Goal: Task Accomplishment & Management: Use online tool/utility

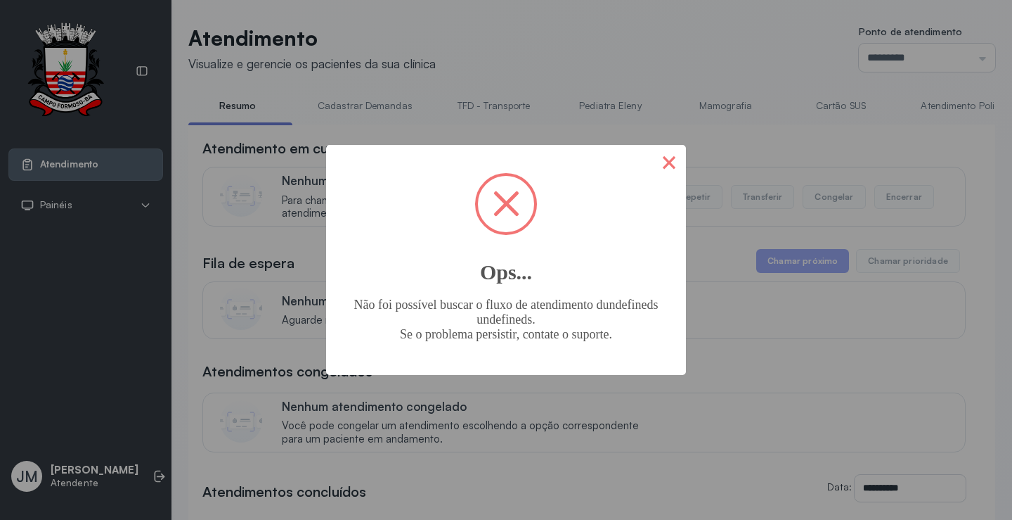
click at [666, 168] on button "×" at bounding box center [669, 162] width 34 height 34
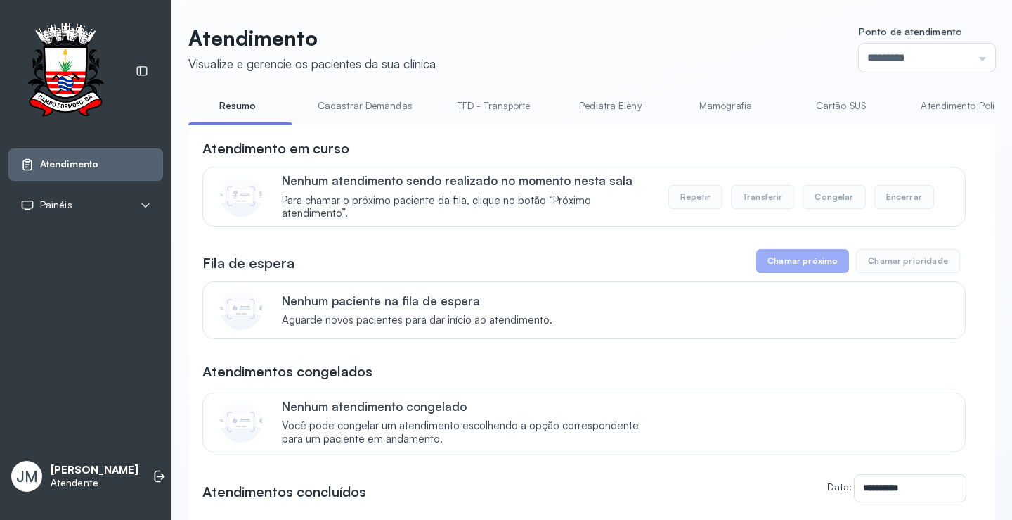
click at [148, 440] on div "Atendimento Painéis Tv JM Jeilane [PERSON_NAME]" at bounding box center [86, 260] width 172 height 520
click at [153, 474] on icon at bounding box center [160, 476] width 14 height 14
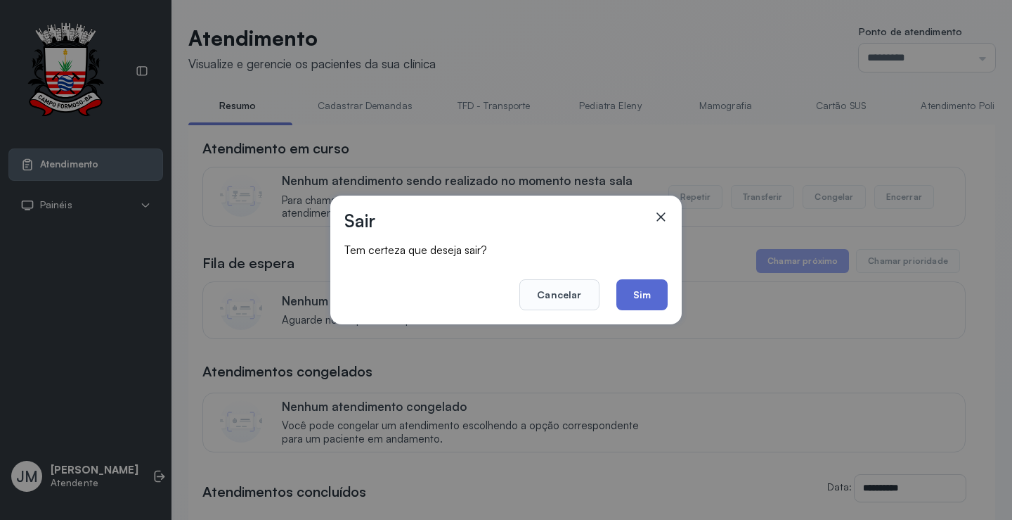
click at [638, 303] on button "Sim" at bounding box center [642, 294] width 51 height 31
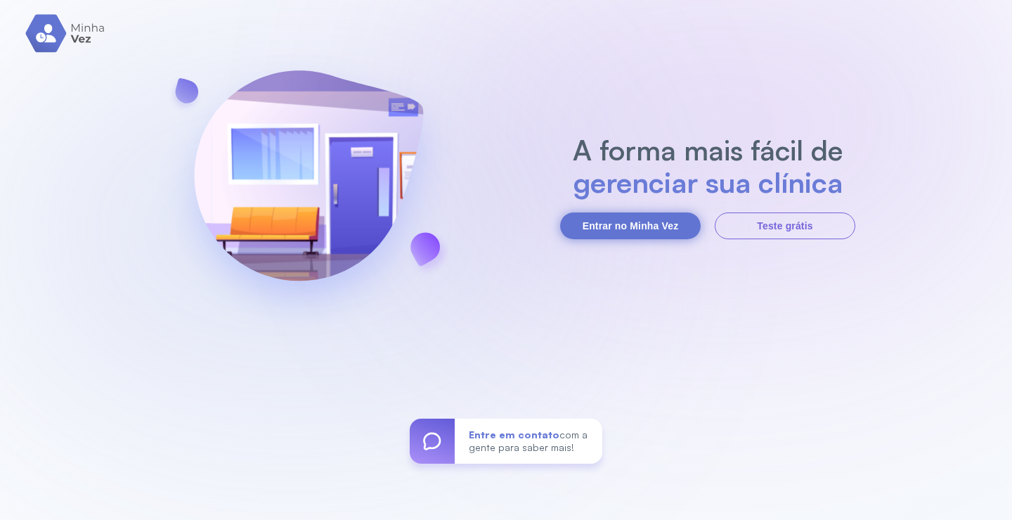
click at [657, 229] on button "Entrar no Minha Vez" at bounding box center [630, 225] width 141 height 27
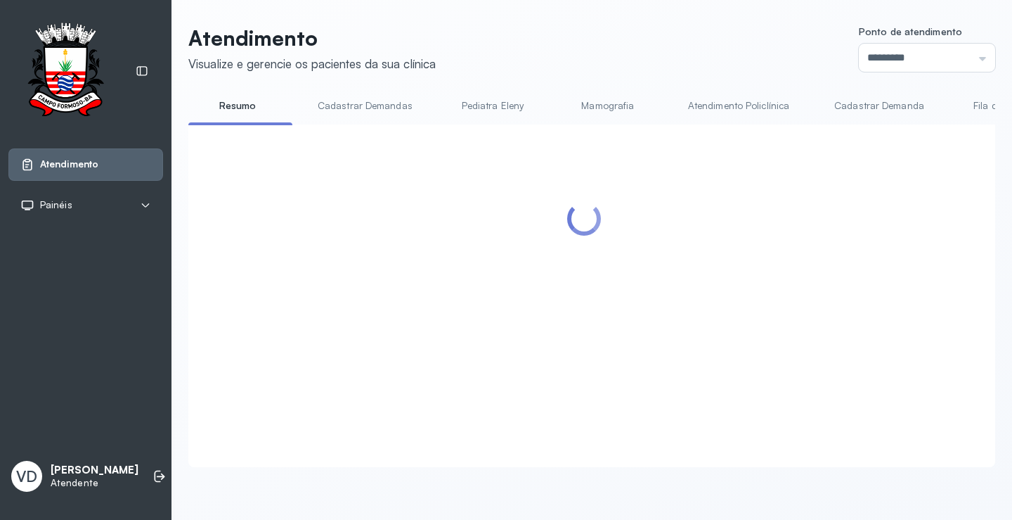
click at [797, 262] on div at bounding box center [583, 278] width 763 height 280
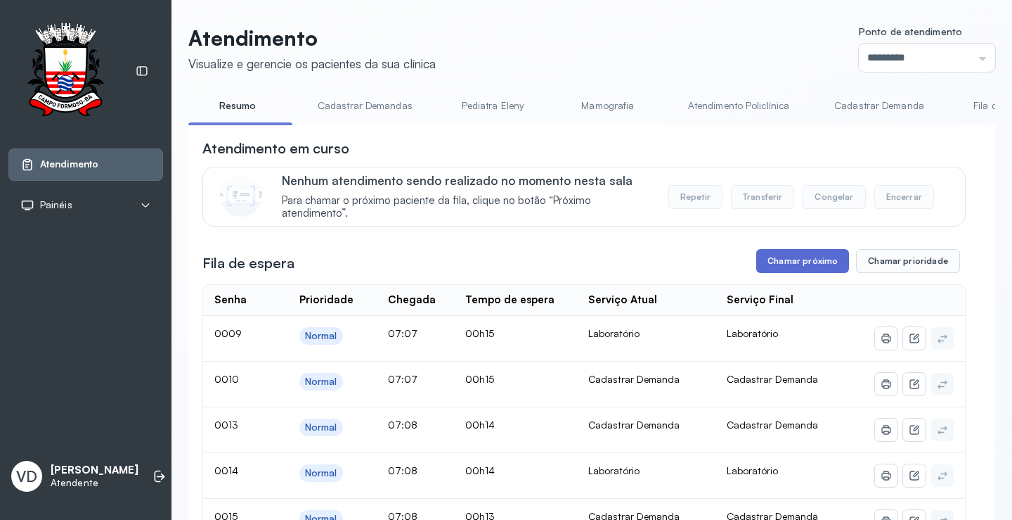
click at [756, 267] on button "Chamar próximo" at bounding box center [802, 261] width 93 height 24
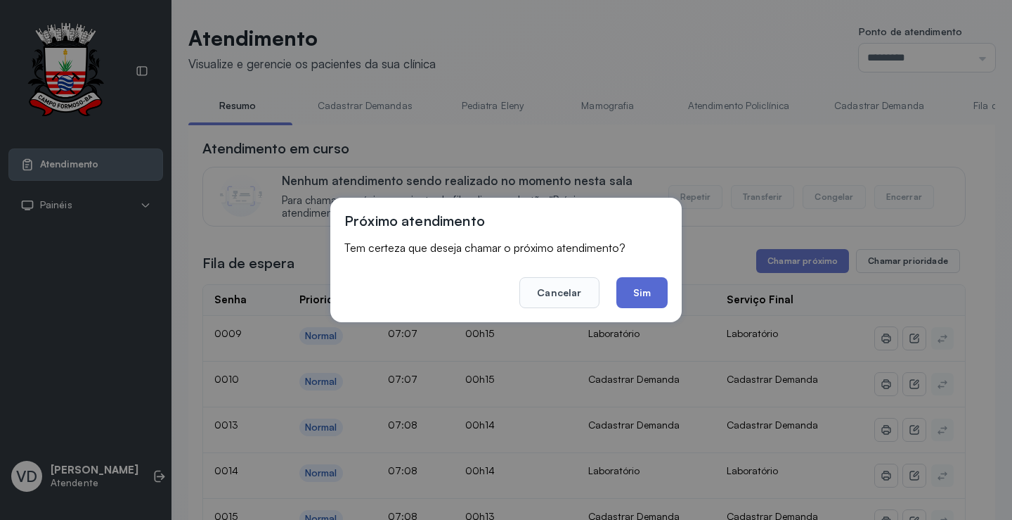
click at [638, 296] on button "Sim" at bounding box center [642, 292] width 51 height 31
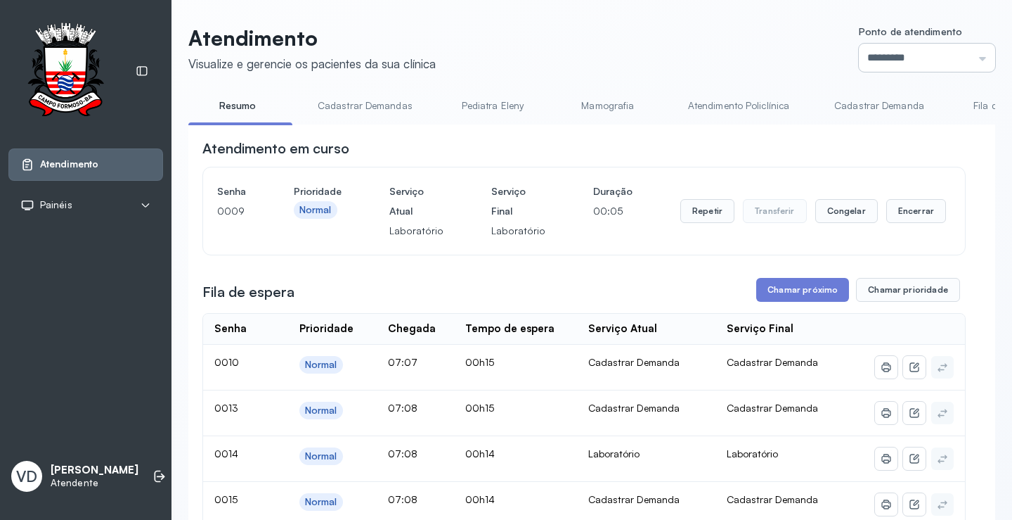
click at [967, 53] on input "*********" at bounding box center [927, 58] width 136 height 28
type input "*********"
click at [804, 281] on button "Chamar próximo" at bounding box center [802, 290] width 93 height 24
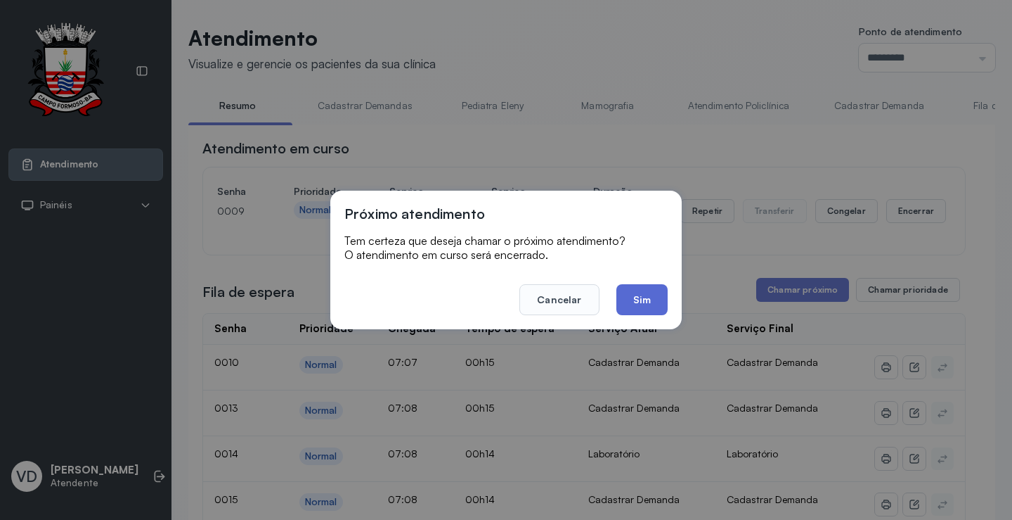
click at [636, 304] on button "Sim" at bounding box center [642, 299] width 51 height 31
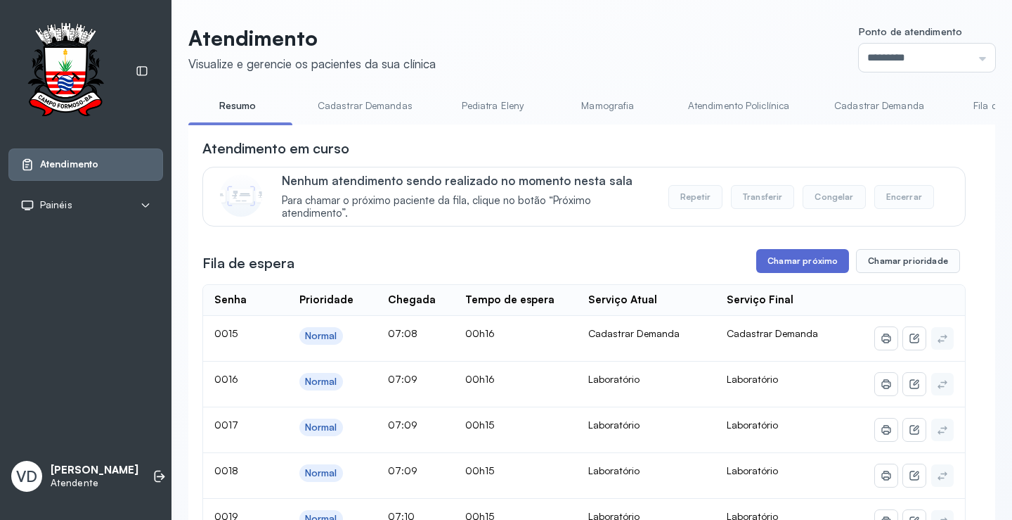
click at [815, 259] on button "Chamar próximo" at bounding box center [802, 261] width 93 height 24
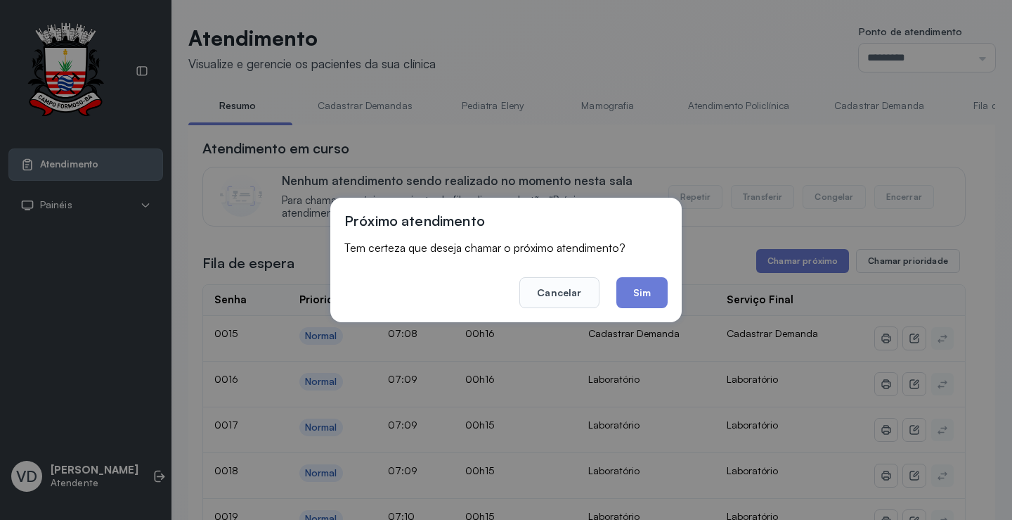
click at [645, 272] on footer "Cancelar Sim" at bounding box center [505, 282] width 323 height 51
click at [643, 286] on button "Sim" at bounding box center [642, 292] width 51 height 31
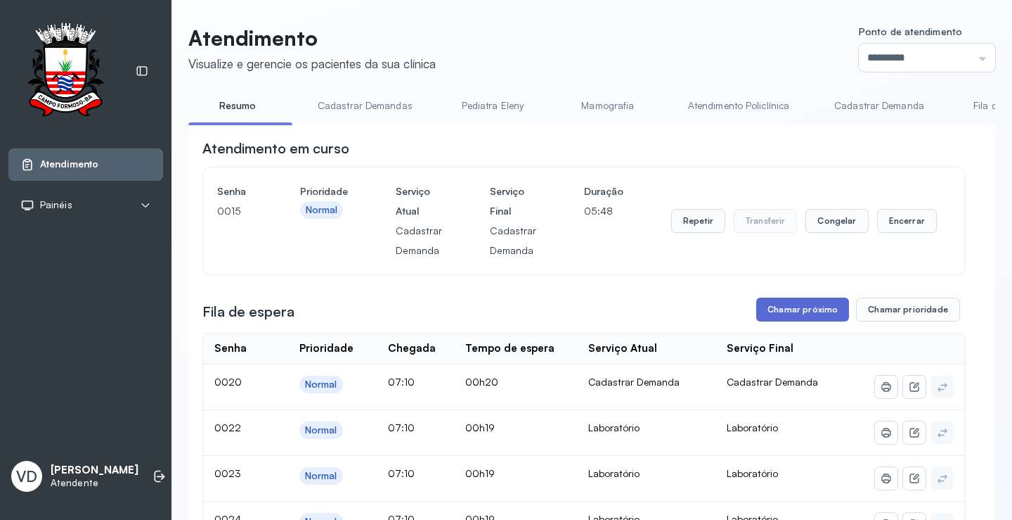
click at [812, 314] on button "Chamar próximo" at bounding box center [802, 309] width 93 height 24
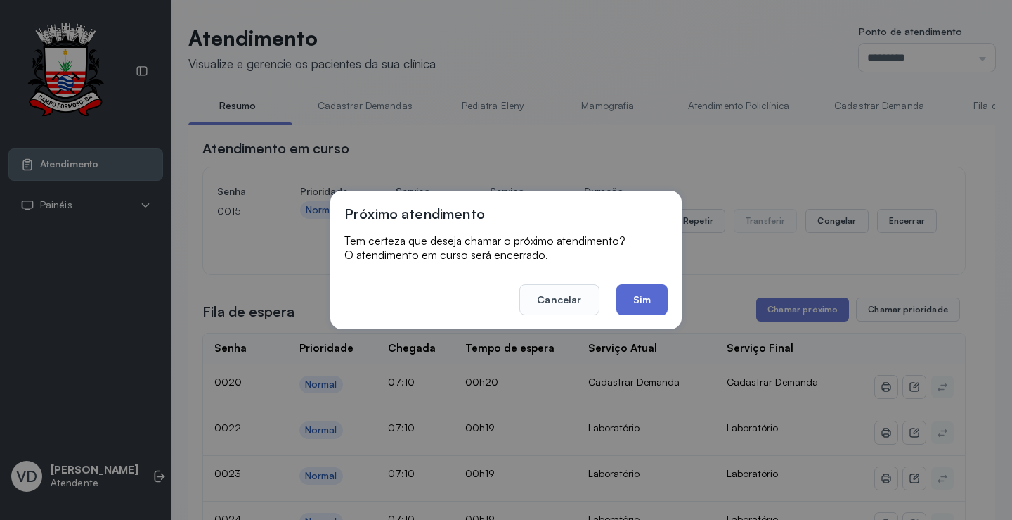
click at [640, 303] on button "Sim" at bounding box center [642, 299] width 51 height 31
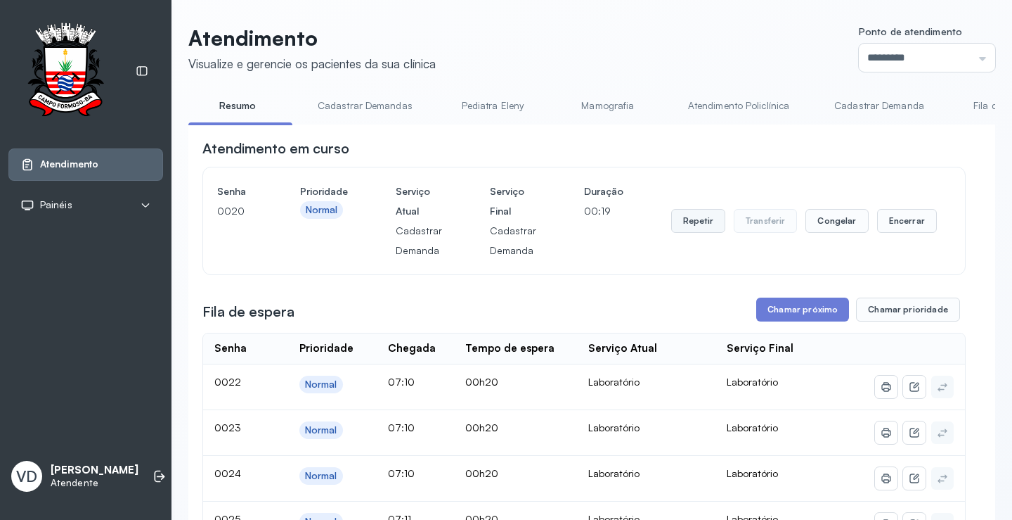
click at [677, 221] on button "Repetir" at bounding box center [698, 221] width 54 height 24
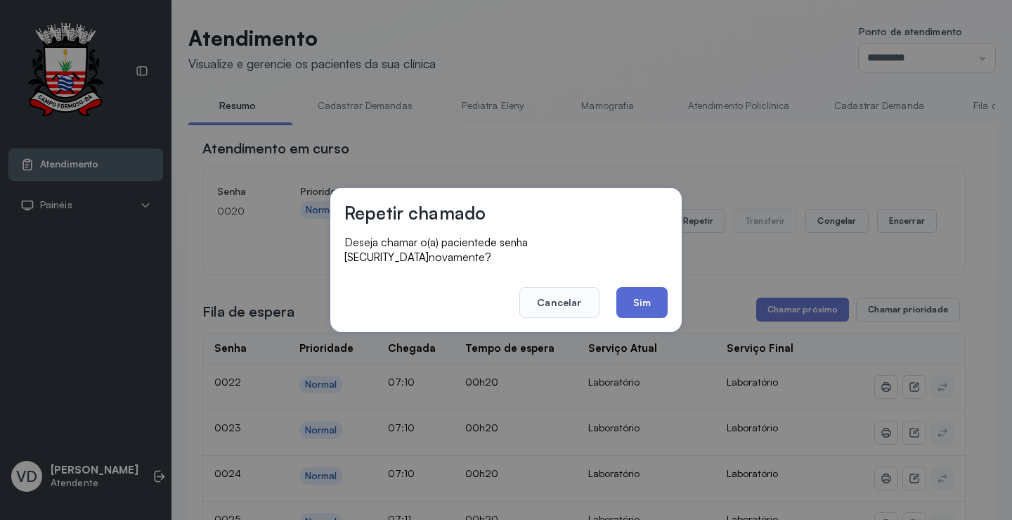
click at [649, 307] on button "Sim" at bounding box center [642, 302] width 51 height 31
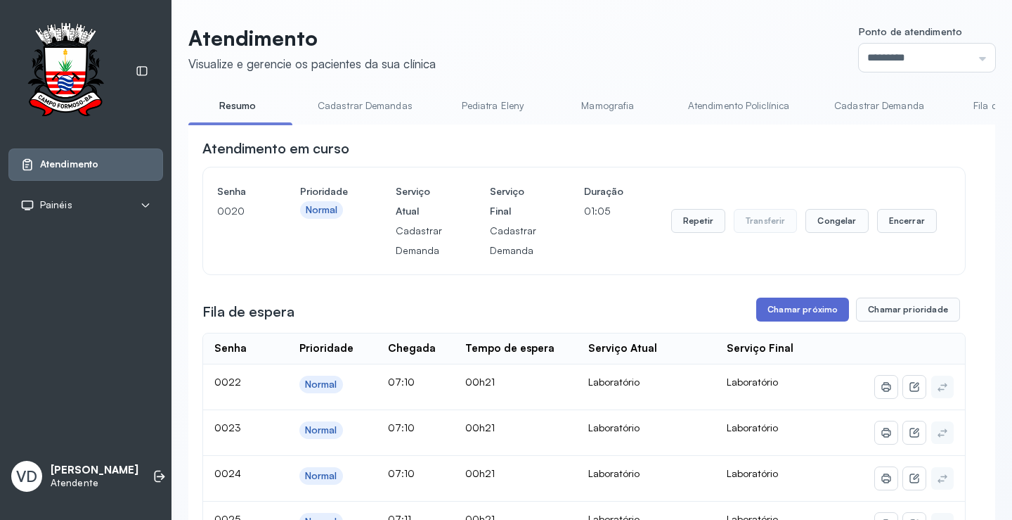
click at [797, 307] on button "Chamar próximo" at bounding box center [802, 309] width 93 height 24
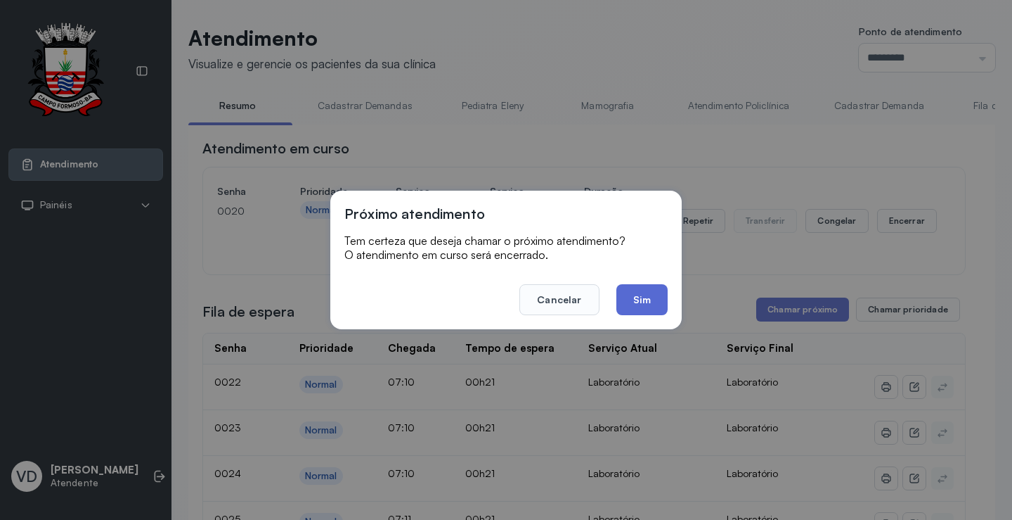
click at [640, 292] on button "Sim" at bounding box center [642, 299] width 51 height 31
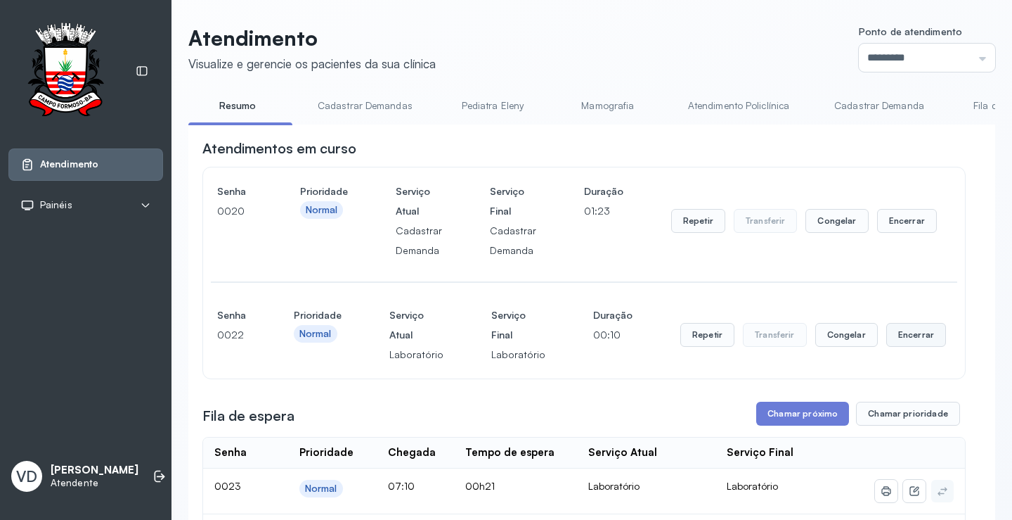
click at [898, 340] on button "Encerrar" at bounding box center [916, 335] width 60 height 24
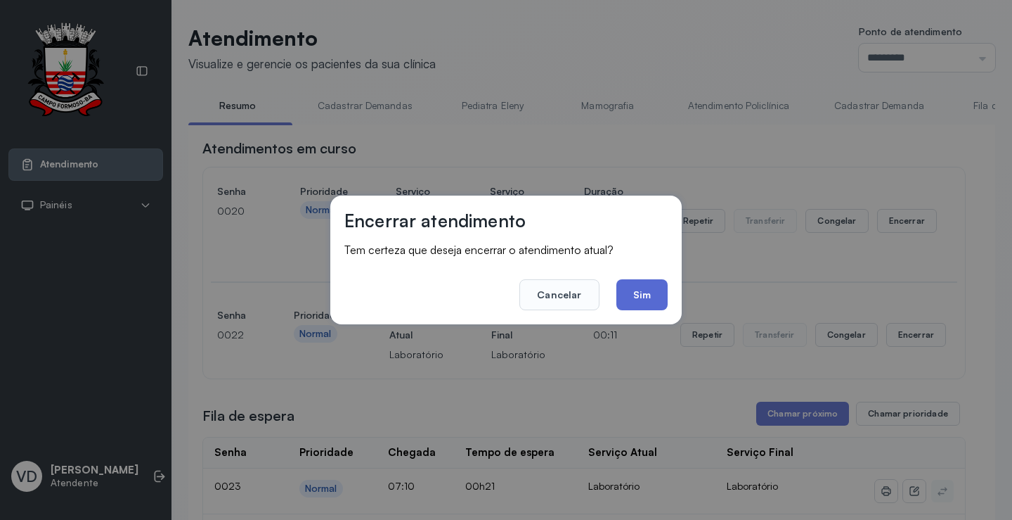
click at [636, 288] on button "Sim" at bounding box center [642, 294] width 51 height 31
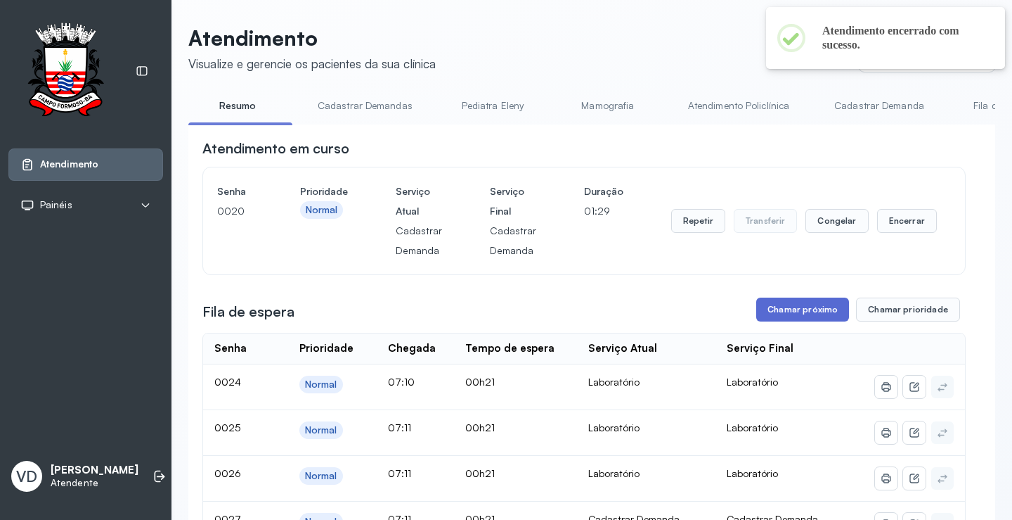
click at [780, 321] on button "Chamar próximo" at bounding box center [802, 309] width 93 height 24
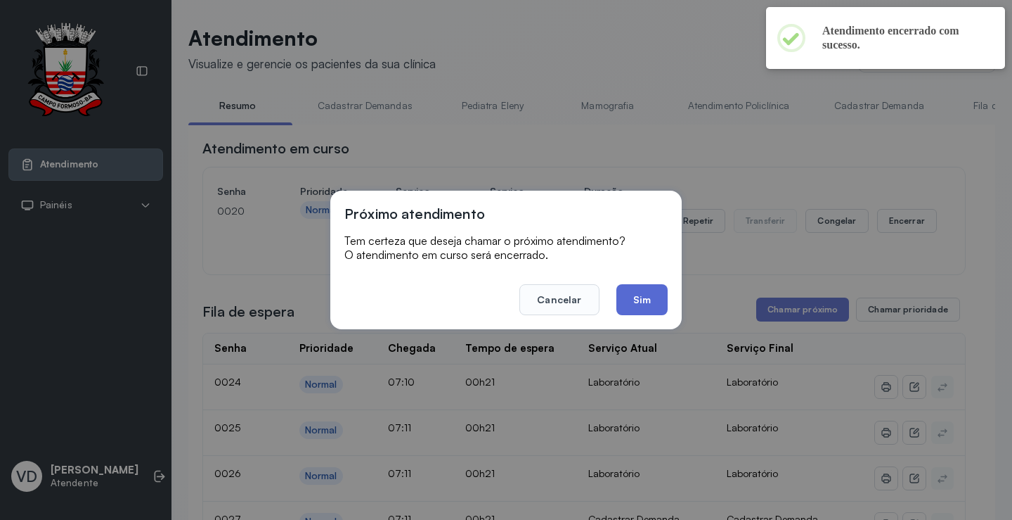
click at [648, 300] on button "Sim" at bounding box center [642, 299] width 51 height 31
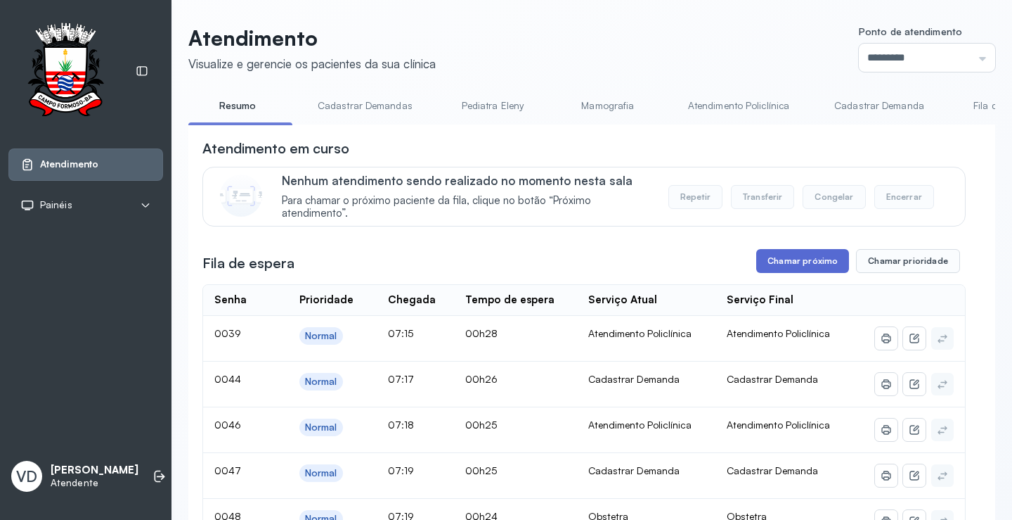
click at [775, 270] on button "Chamar próximo" at bounding box center [802, 261] width 93 height 24
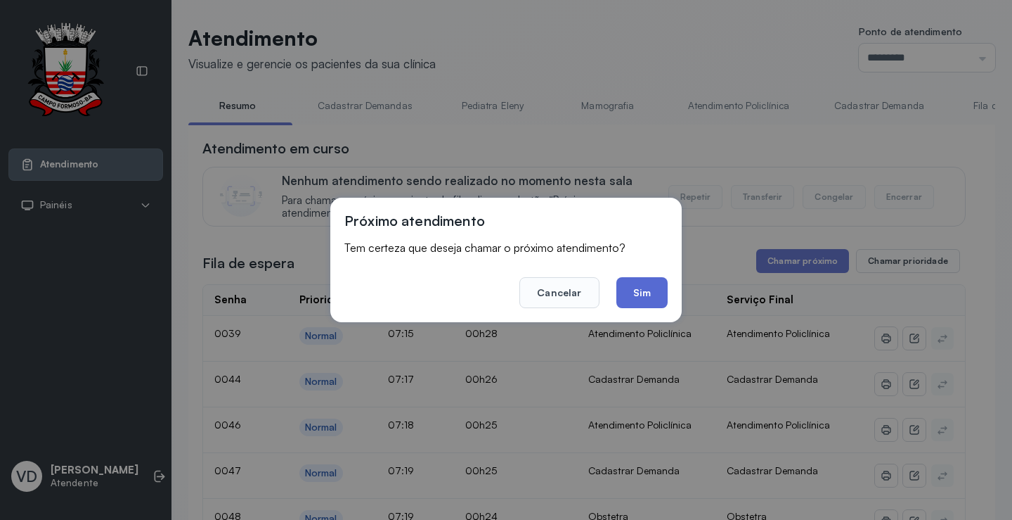
click at [652, 284] on button "Sim" at bounding box center [642, 292] width 51 height 31
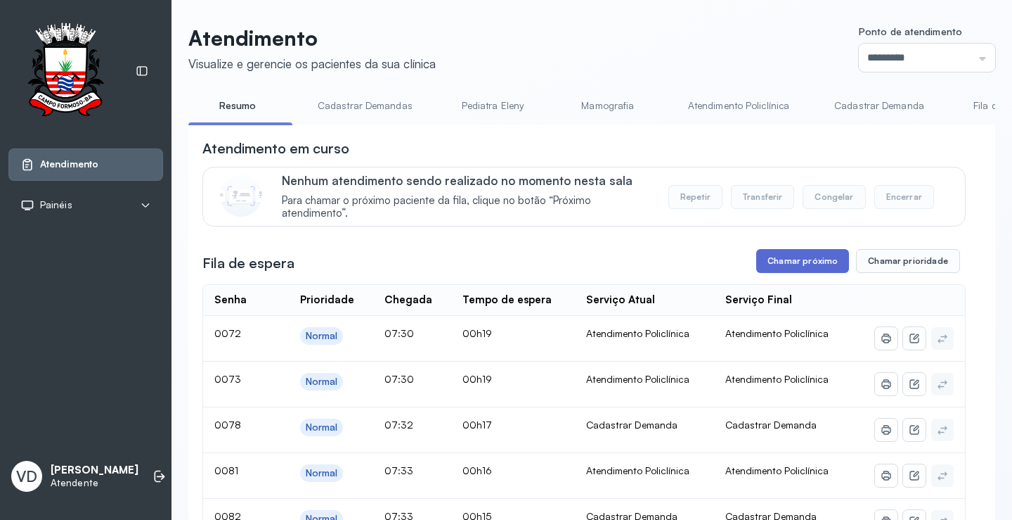
click at [786, 259] on button "Chamar próximo" at bounding box center [802, 261] width 93 height 24
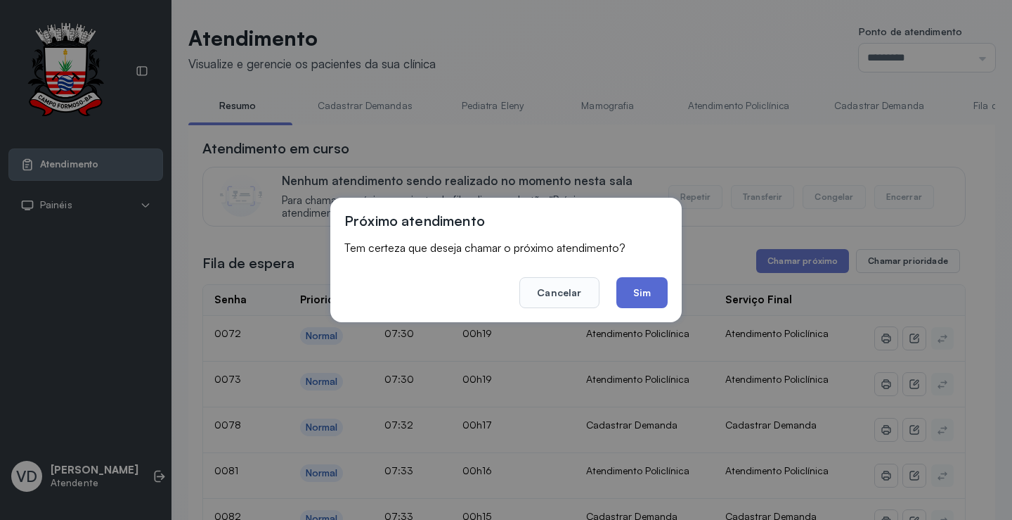
click at [628, 287] on button "Sim" at bounding box center [642, 292] width 51 height 31
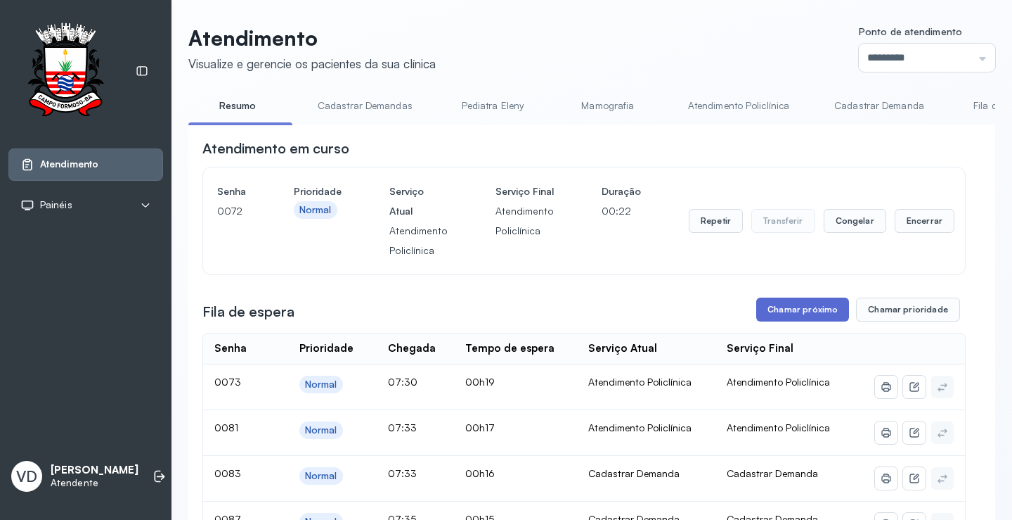
click at [805, 317] on button "Chamar próximo" at bounding box center [802, 309] width 93 height 24
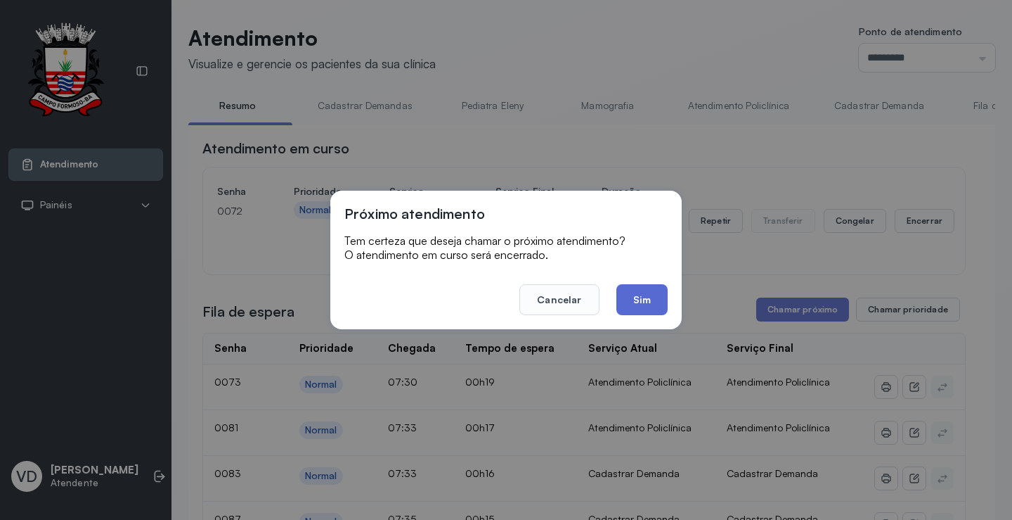
click at [626, 297] on button "Sim" at bounding box center [642, 299] width 51 height 31
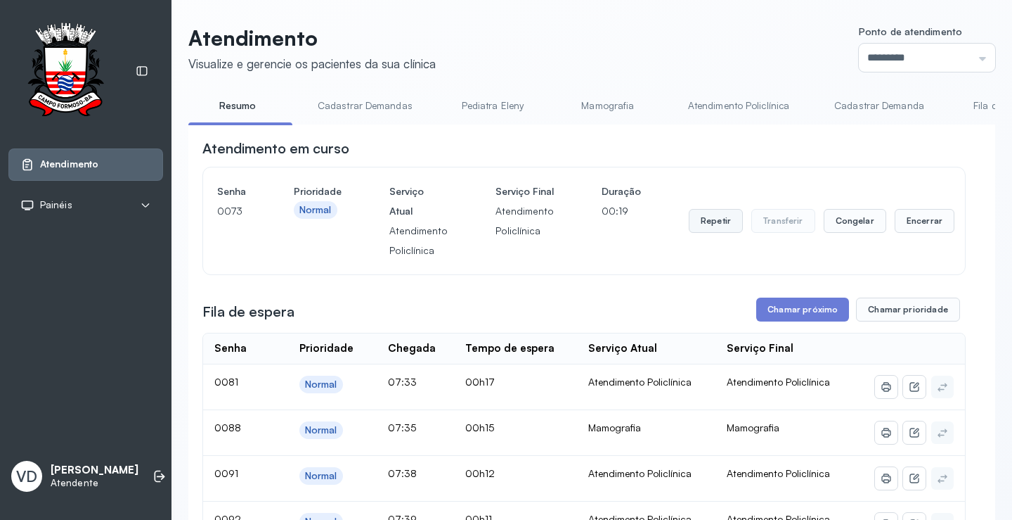
click at [702, 224] on button "Repetir" at bounding box center [716, 221] width 54 height 24
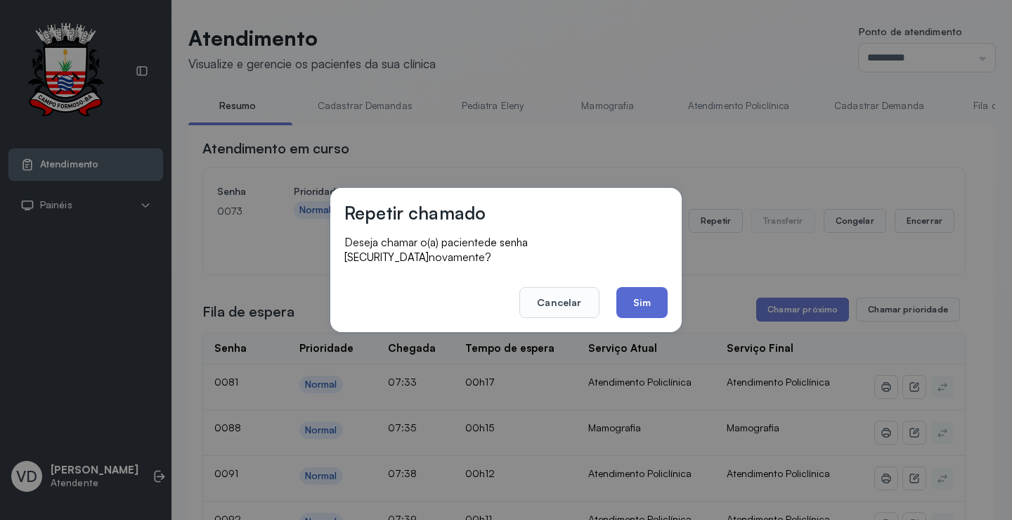
click at [650, 304] on button "Sim" at bounding box center [642, 302] width 51 height 31
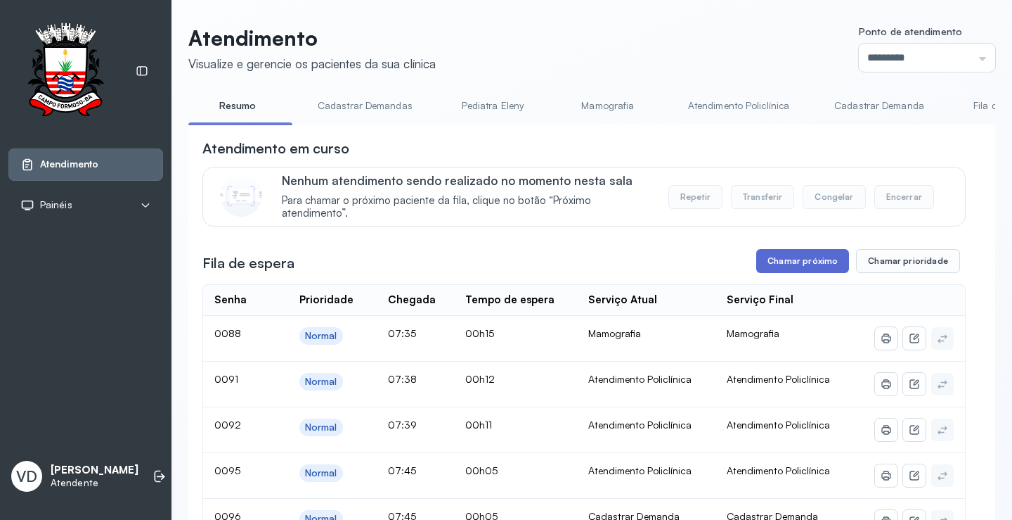
click at [817, 264] on button "Chamar próximo" at bounding box center [802, 261] width 93 height 24
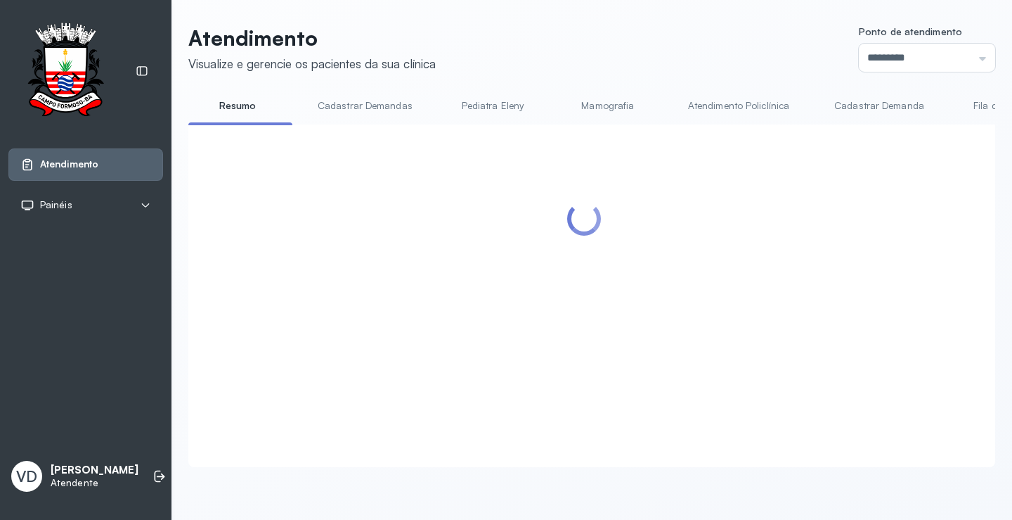
click at [642, 302] on div at bounding box center [583, 278] width 763 height 280
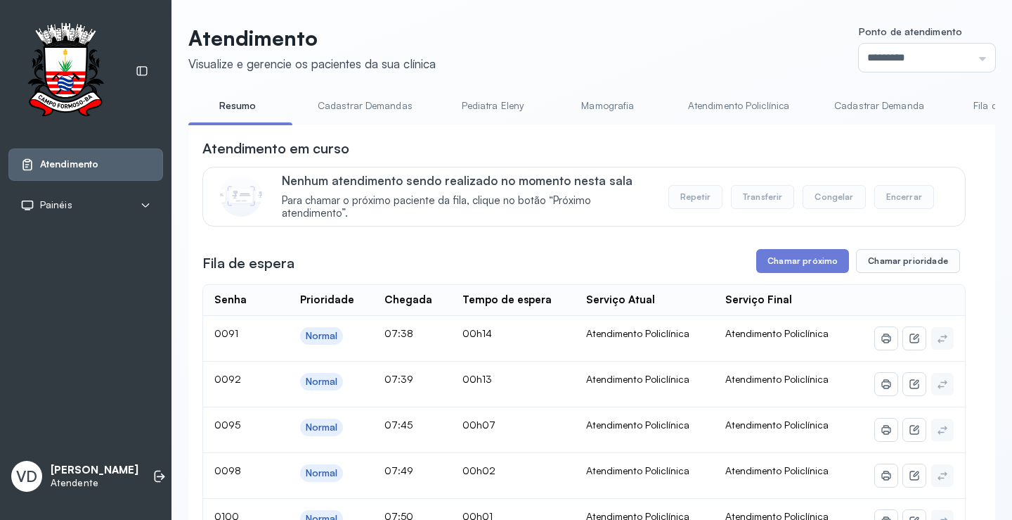
click at [751, 261] on div "Fila de espera Chamar próximo Chamar prioridade" at bounding box center [583, 261] width 763 height 24
click at [789, 259] on button "Chamar próximo" at bounding box center [802, 261] width 93 height 24
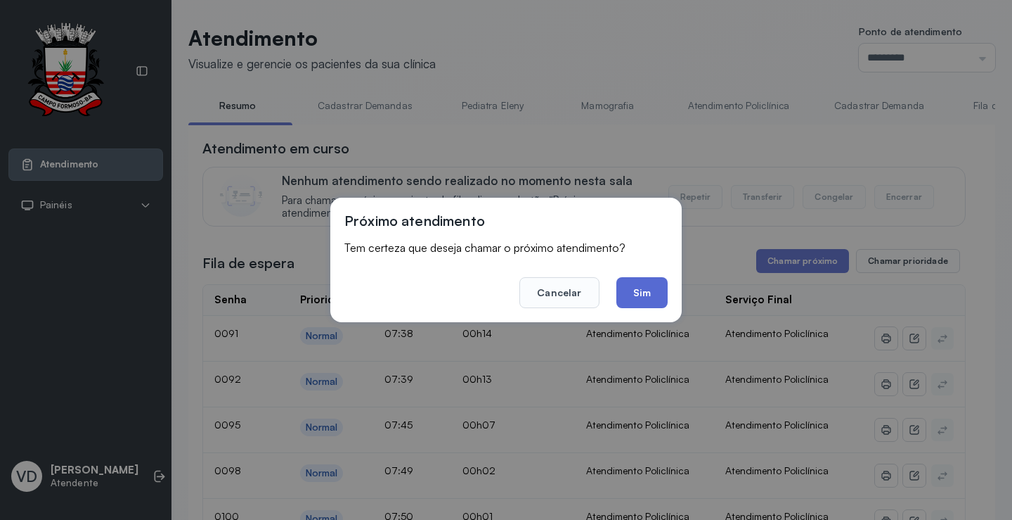
click at [652, 288] on button "Sim" at bounding box center [642, 292] width 51 height 31
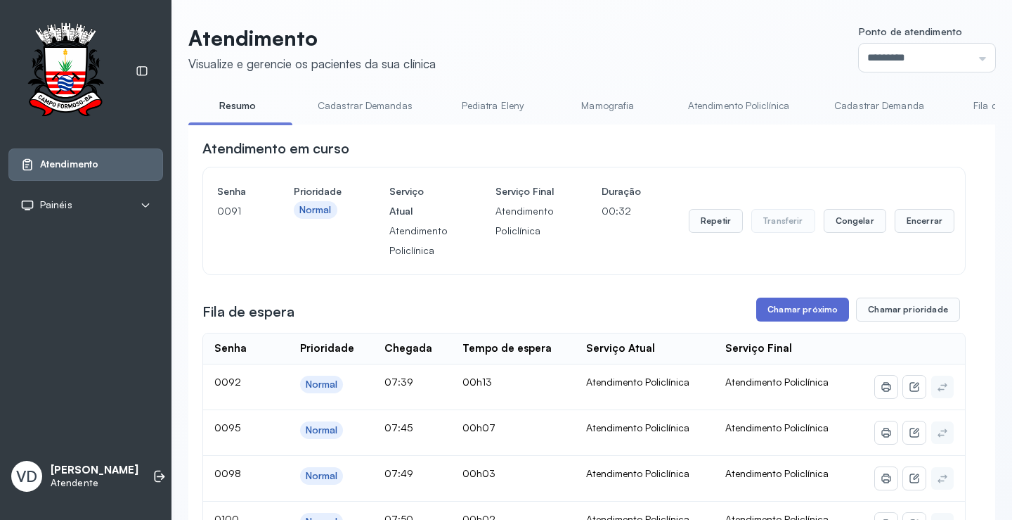
click at [773, 311] on button "Chamar próximo" at bounding box center [802, 309] width 93 height 24
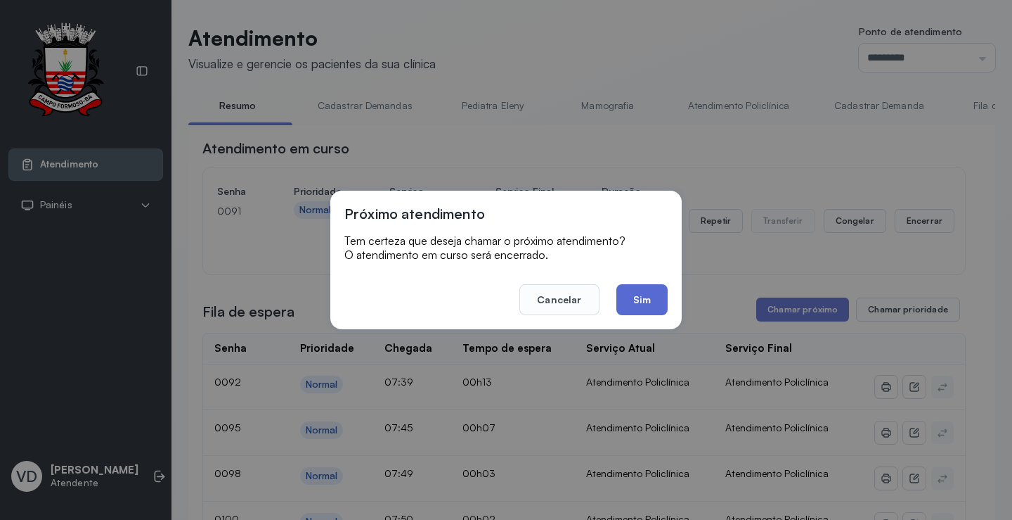
click at [664, 303] on button "Sim" at bounding box center [642, 299] width 51 height 31
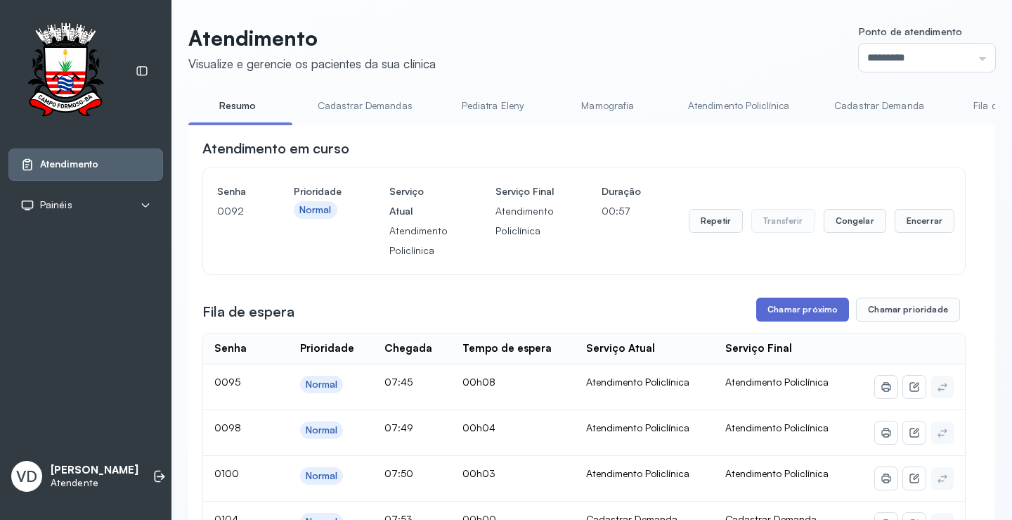
click at [789, 316] on button "Chamar próximo" at bounding box center [802, 309] width 93 height 24
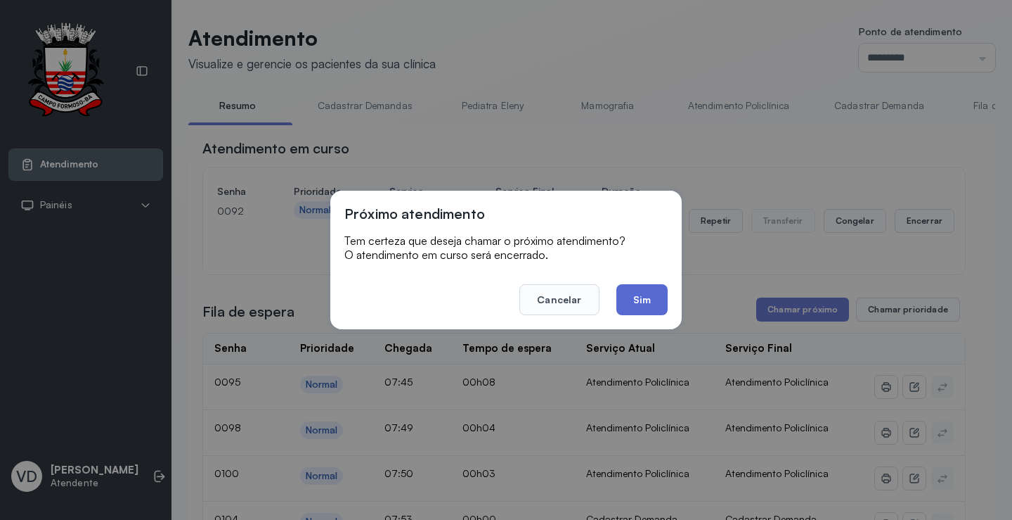
click at [634, 292] on button "Sim" at bounding box center [642, 299] width 51 height 31
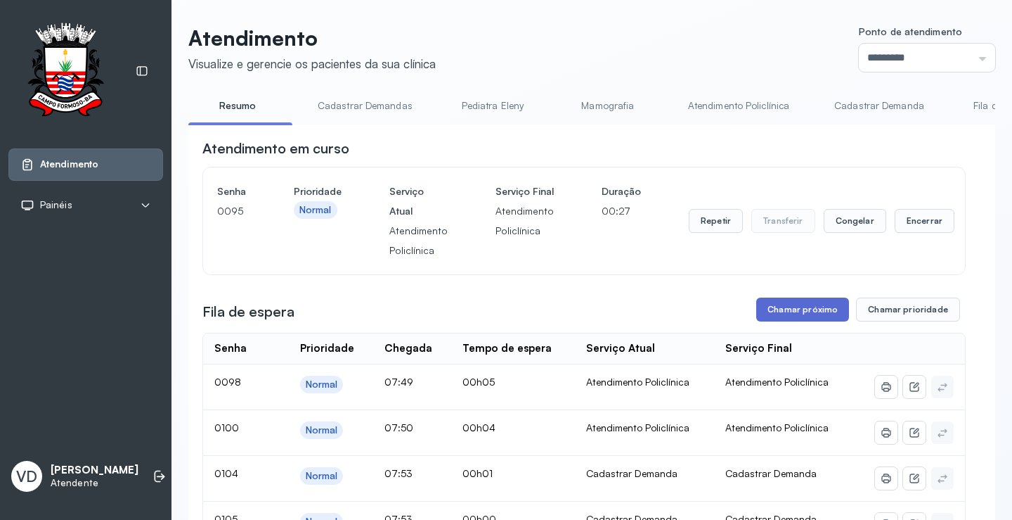
click at [781, 307] on button "Chamar próximo" at bounding box center [802, 309] width 93 height 24
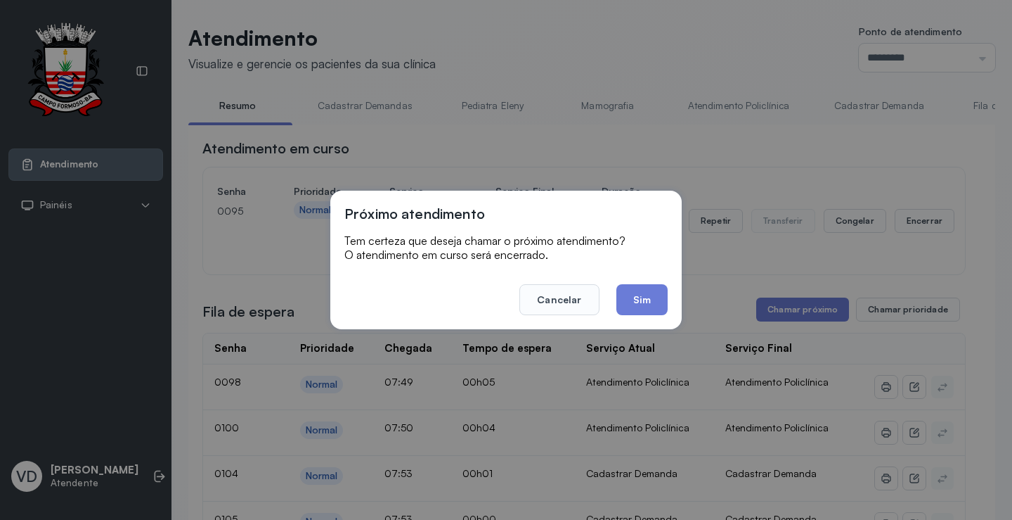
click at [608, 297] on footer "Cancelar Sim" at bounding box center [505, 289] width 323 height 51
click at [636, 297] on button "Sim" at bounding box center [642, 299] width 51 height 31
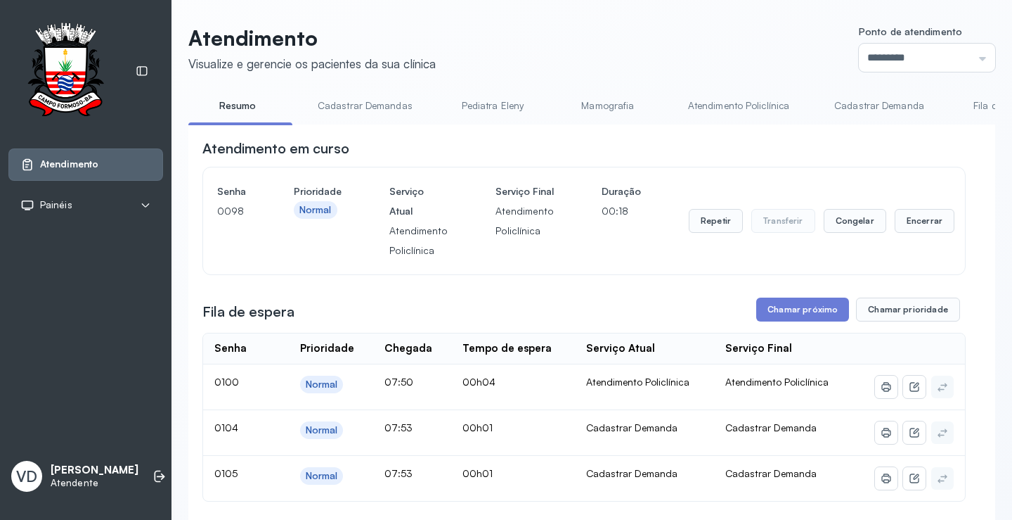
click at [788, 304] on button "Chamar próximo" at bounding box center [802, 309] width 93 height 24
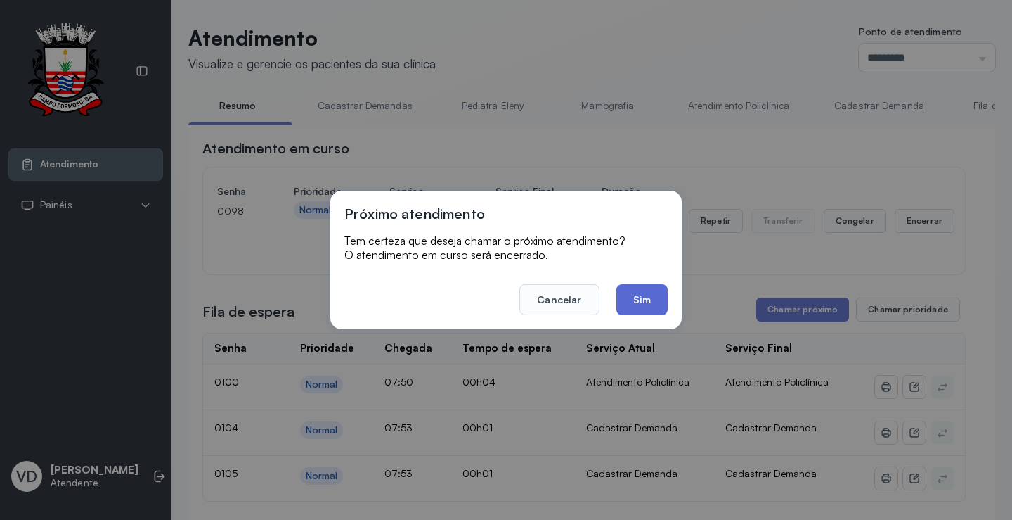
click at [664, 305] on button "Sim" at bounding box center [642, 299] width 51 height 31
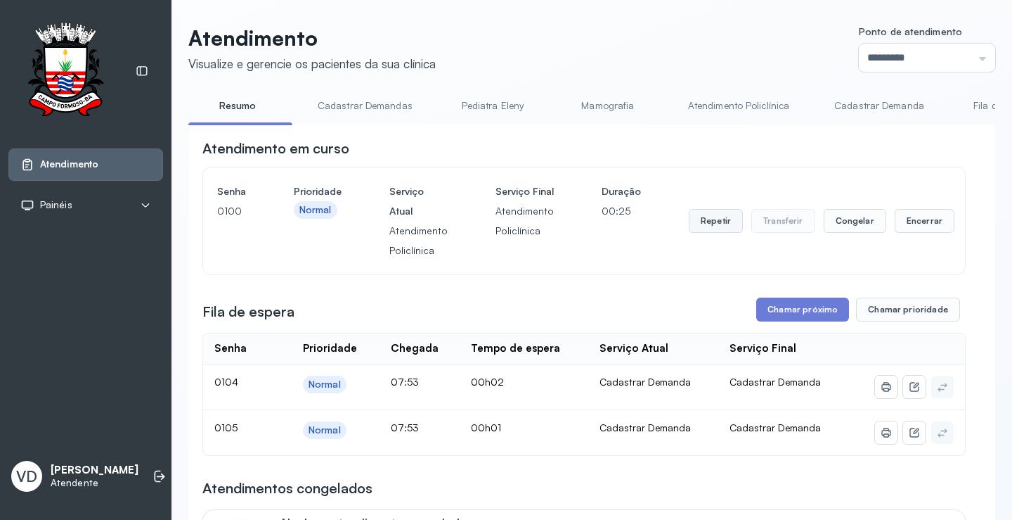
click at [716, 232] on button "Repetir" at bounding box center [716, 221] width 54 height 24
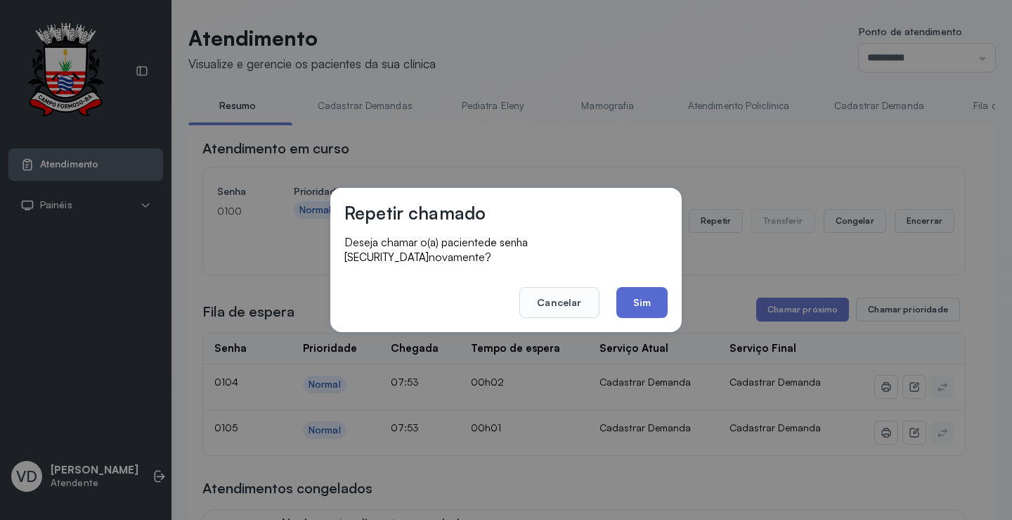
click at [655, 307] on button "Sim" at bounding box center [642, 302] width 51 height 31
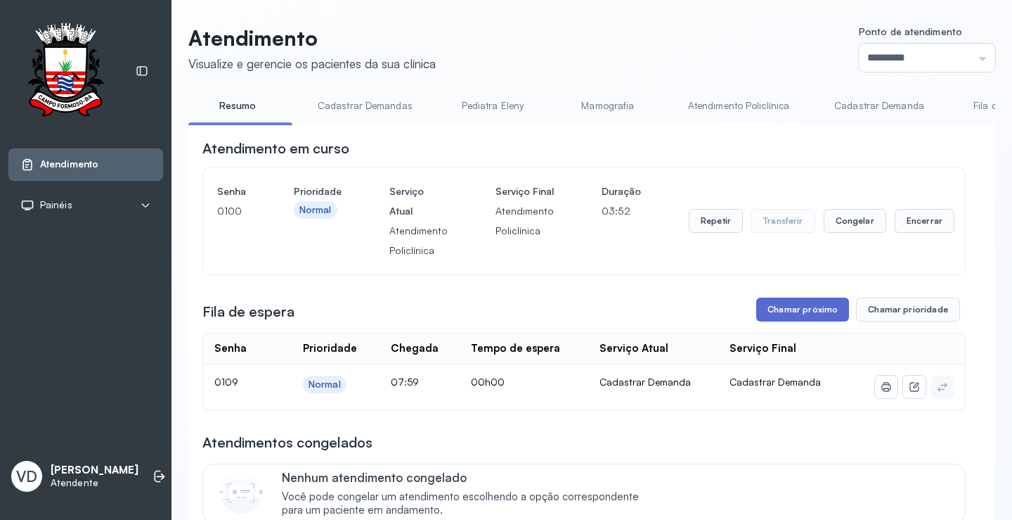
click at [784, 309] on button "Chamar próximo" at bounding box center [802, 309] width 93 height 24
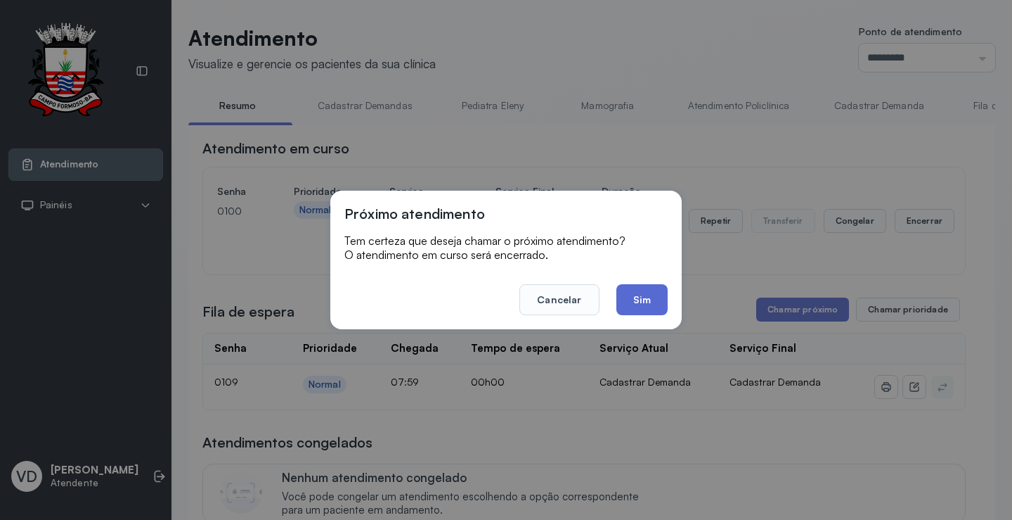
click at [626, 297] on button "Sim" at bounding box center [642, 299] width 51 height 31
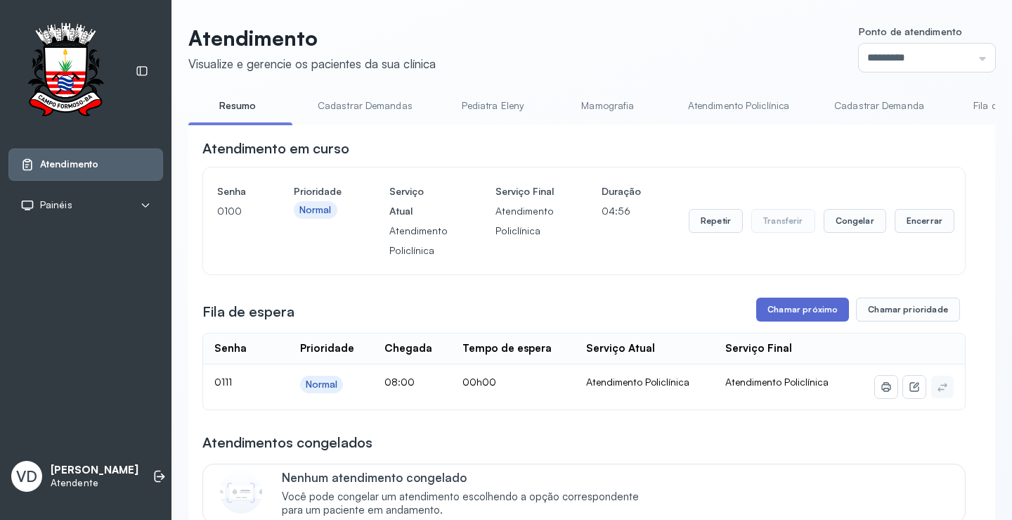
click at [795, 321] on button "Chamar próximo" at bounding box center [802, 309] width 93 height 24
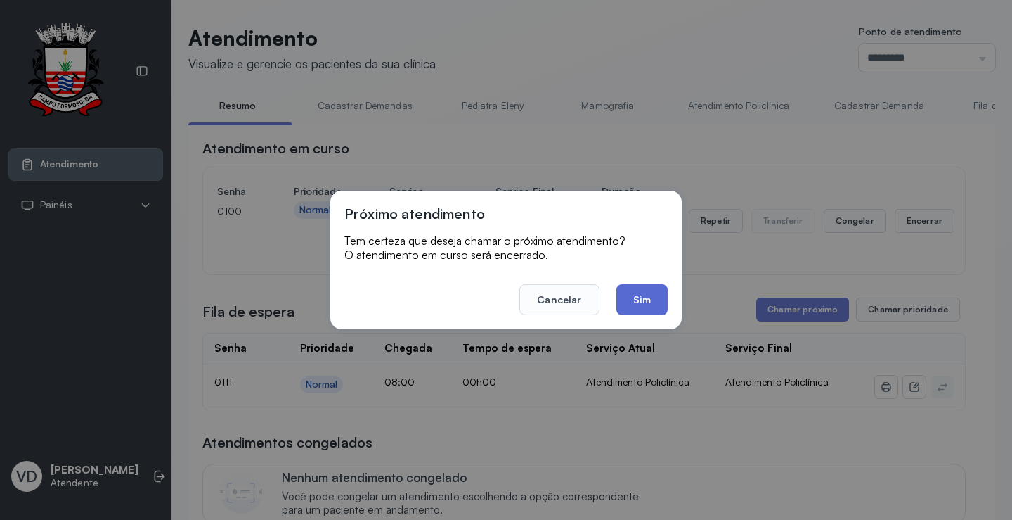
click at [631, 309] on button "Sim" at bounding box center [642, 299] width 51 height 31
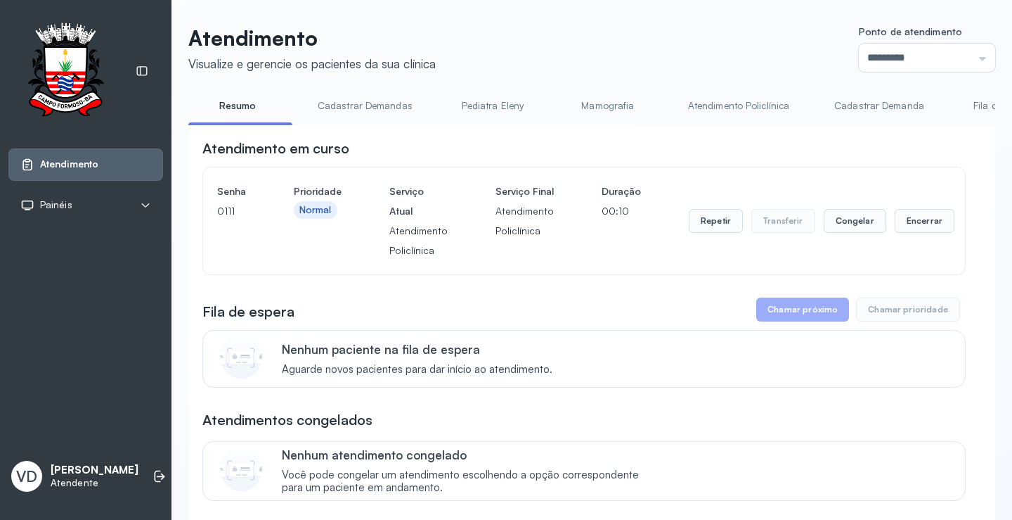
click at [147, 455] on div "VD Valeria De Almeida Jatoba Atendente" at bounding box center [85, 476] width 155 height 42
click at [144, 460] on li at bounding box center [159, 475] width 31 height 31
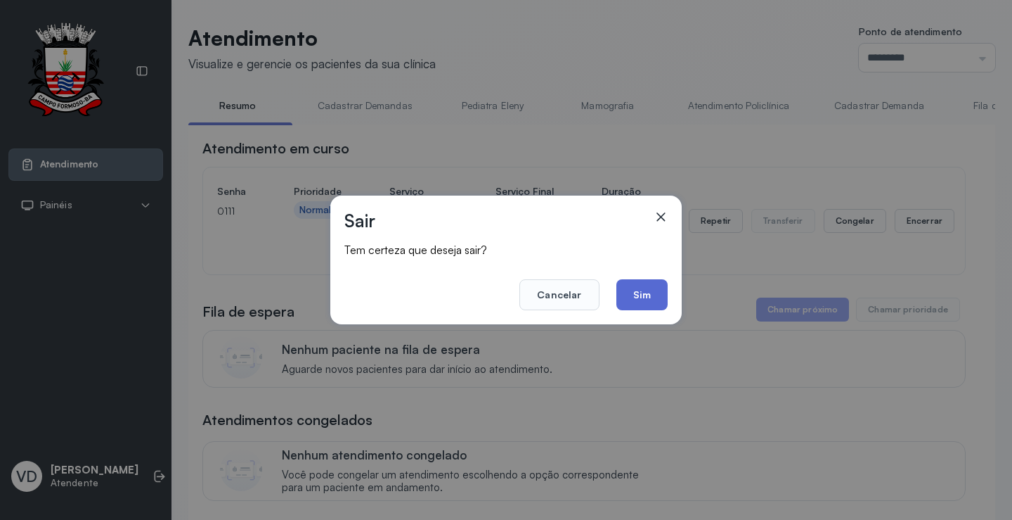
click at [633, 296] on button "Sim" at bounding box center [642, 294] width 51 height 31
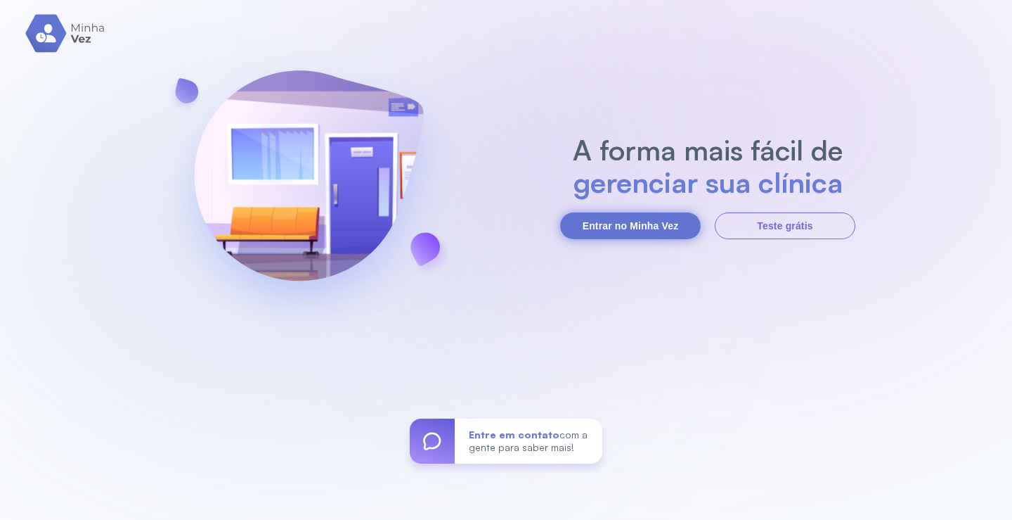
click at [654, 219] on button "Entrar no Minha Vez" at bounding box center [630, 225] width 141 height 27
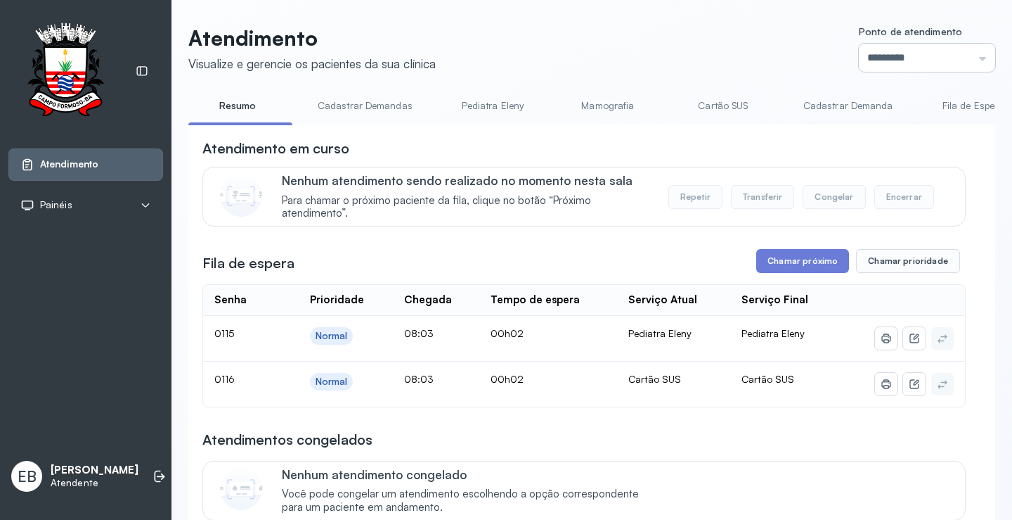
click at [976, 62] on input "*********" at bounding box center [927, 58] width 136 height 28
type input "*********"
click at [897, 111] on div "**********" at bounding box center [591, 425] width 807 height 801
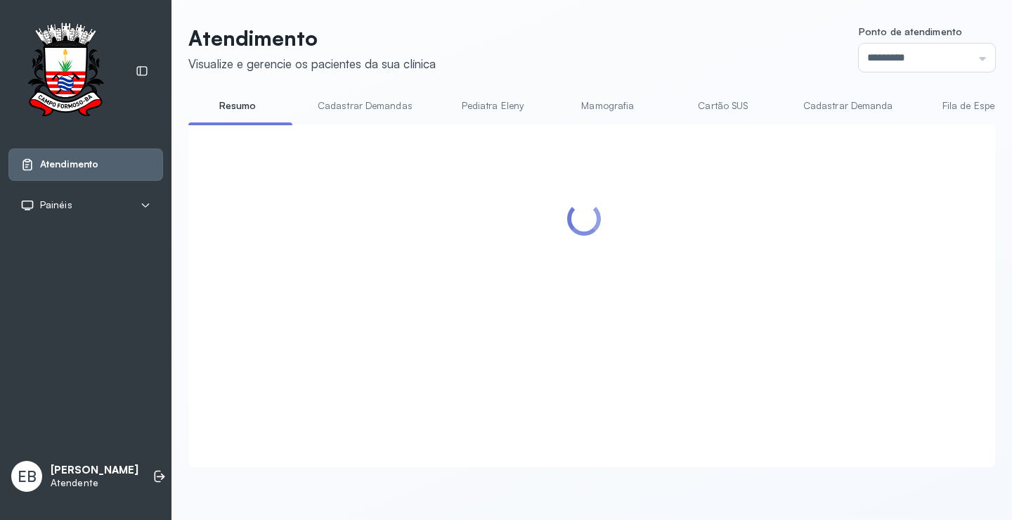
scroll to position [104, 0]
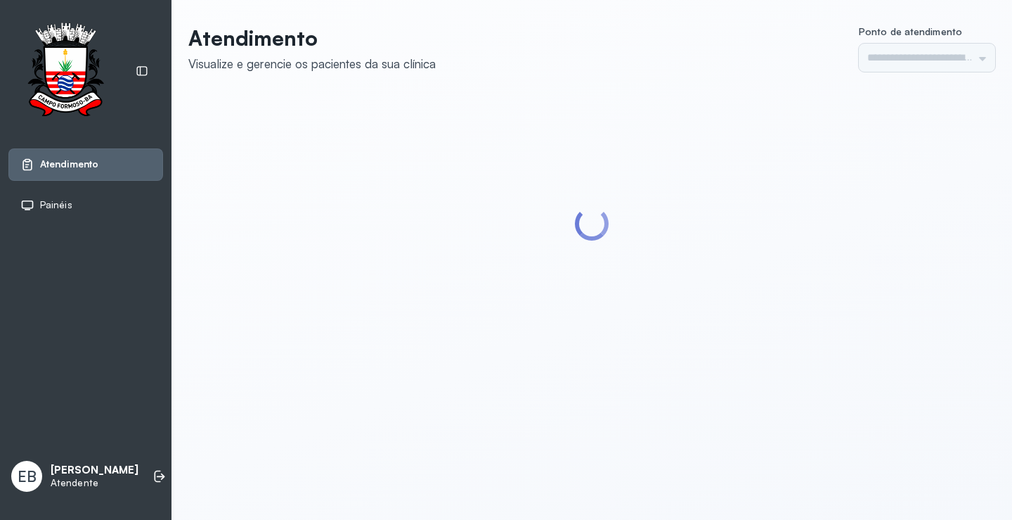
type input "*********"
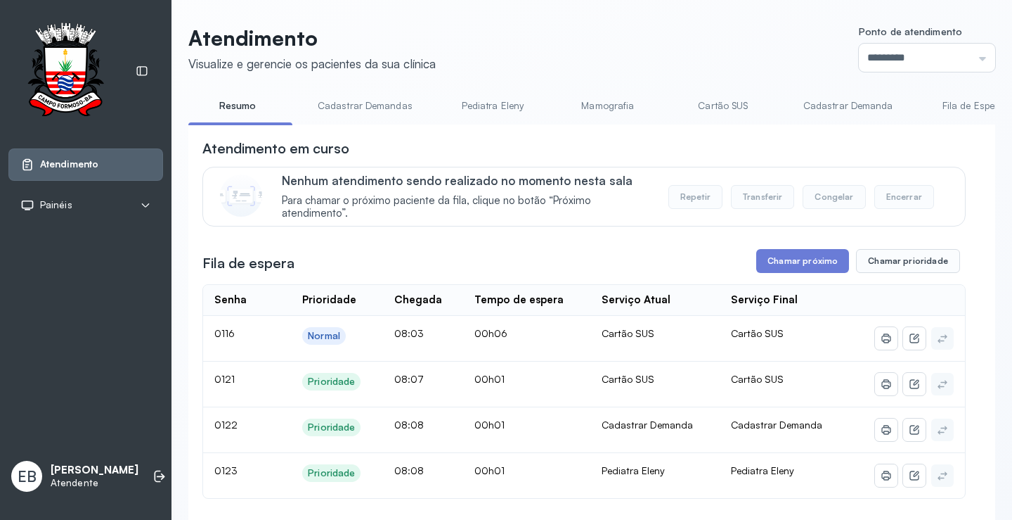
click at [362, 102] on link "Cadastrar Demandas" at bounding box center [365, 105] width 123 height 23
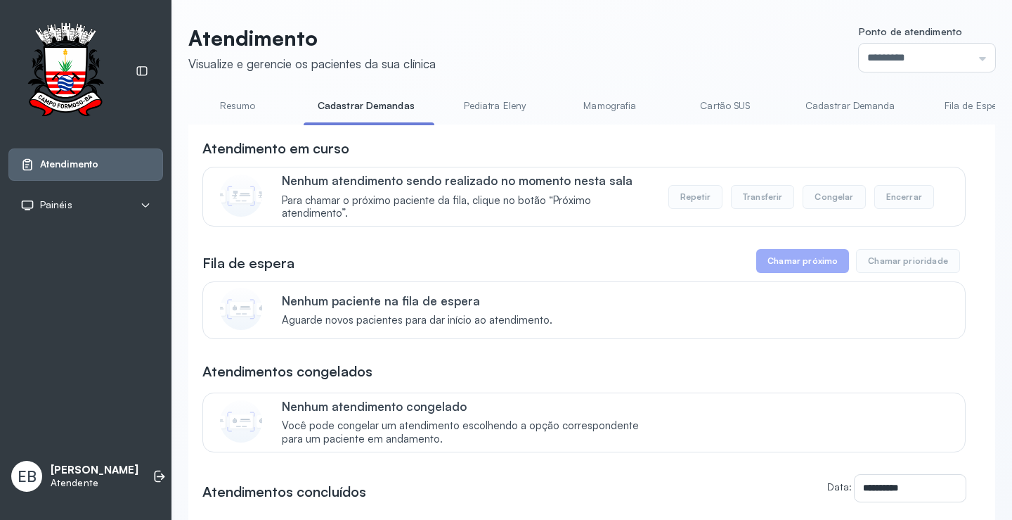
click at [244, 98] on link "Resumo" at bounding box center [237, 105] width 98 height 23
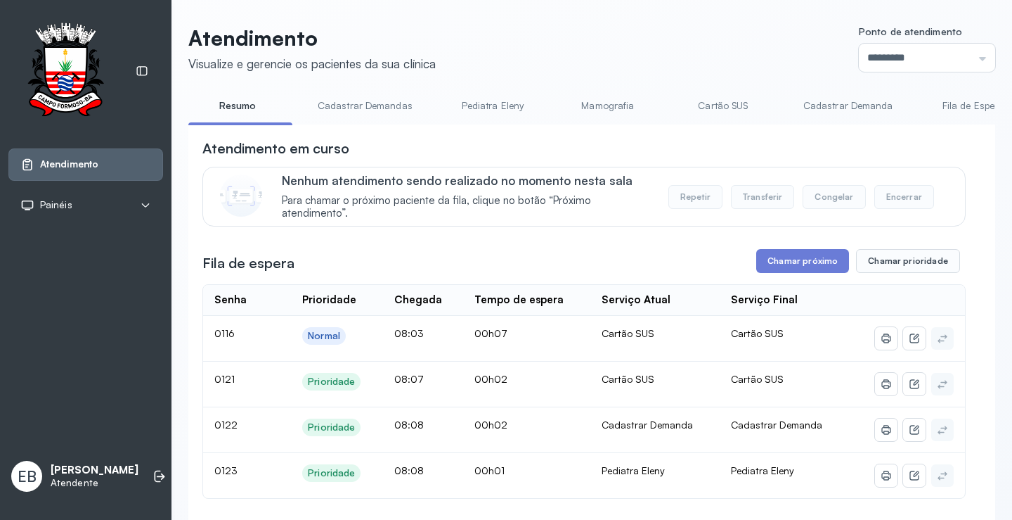
click at [343, 101] on link "Cadastrar Demandas" at bounding box center [365, 105] width 123 height 23
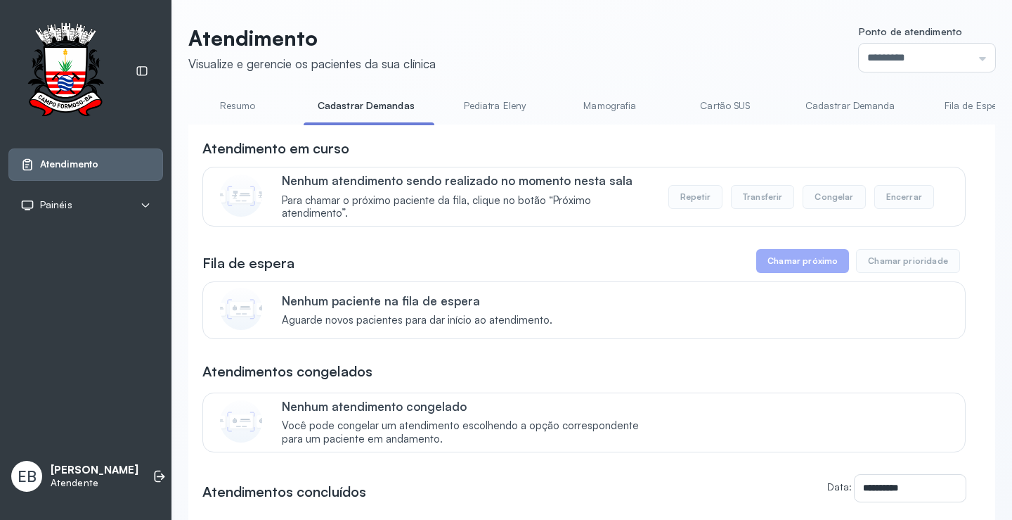
click at [856, 107] on link "Cadastrar Demanda" at bounding box center [851, 105] width 118 height 23
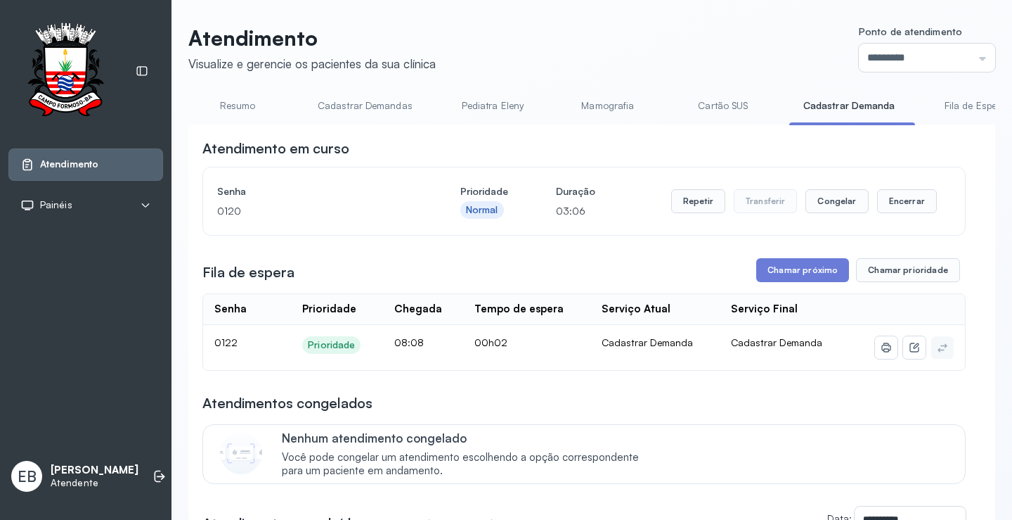
click at [249, 105] on link "Resumo" at bounding box center [237, 105] width 98 height 23
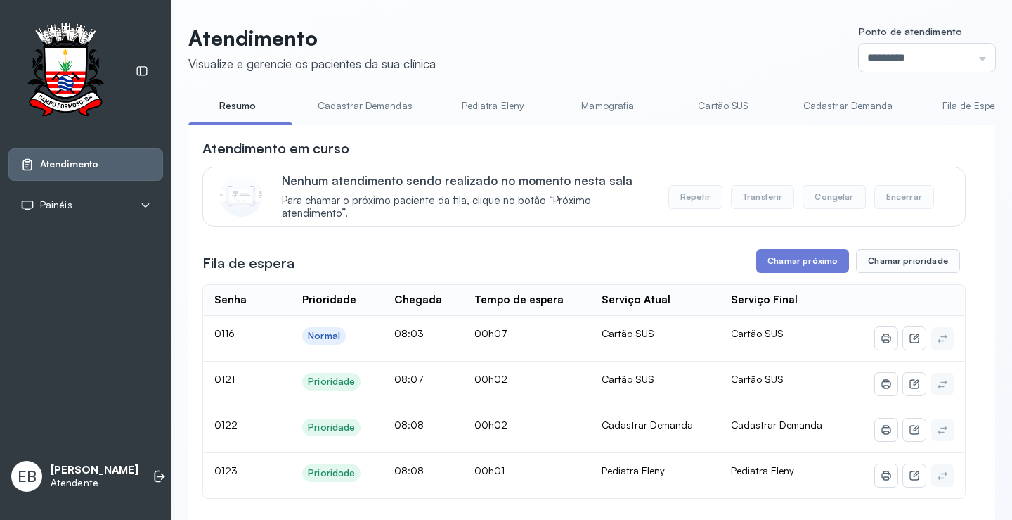
click at [804, 101] on link "Cadastrar Demanda" at bounding box center [848, 105] width 118 height 23
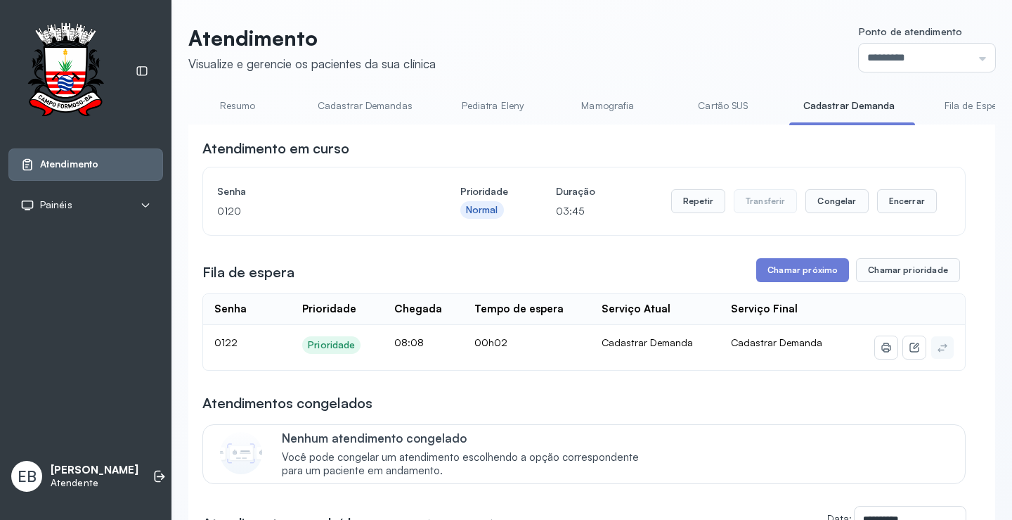
scroll to position [70, 0]
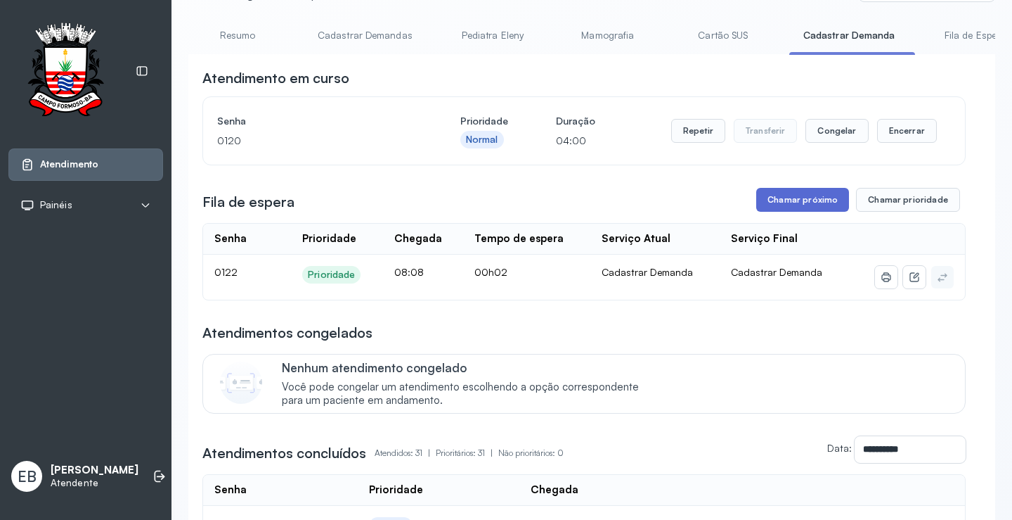
click at [805, 204] on button "Chamar próximo" at bounding box center [802, 200] width 93 height 24
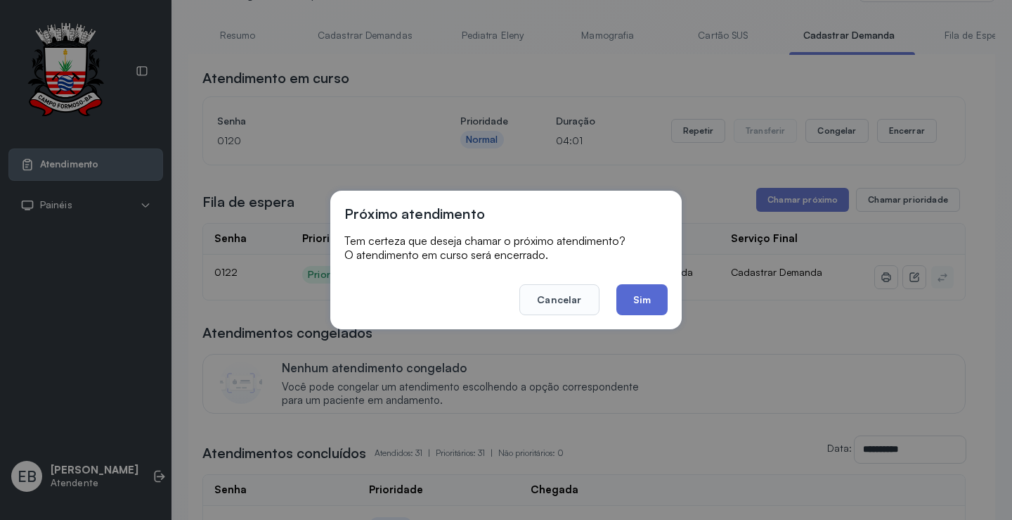
click at [652, 304] on button "Sim" at bounding box center [642, 299] width 51 height 31
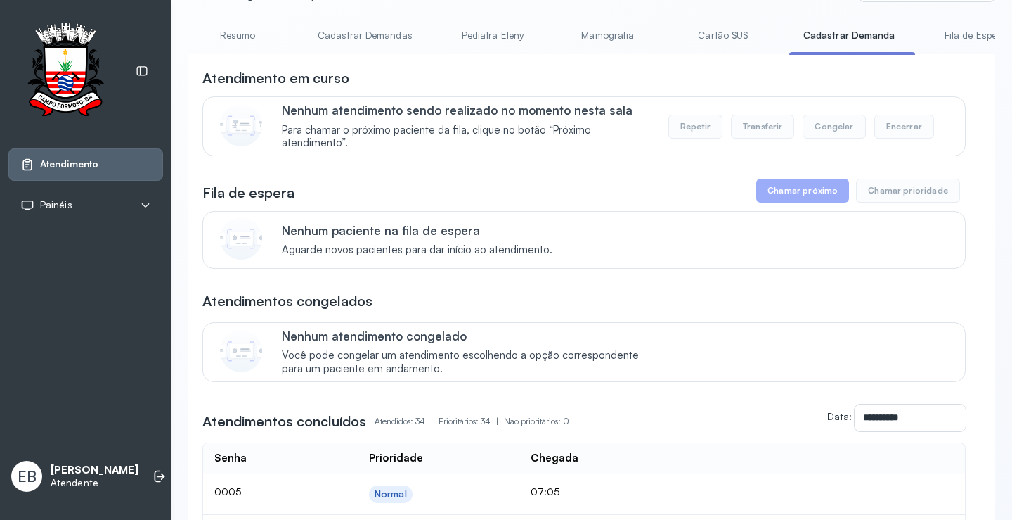
scroll to position [0, 0]
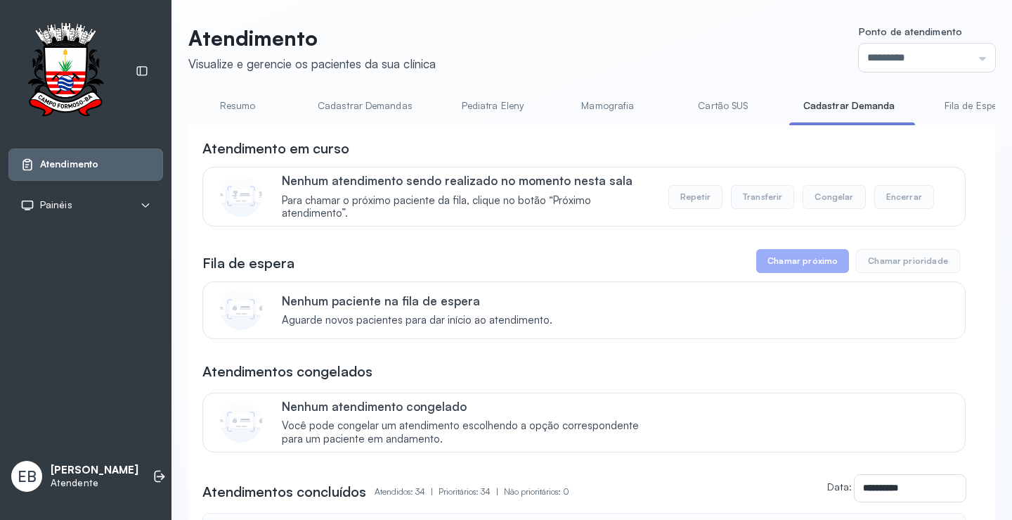
click at [244, 105] on link "Resumo" at bounding box center [237, 105] width 98 height 23
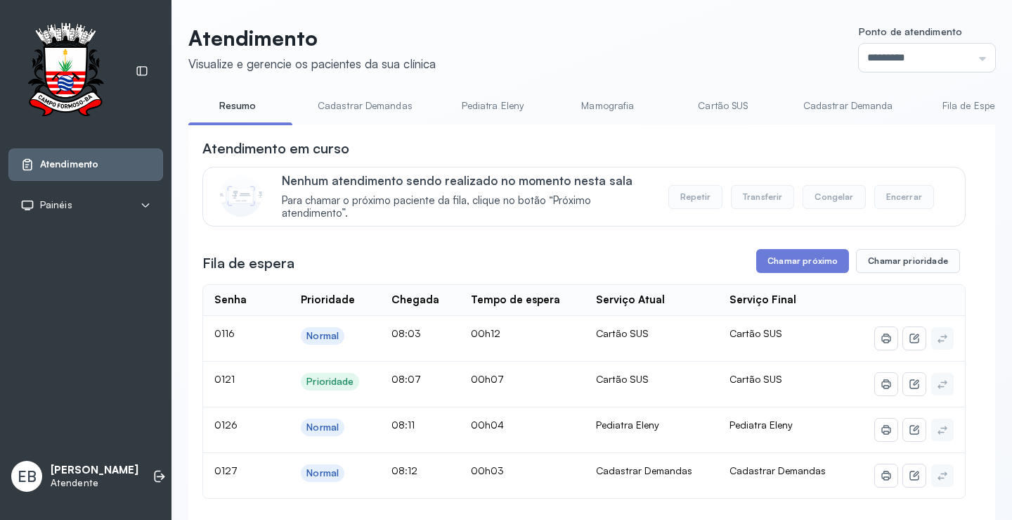
click at [490, 105] on link "Pediatra Eleny" at bounding box center [493, 105] width 98 height 23
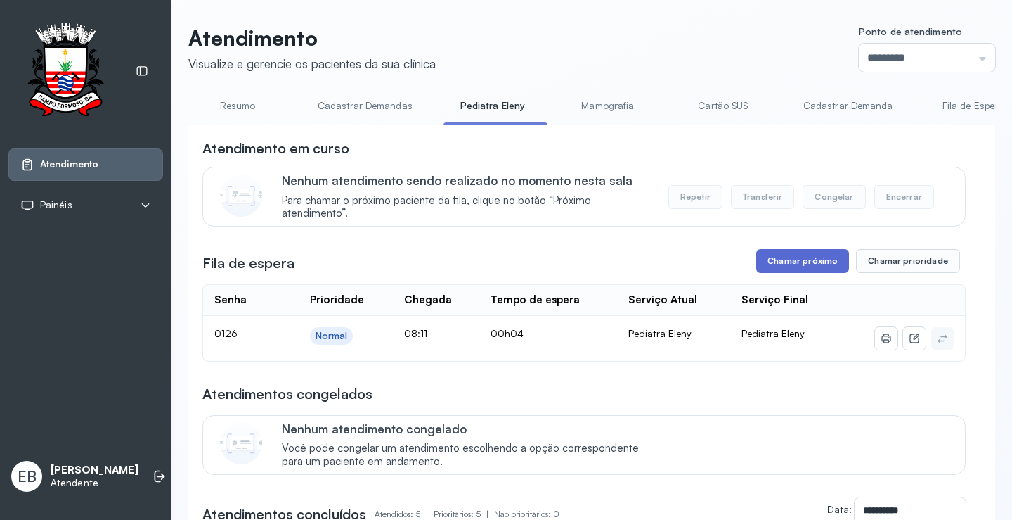
click at [814, 267] on button "Chamar próximo" at bounding box center [802, 261] width 93 height 24
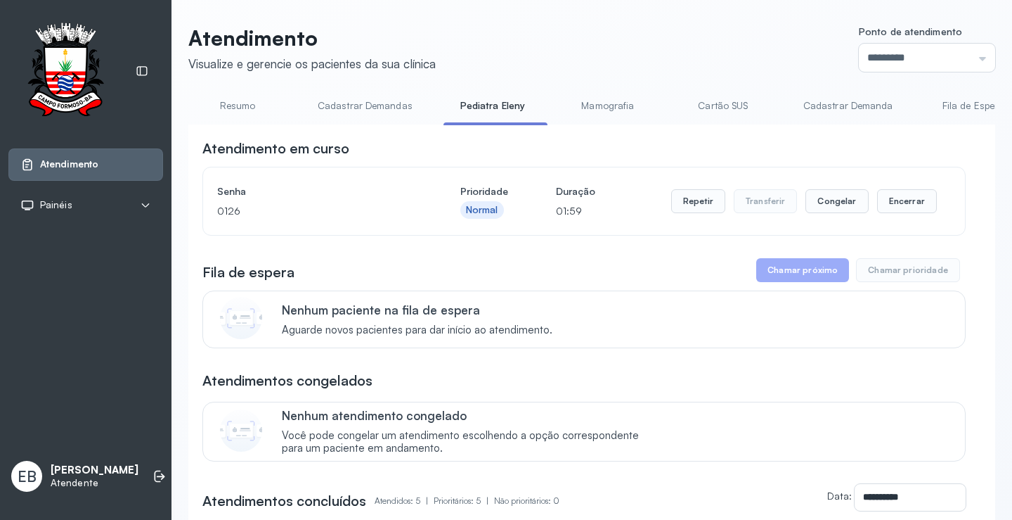
click at [247, 106] on link "Resumo" at bounding box center [237, 105] width 98 height 23
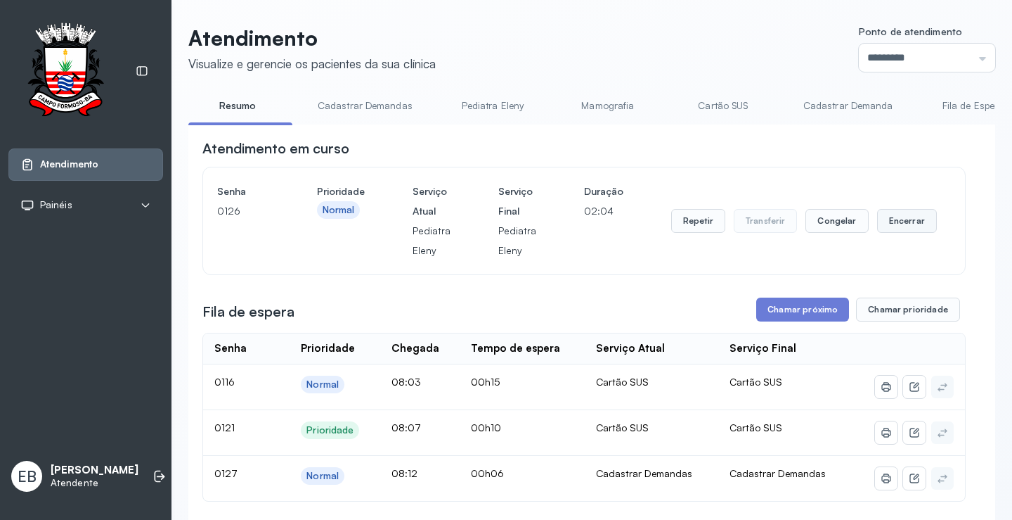
click at [882, 224] on button "Encerrar" at bounding box center [907, 221] width 60 height 24
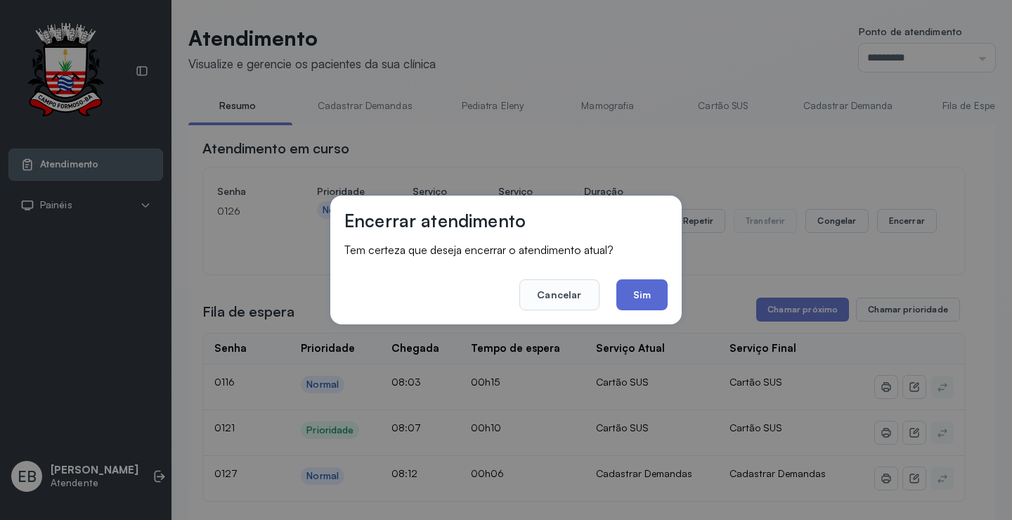
click at [629, 286] on button "Sim" at bounding box center [642, 294] width 51 height 31
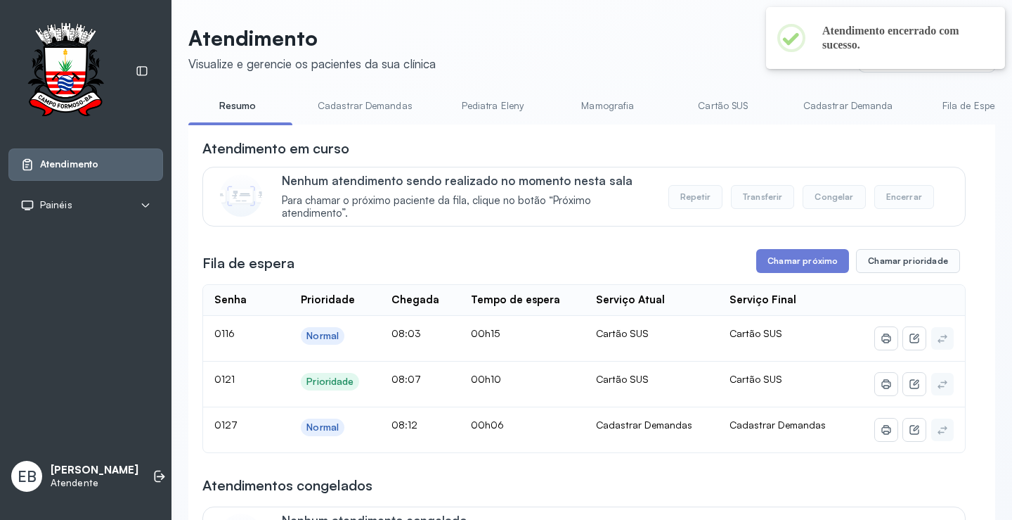
click at [377, 108] on link "Cadastrar Demandas" at bounding box center [365, 105] width 123 height 23
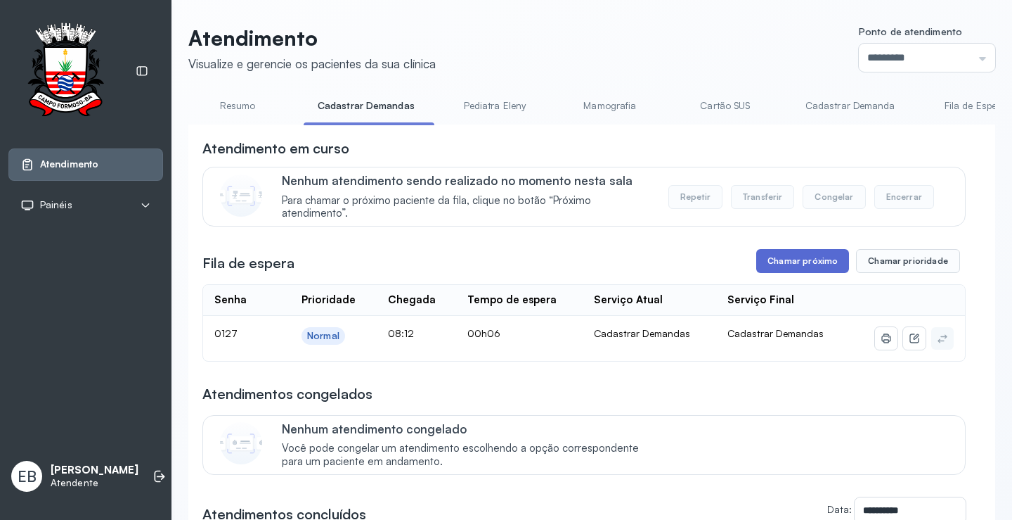
click at [806, 261] on button "Chamar próximo" at bounding box center [802, 261] width 93 height 24
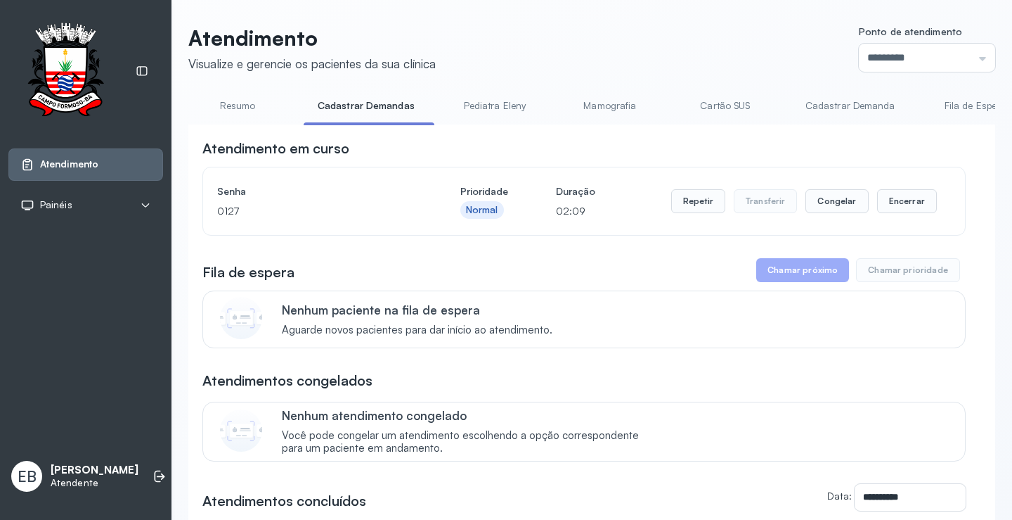
click at [248, 112] on link "Resumo" at bounding box center [237, 105] width 98 height 23
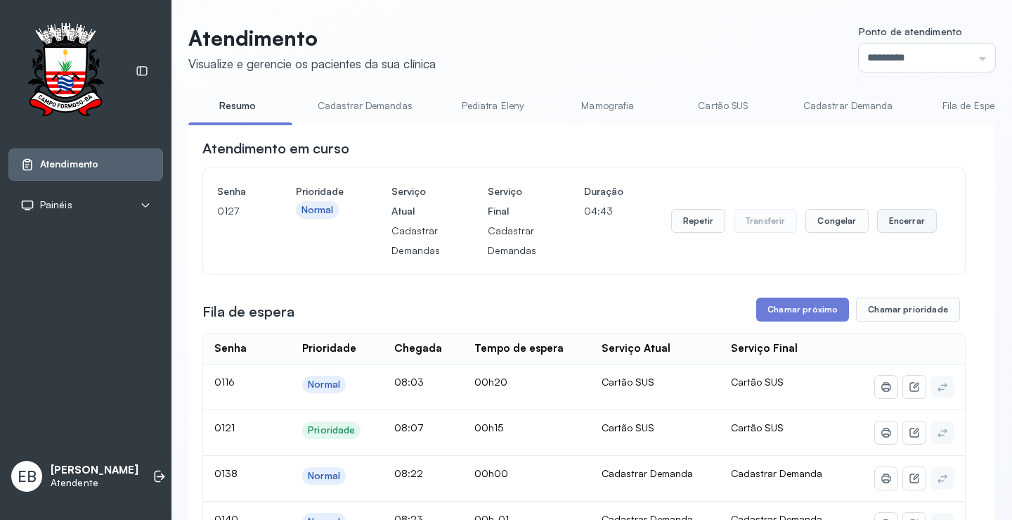
click at [904, 221] on button "Encerrar" at bounding box center [907, 221] width 60 height 24
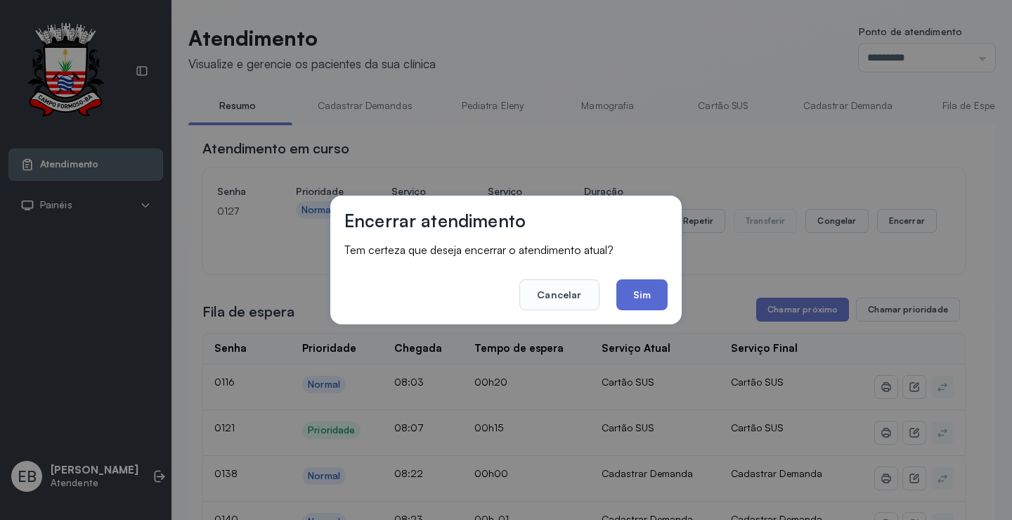
click at [660, 291] on button "Sim" at bounding box center [642, 294] width 51 height 31
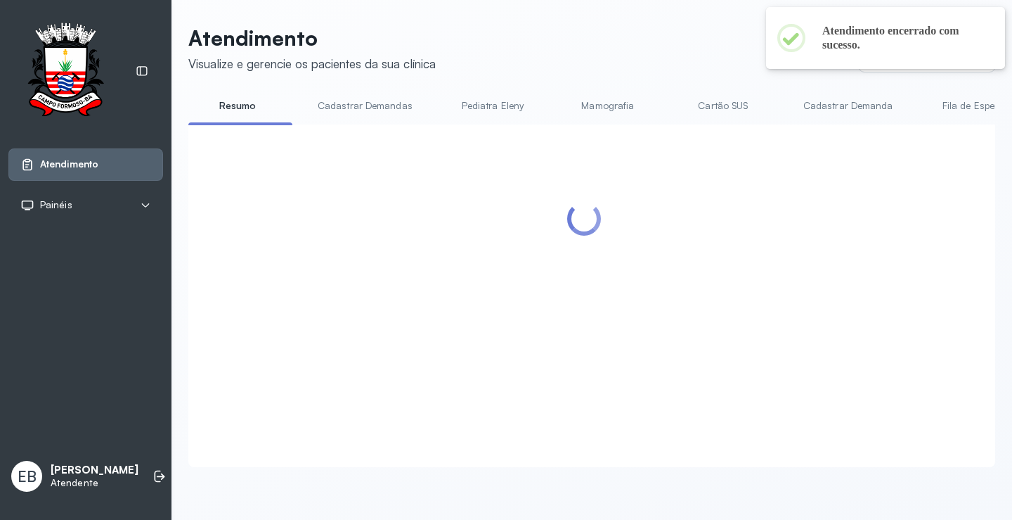
click at [373, 101] on link "Cadastrar Demandas" at bounding box center [365, 105] width 123 height 23
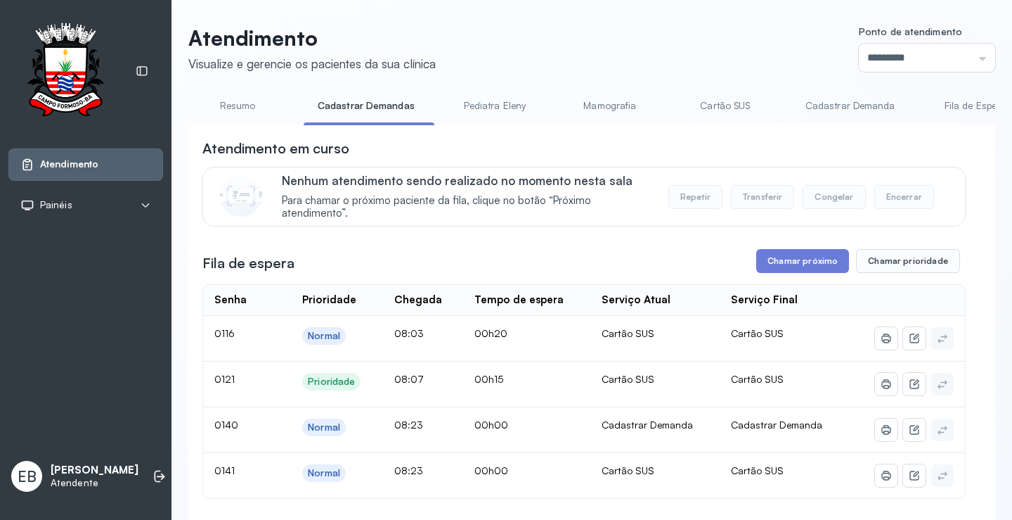
click at [827, 105] on link "Cadastrar Demanda" at bounding box center [851, 105] width 118 height 23
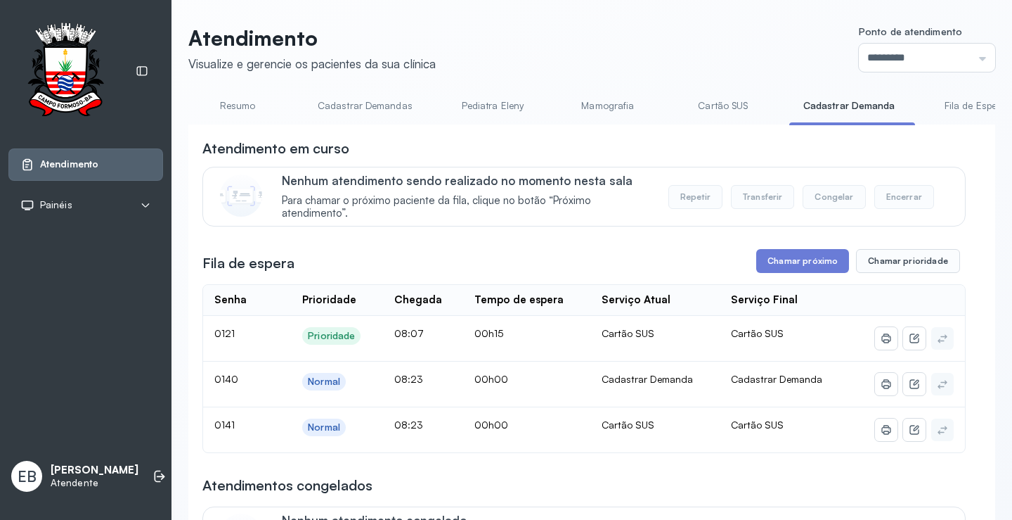
click at [397, 104] on link "Cadastrar Demandas" at bounding box center [365, 105] width 123 height 23
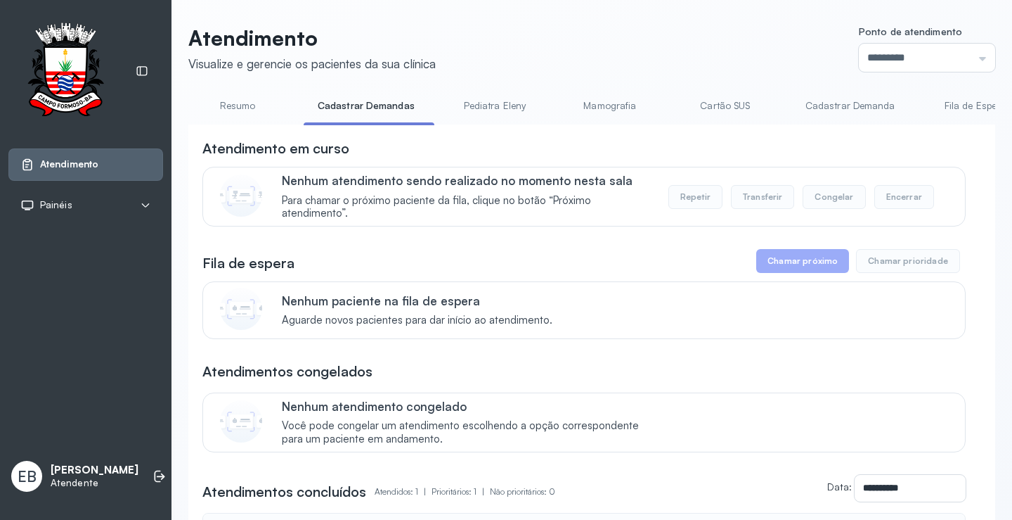
click at [849, 103] on link "Cadastrar Demanda" at bounding box center [851, 105] width 118 height 23
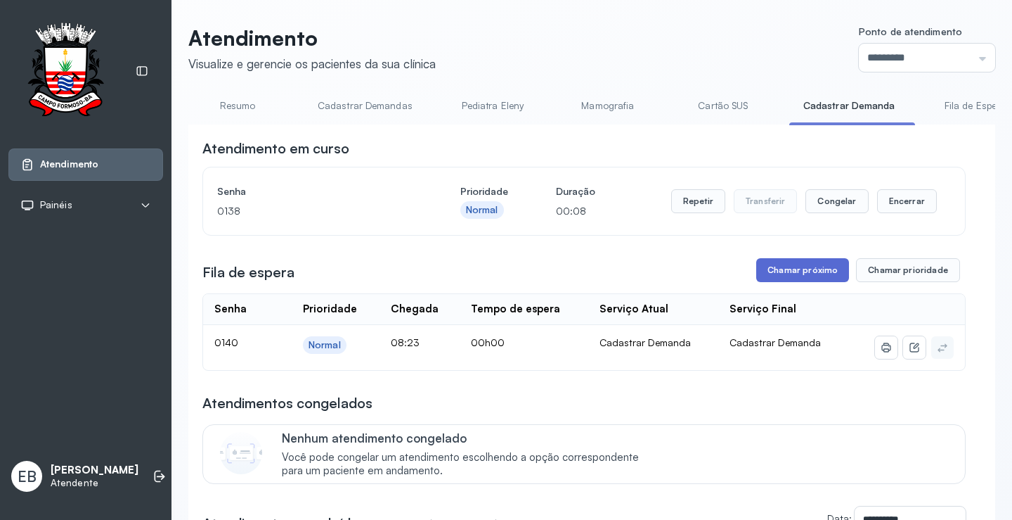
click at [797, 269] on button "Chamar próximo" at bounding box center [802, 270] width 93 height 24
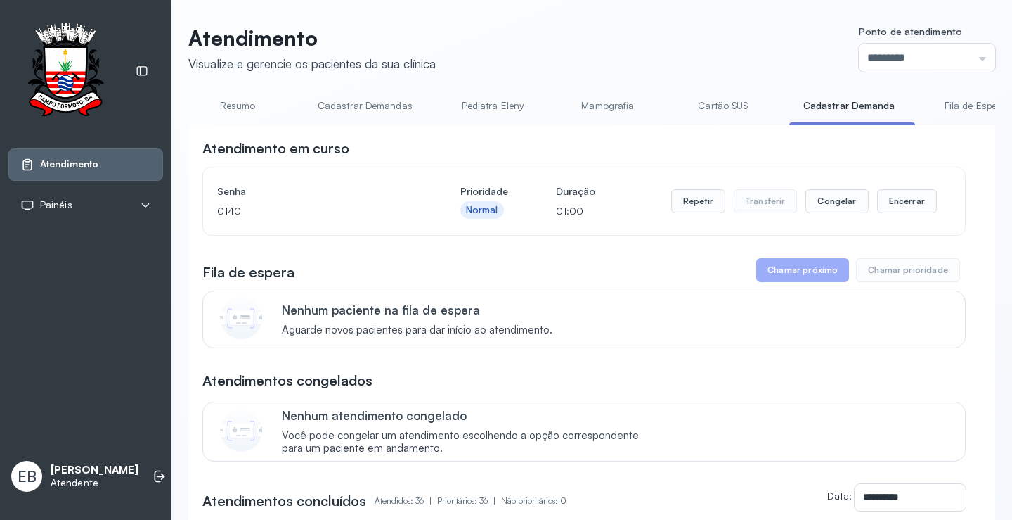
click at [358, 109] on link "Cadastrar Demandas" at bounding box center [365, 105] width 123 height 23
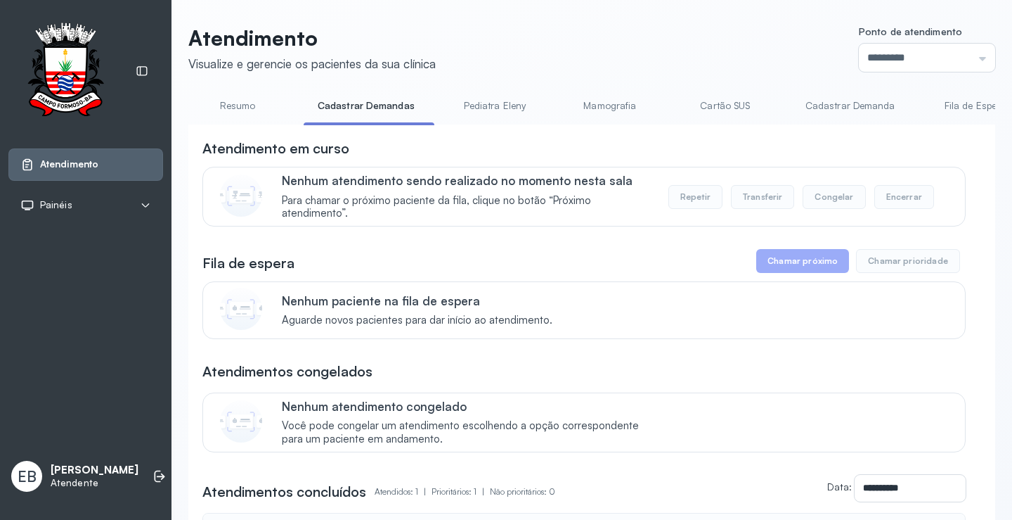
click at [243, 108] on link "Resumo" at bounding box center [237, 105] width 98 height 23
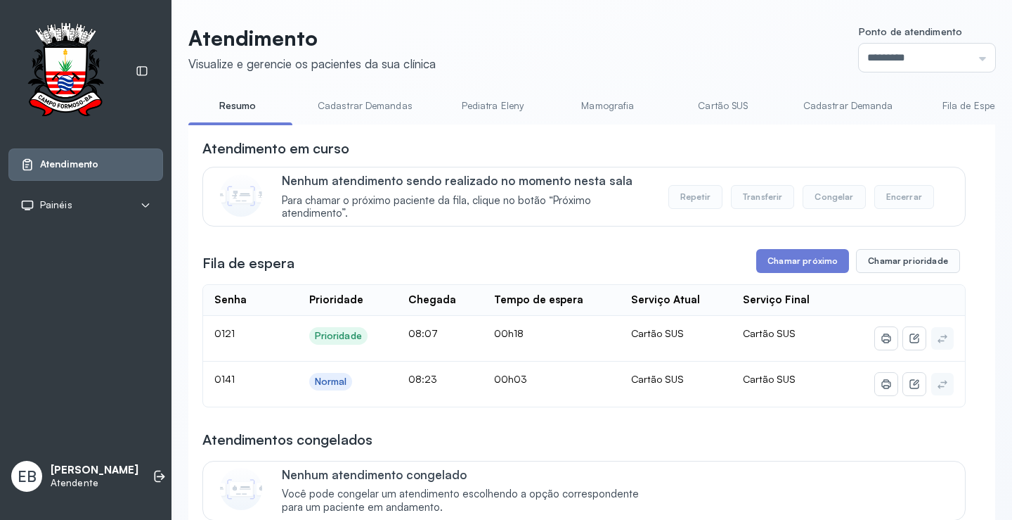
click at [369, 108] on link "Cadastrar Demandas" at bounding box center [365, 105] width 123 height 23
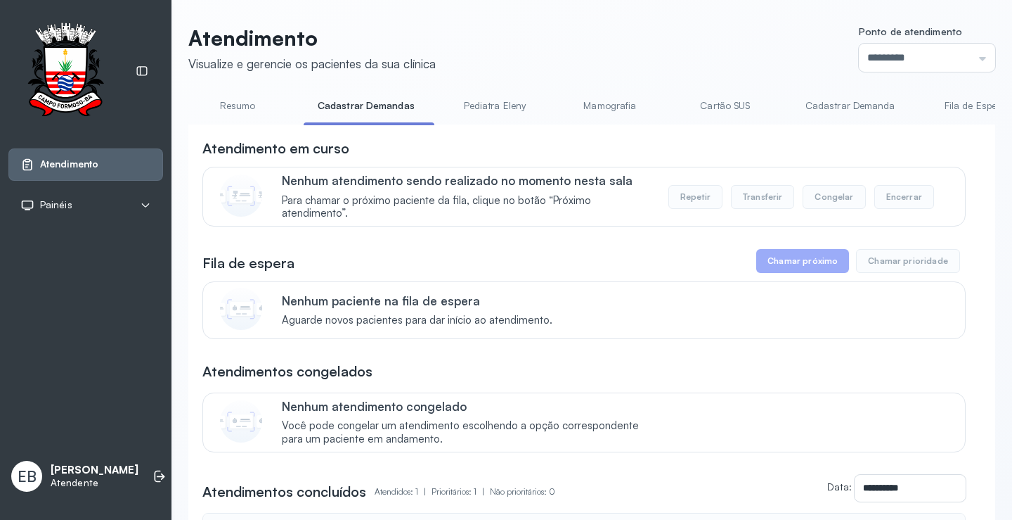
click at [245, 109] on link "Resumo" at bounding box center [237, 105] width 98 height 23
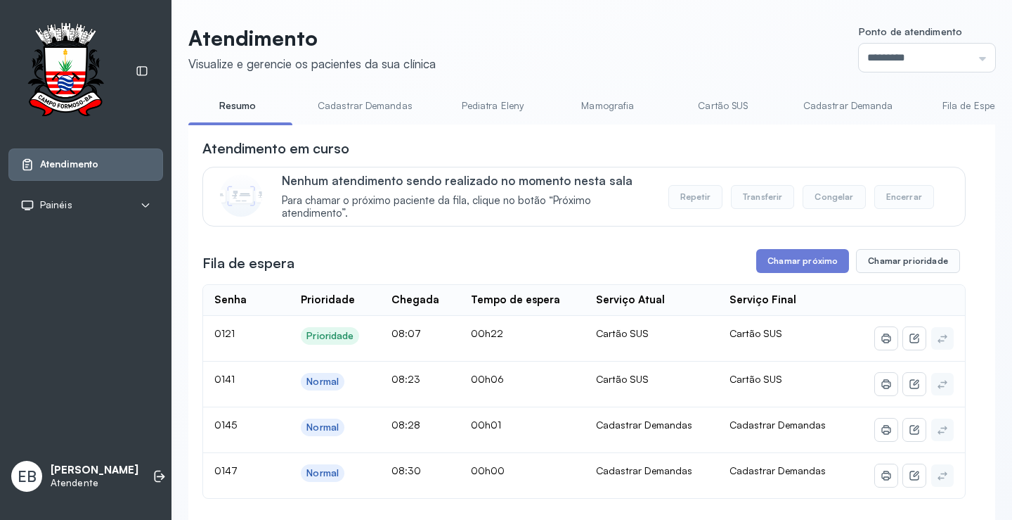
click at [359, 101] on link "Cadastrar Demandas" at bounding box center [365, 105] width 123 height 23
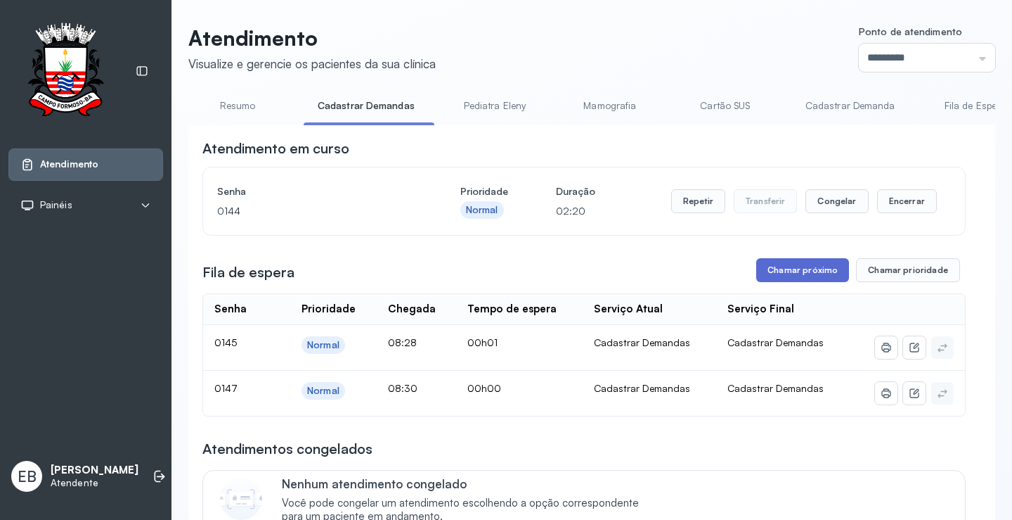
click at [789, 269] on button "Chamar próximo" at bounding box center [802, 270] width 93 height 24
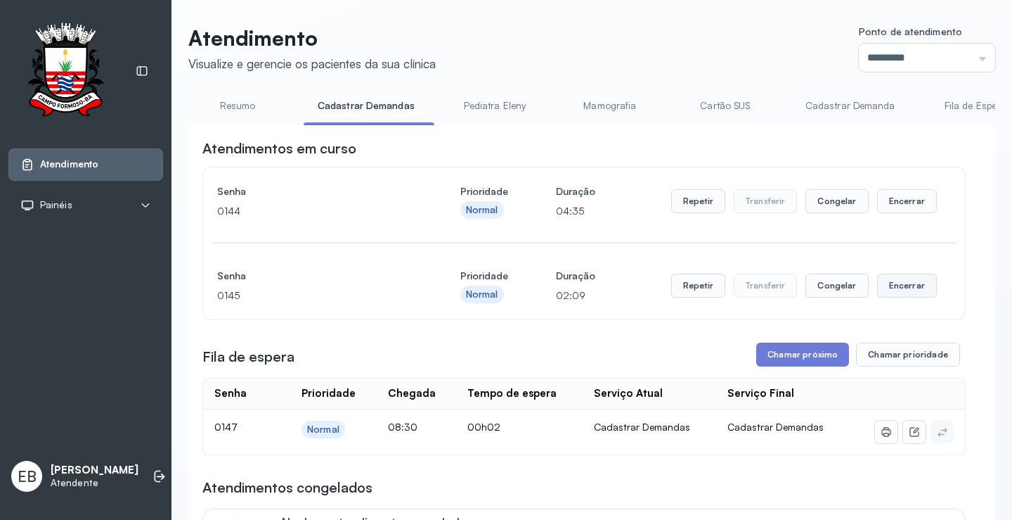
click at [920, 291] on button "Encerrar" at bounding box center [907, 285] width 60 height 24
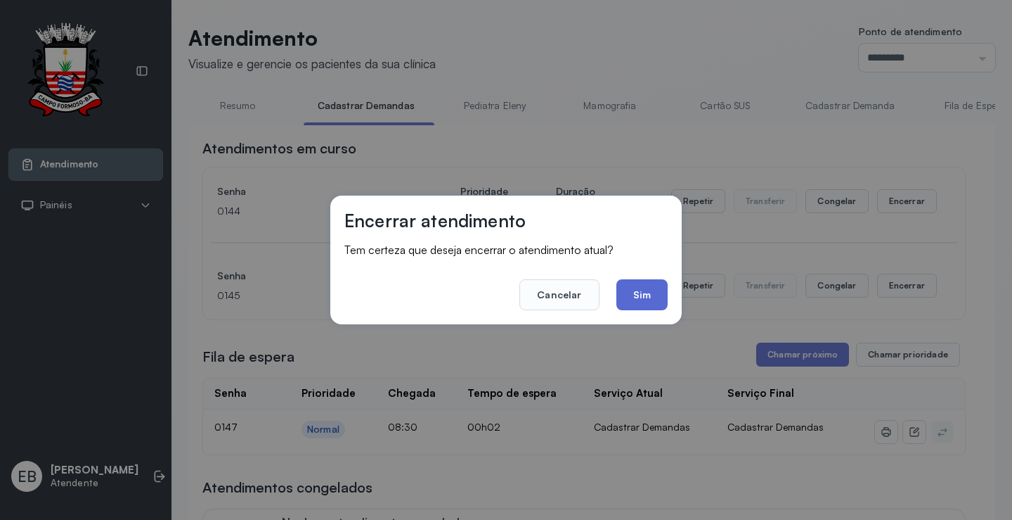
click at [654, 307] on button "Sim" at bounding box center [642, 294] width 51 height 31
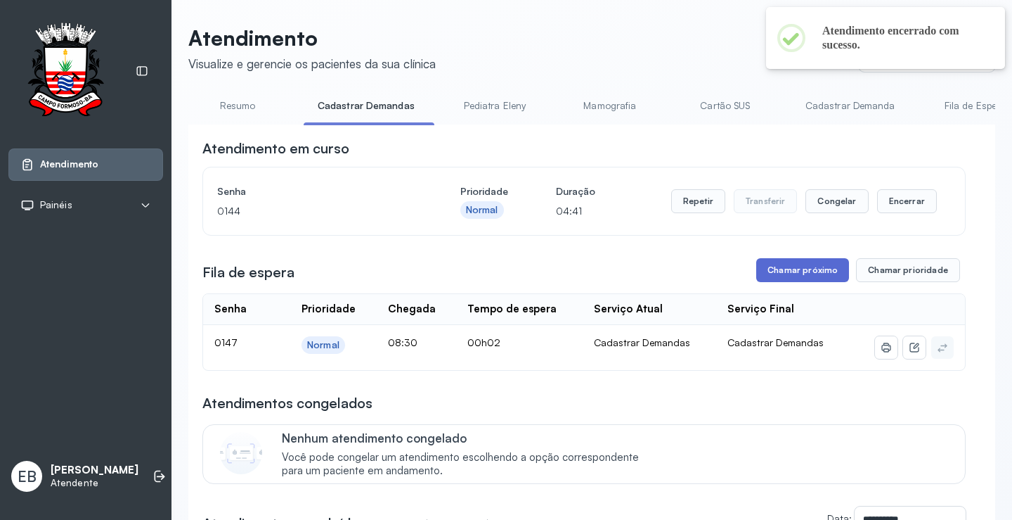
click at [775, 273] on button "Chamar próximo" at bounding box center [802, 270] width 93 height 24
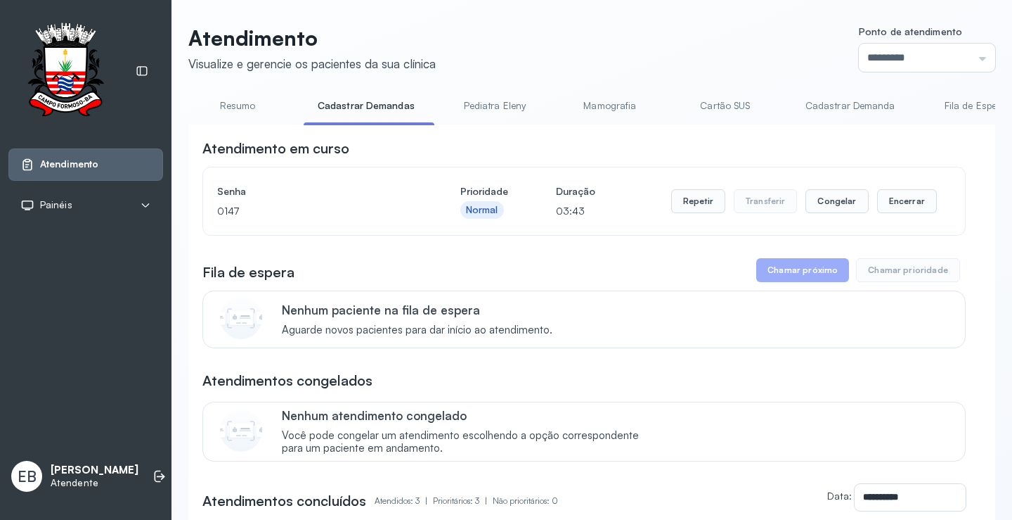
click at [252, 98] on link "Resumo" at bounding box center [237, 105] width 98 height 23
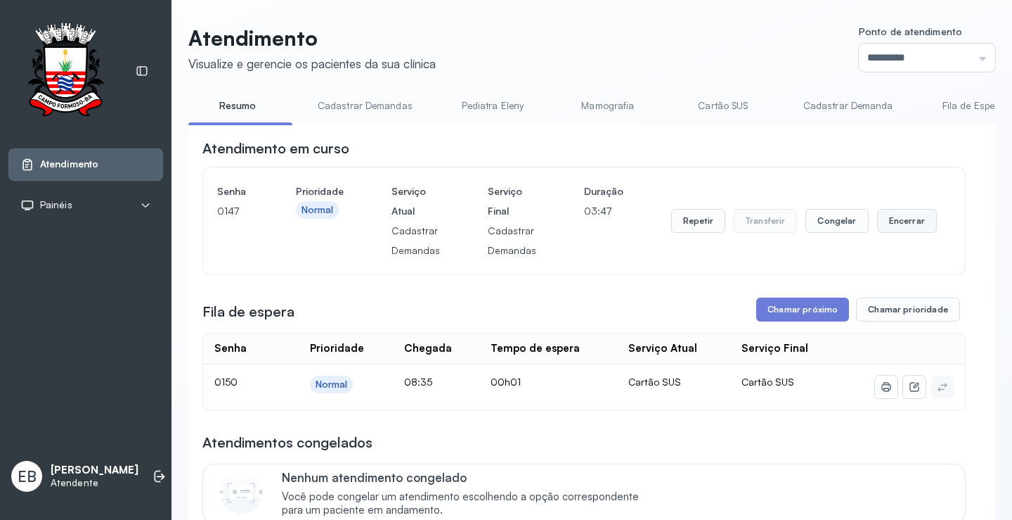
click at [888, 226] on button "Encerrar" at bounding box center [907, 221] width 60 height 24
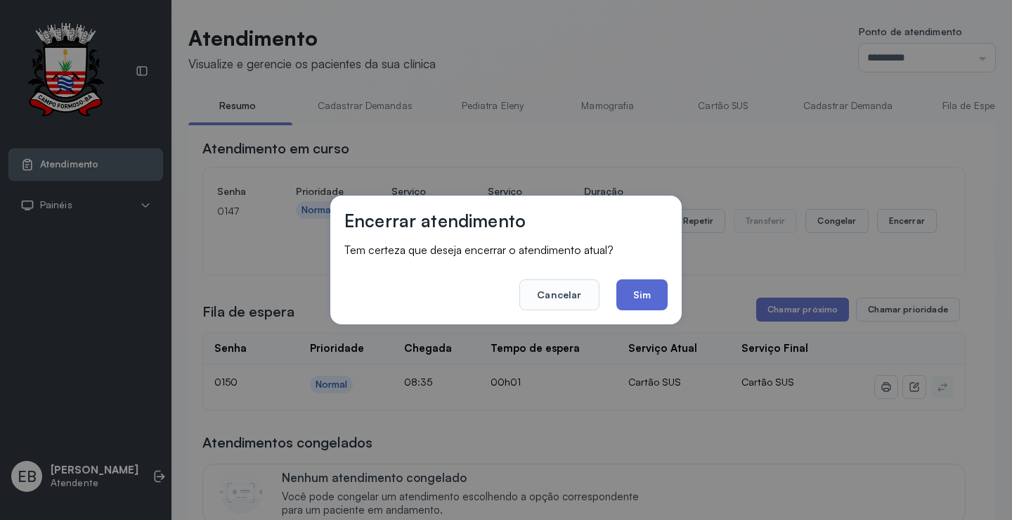
click at [650, 290] on button "Sim" at bounding box center [642, 294] width 51 height 31
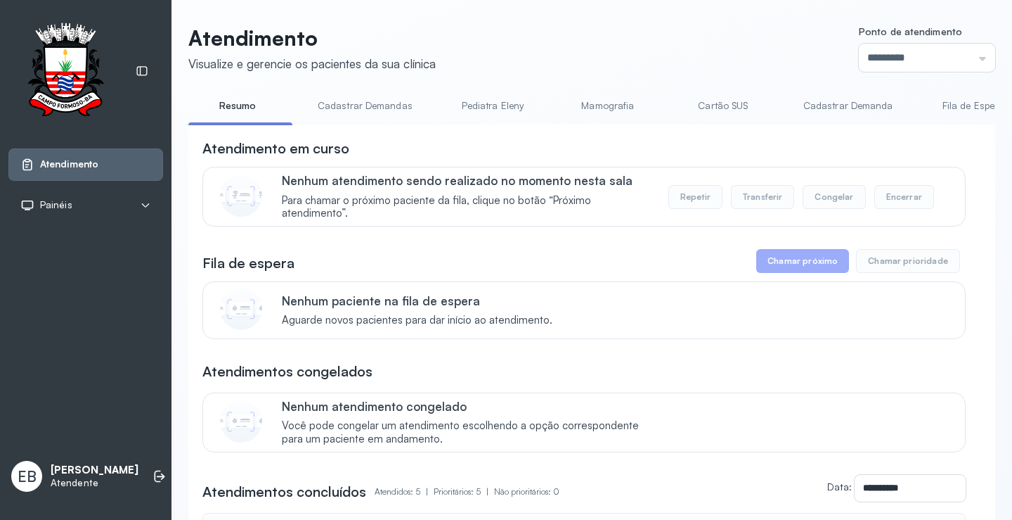
click at [348, 114] on link "Cadastrar Demandas" at bounding box center [365, 105] width 123 height 23
click at [735, 103] on link "Cartão SUS" at bounding box center [725, 105] width 98 height 23
click at [254, 98] on link "Resumo" at bounding box center [237, 105] width 98 height 23
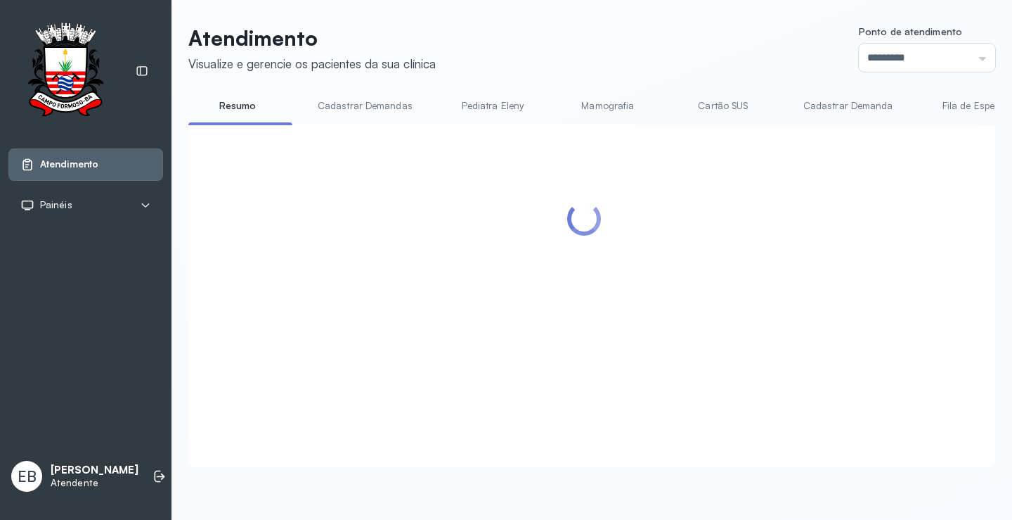
scroll to position [1, 0]
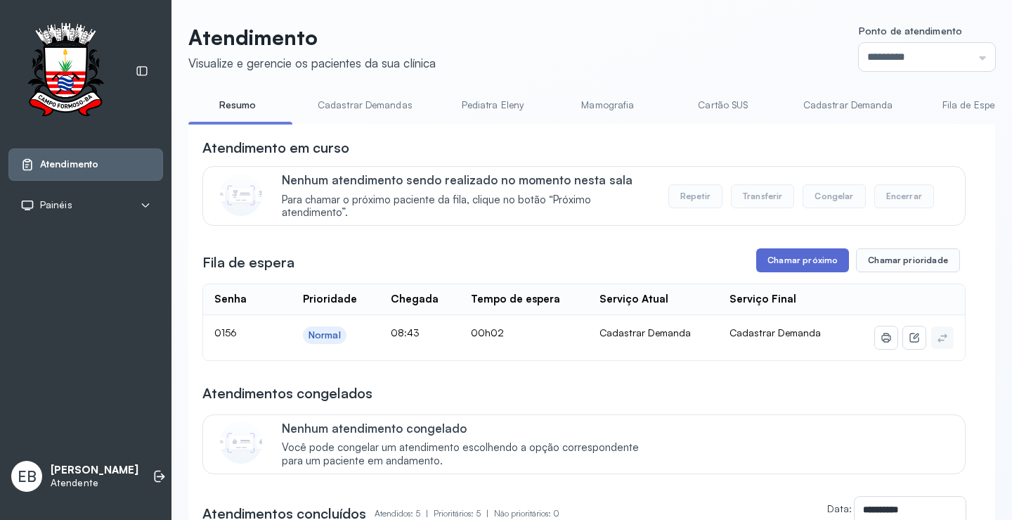
click at [809, 269] on button "Chamar próximo" at bounding box center [802, 260] width 93 height 24
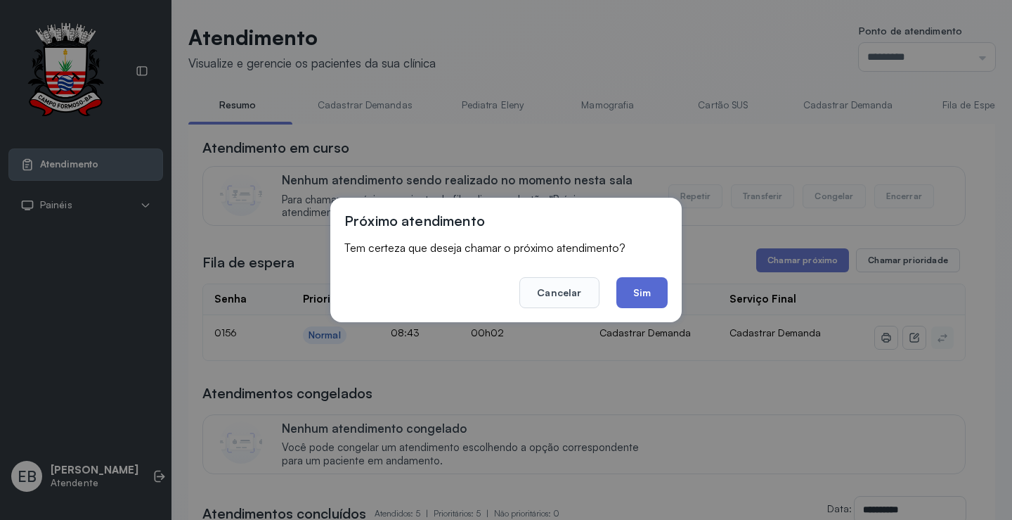
click at [645, 296] on button "Sim" at bounding box center [642, 292] width 51 height 31
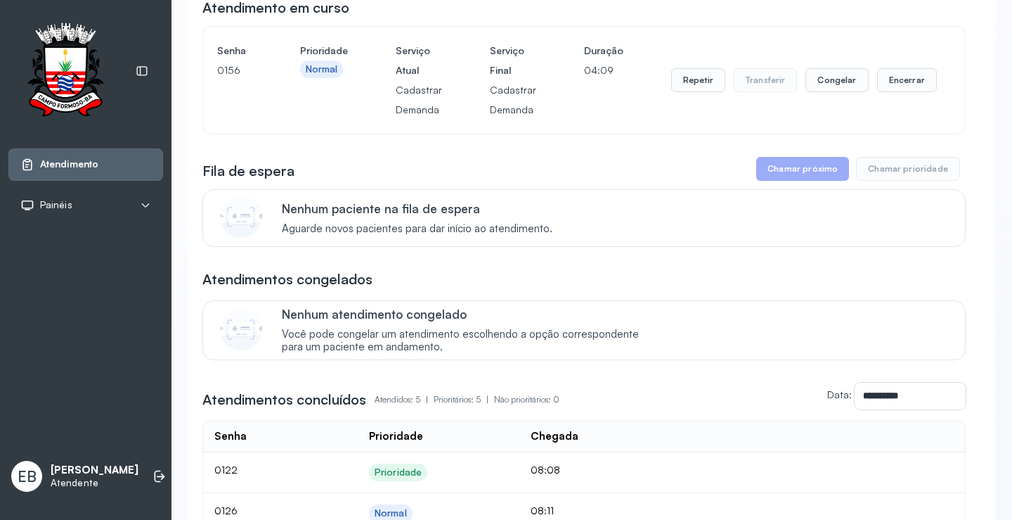
scroll to position [141, 0]
click at [891, 86] on button "Encerrar" at bounding box center [907, 79] width 60 height 24
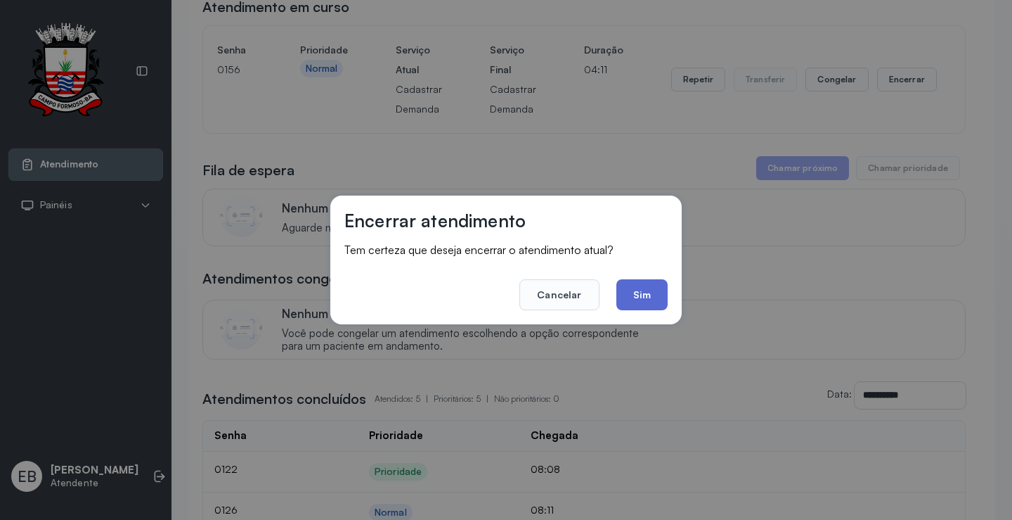
click at [638, 290] on button "Sim" at bounding box center [642, 294] width 51 height 31
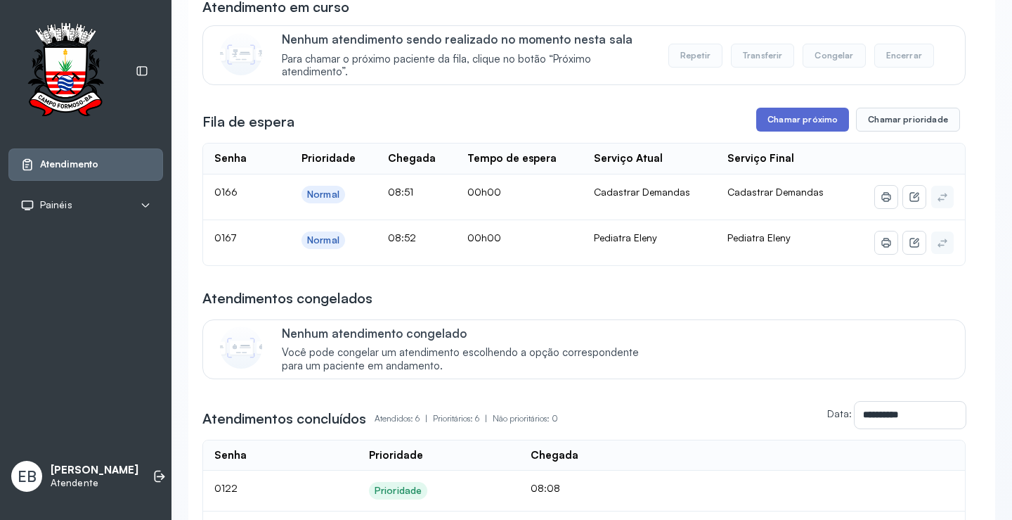
click at [818, 119] on button "Chamar próximo" at bounding box center [802, 120] width 93 height 24
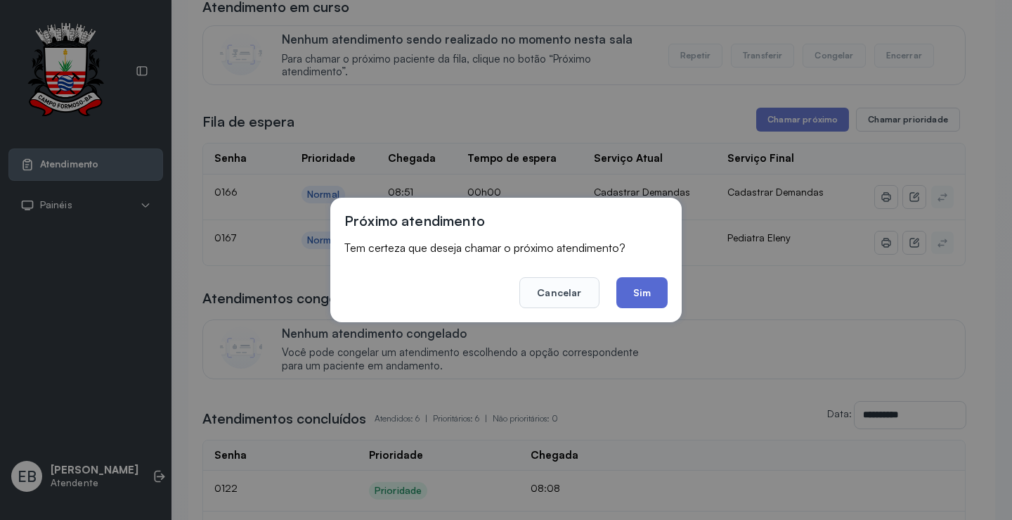
click at [660, 291] on button "Sim" at bounding box center [642, 292] width 51 height 31
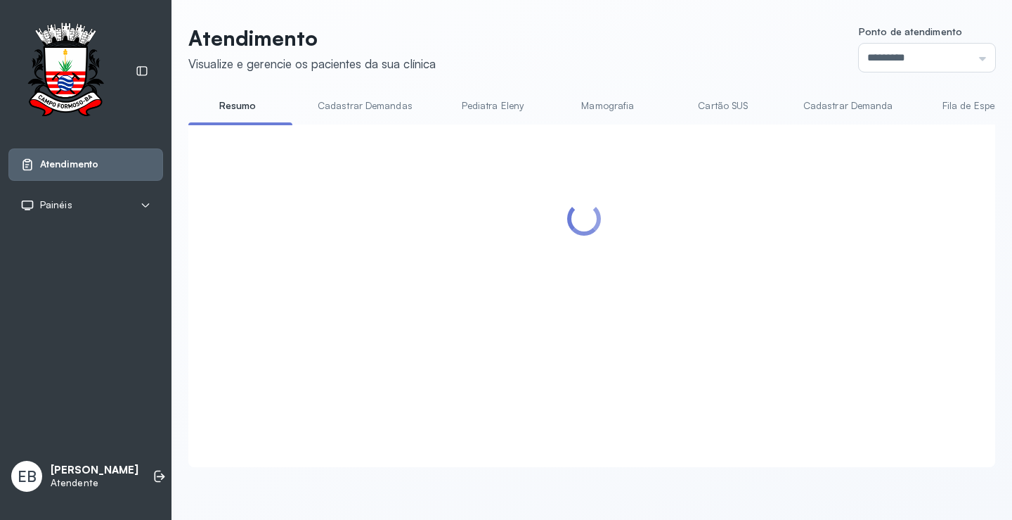
scroll to position [0, 0]
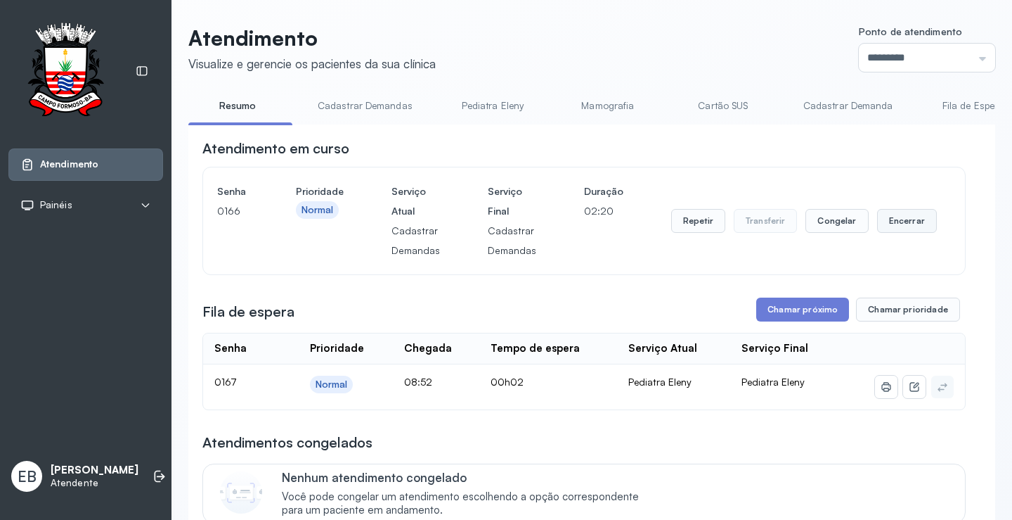
click at [895, 226] on button "Encerrar" at bounding box center [907, 221] width 60 height 24
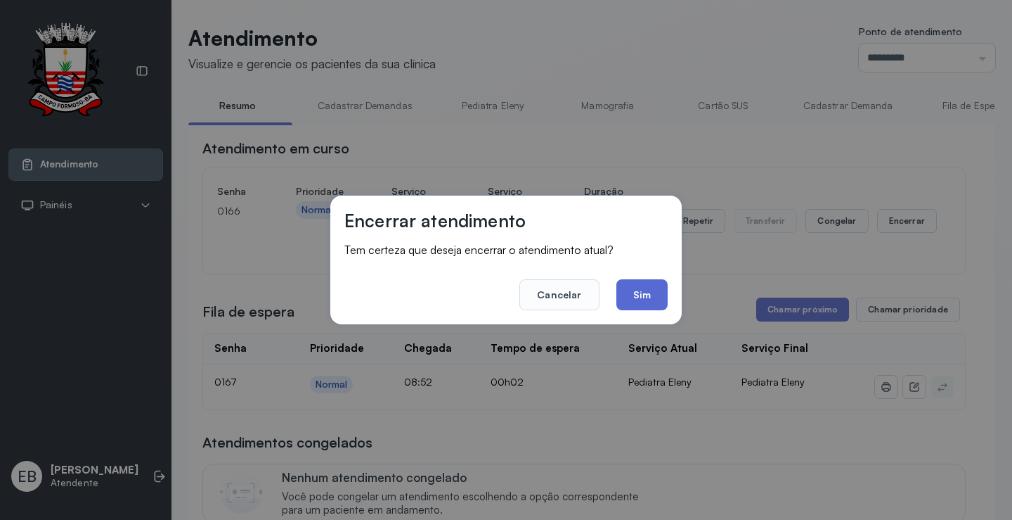
click at [650, 292] on button "Sim" at bounding box center [642, 294] width 51 height 31
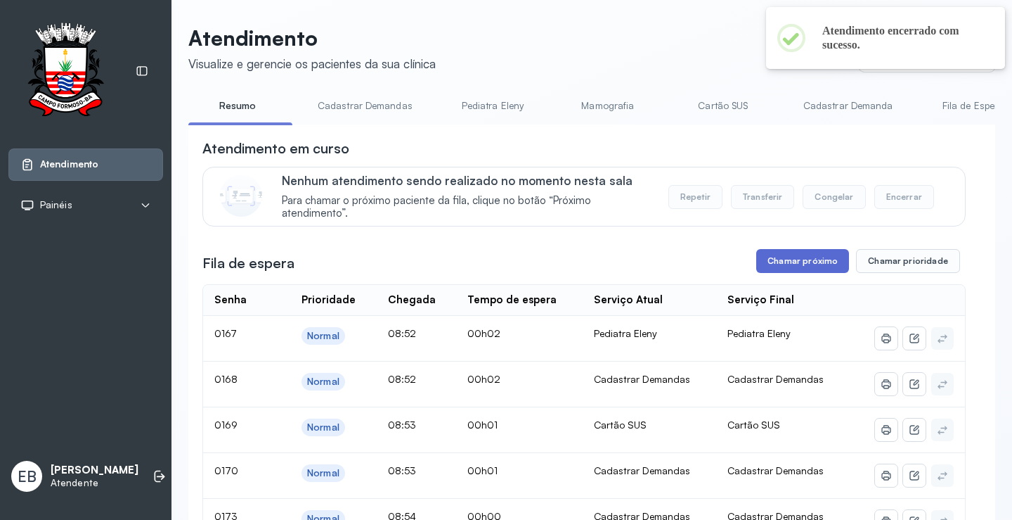
click at [793, 261] on button "Chamar próximo" at bounding box center [802, 261] width 93 height 24
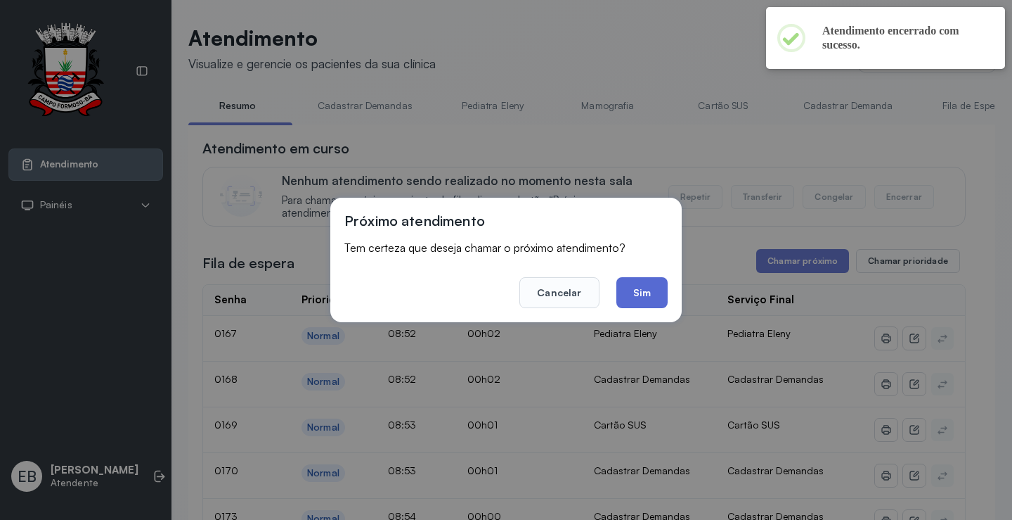
click at [657, 288] on button "Sim" at bounding box center [642, 292] width 51 height 31
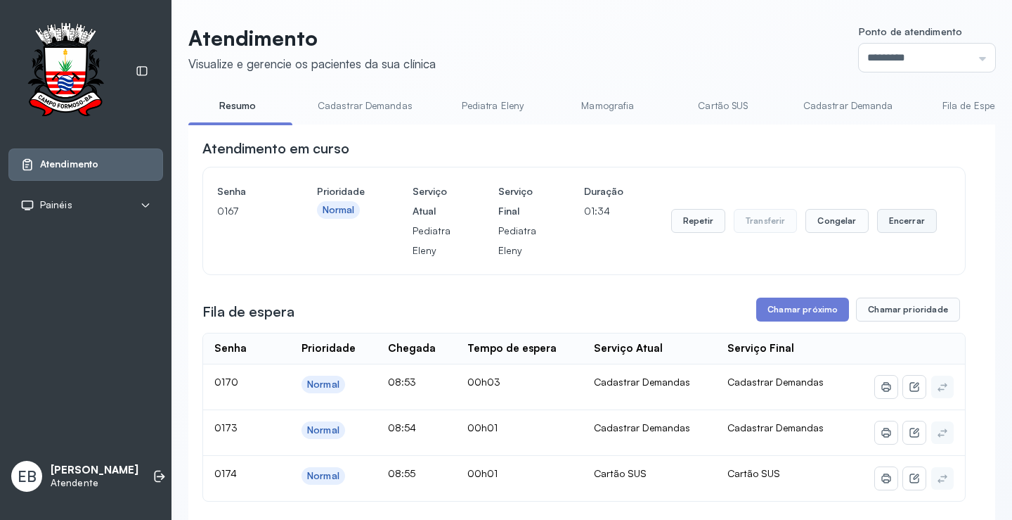
click at [910, 217] on button "Encerrar" at bounding box center [907, 221] width 60 height 24
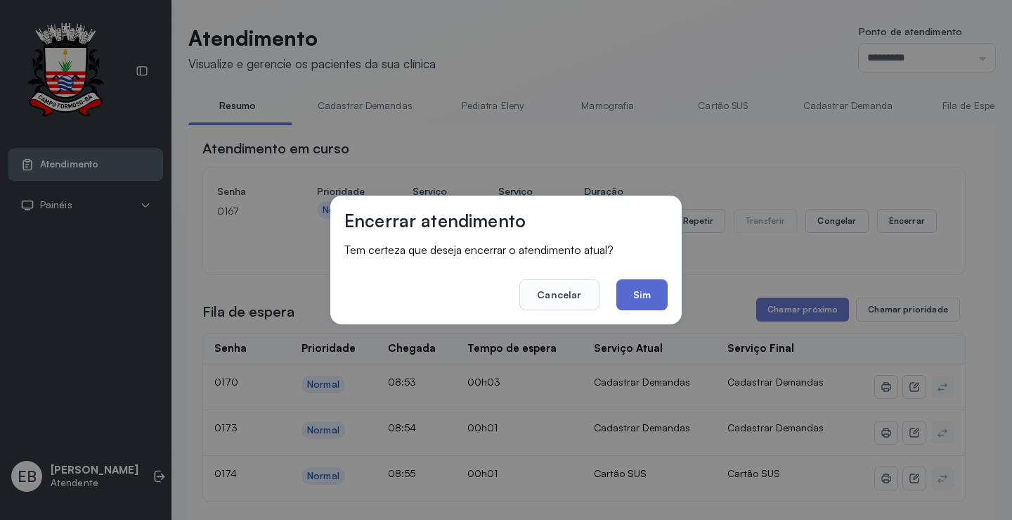
click at [636, 290] on button "Sim" at bounding box center [642, 294] width 51 height 31
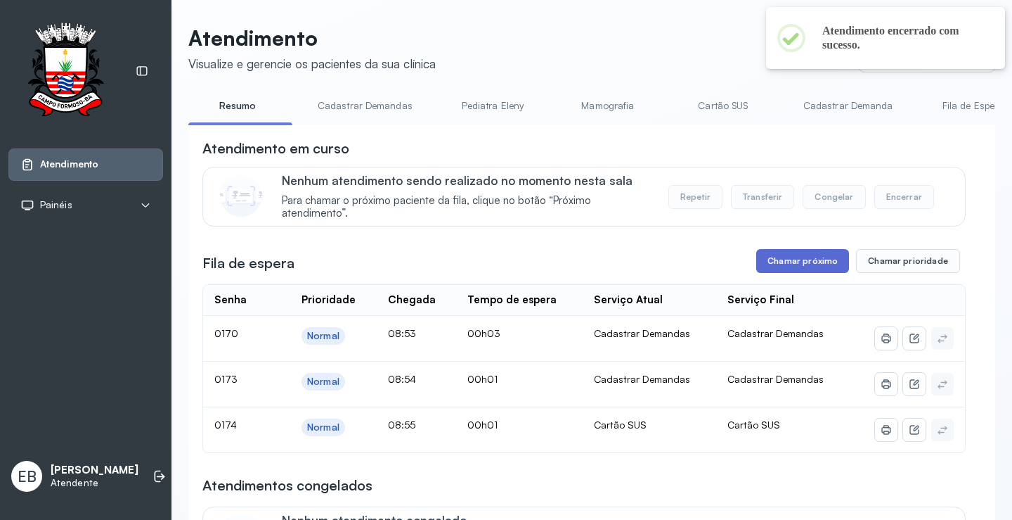
click at [797, 266] on button "Chamar próximo" at bounding box center [802, 261] width 93 height 24
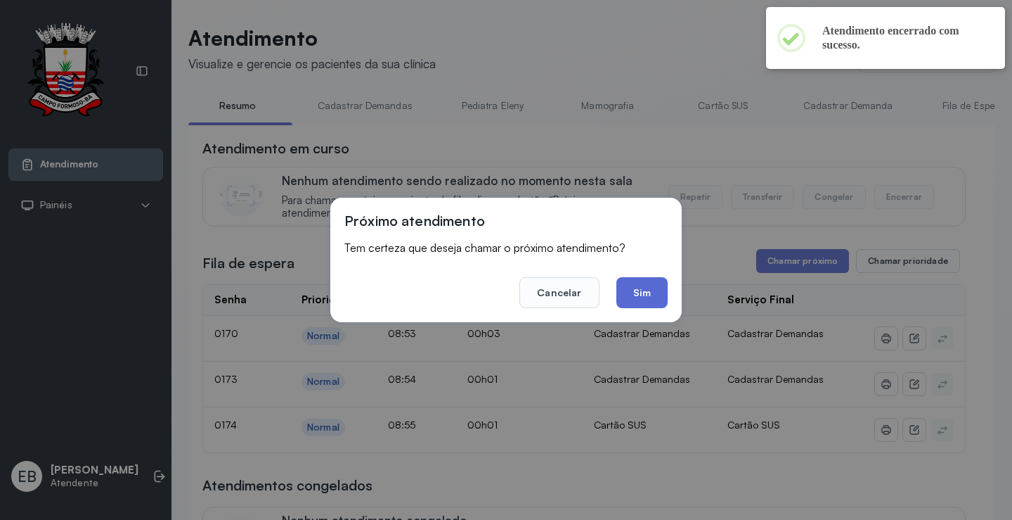
click at [645, 295] on button "Sim" at bounding box center [642, 292] width 51 height 31
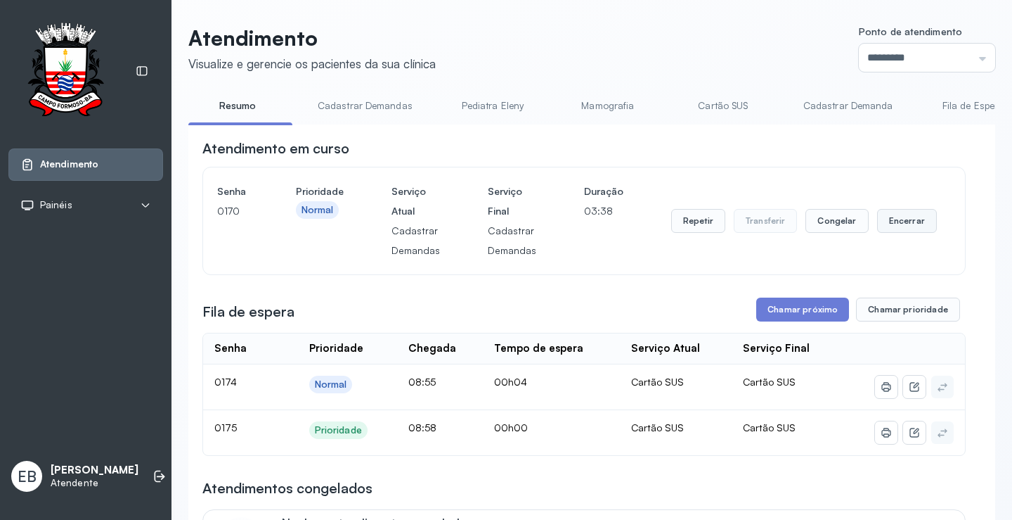
click at [894, 228] on button "Encerrar" at bounding box center [907, 221] width 60 height 24
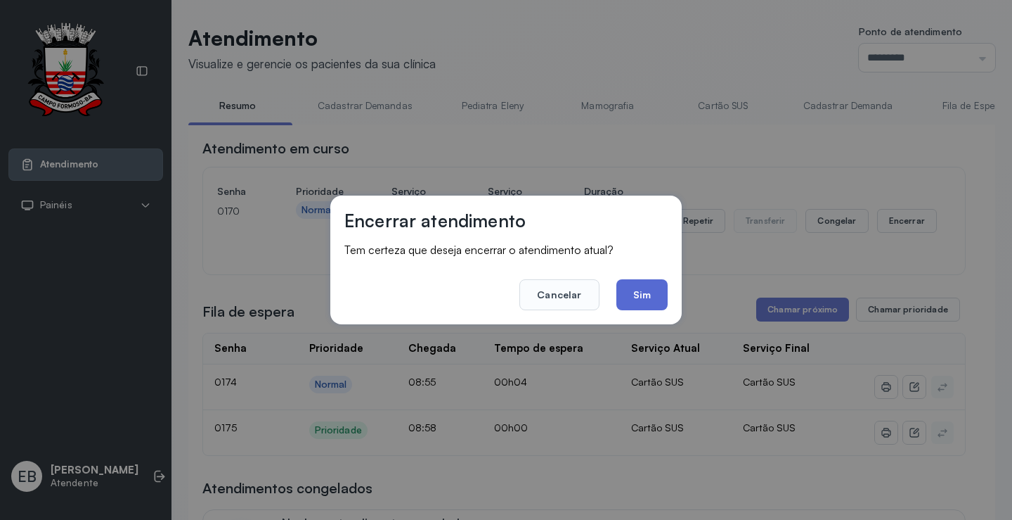
click at [636, 299] on button "Sim" at bounding box center [642, 294] width 51 height 31
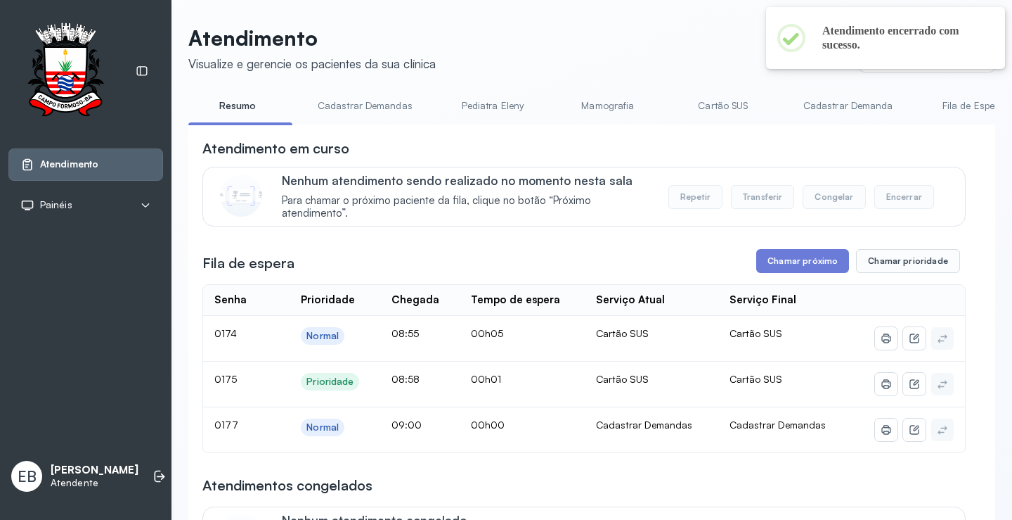
click at [346, 102] on link "Cadastrar Demandas" at bounding box center [365, 105] width 123 height 23
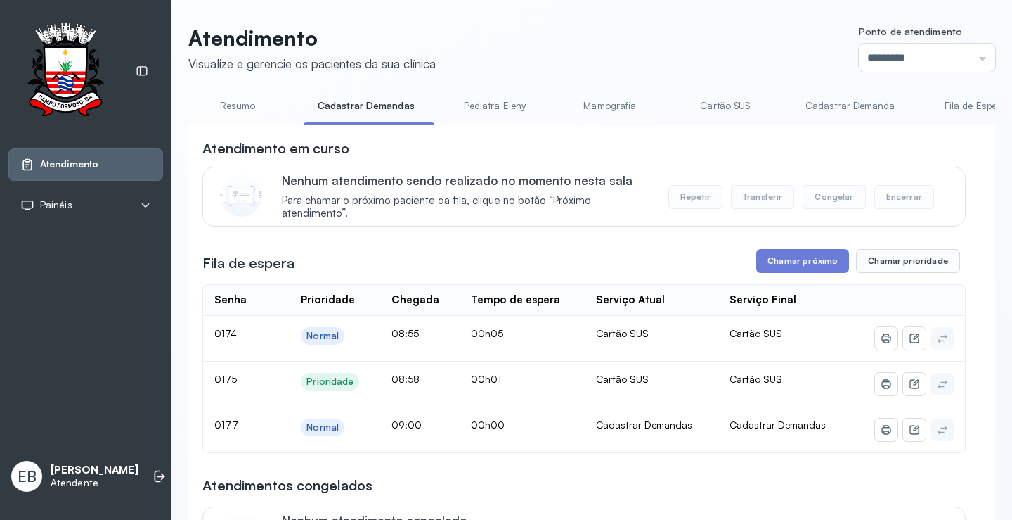
click at [841, 107] on link "Cadastrar Demanda" at bounding box center [851, 105] width 118 height 23
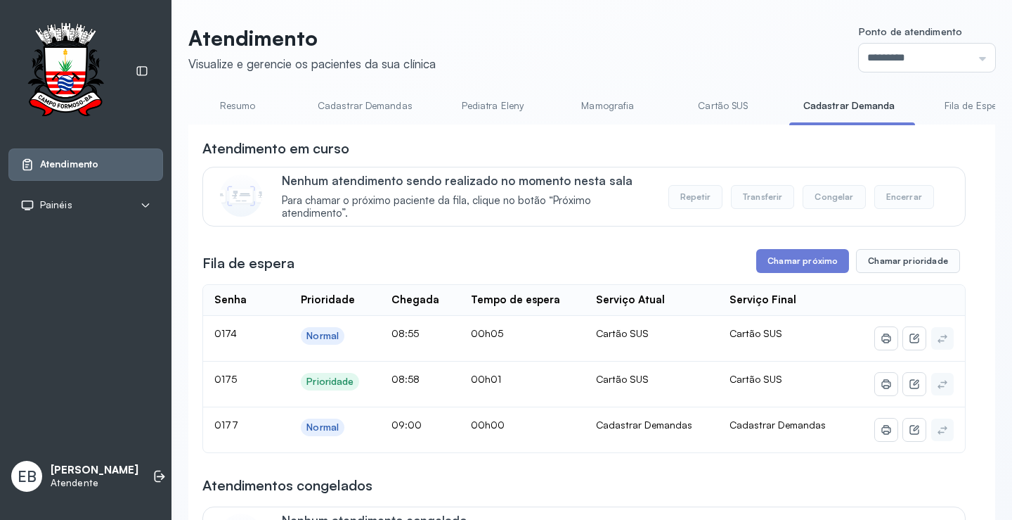
click at [330, 109] on link "Cadastrar Demandas" at bounding box center [365, 105] width 123 height 23
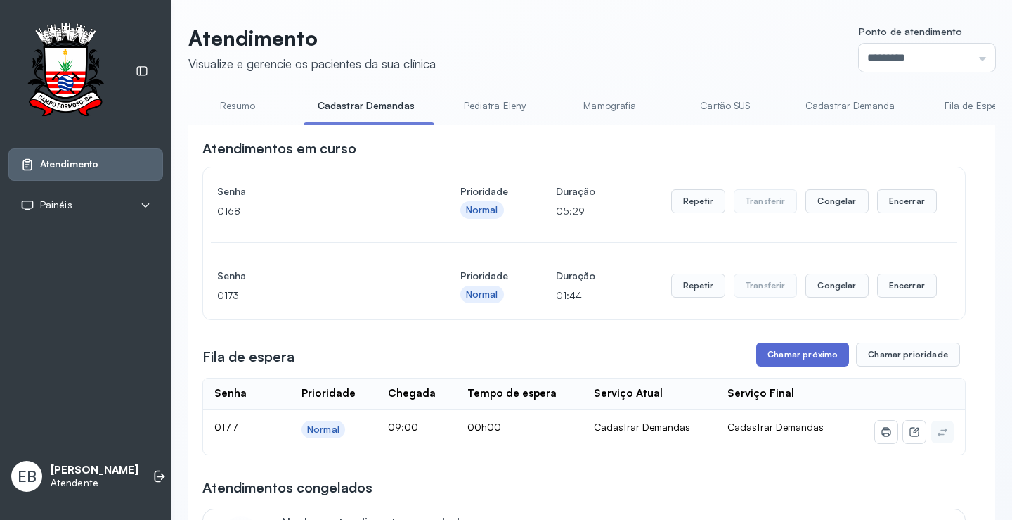
click at [780, 352] on button "Chamar próximo" at bounding box center [802, 354] width 93 height 24
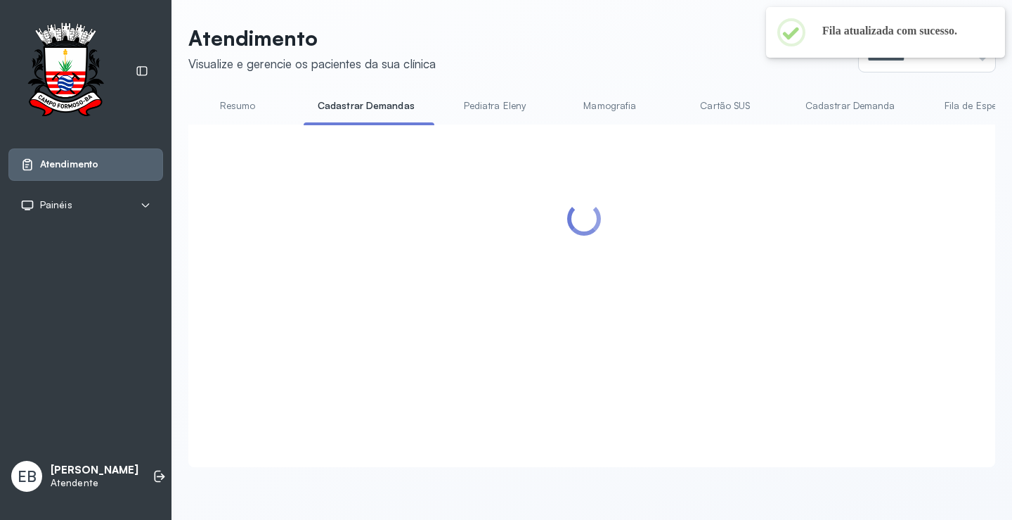
click at [248, 105] on link "Resumo" at bounding box center [237, 105] width 98 height 23
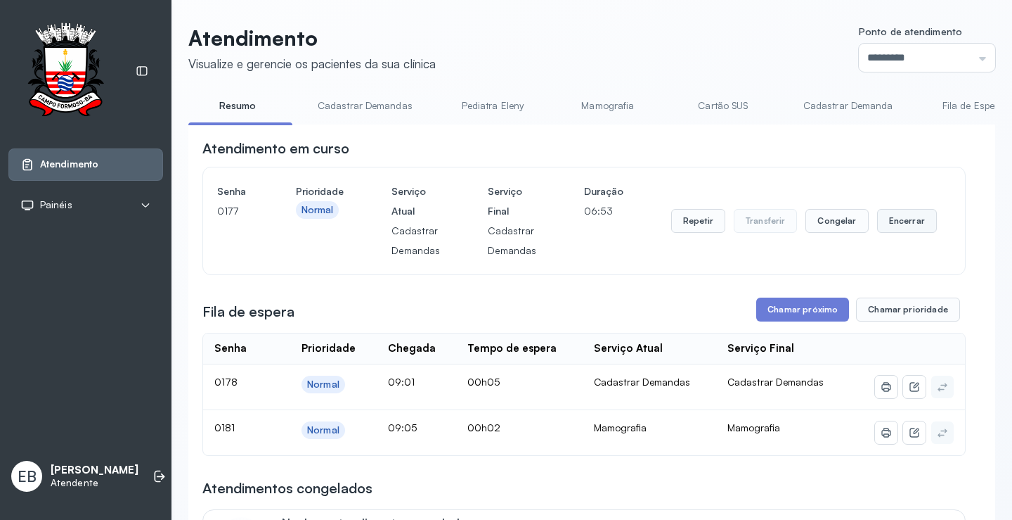
click at [884, 219] on button "Encerrar" at bounding box center [907, 221] width 60 height 24
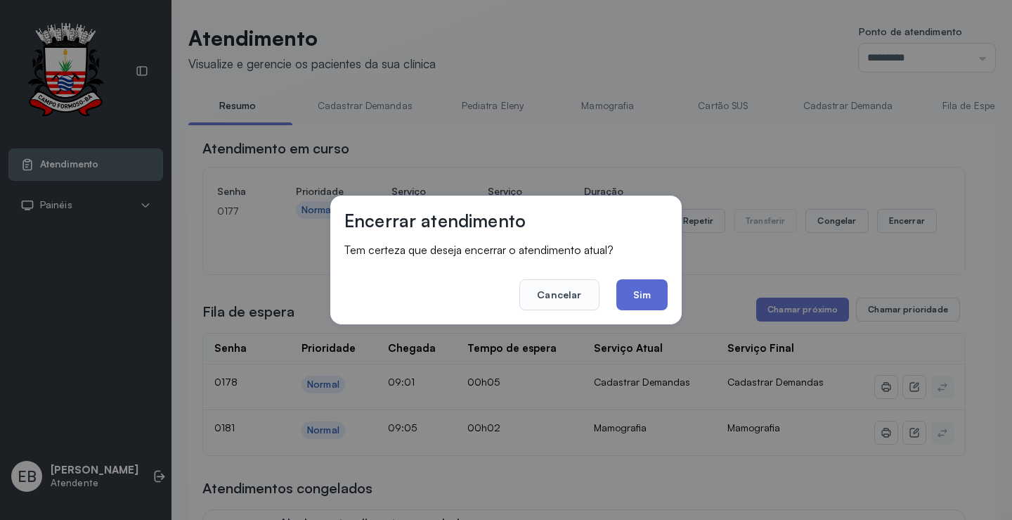
click at [656, 292] on button "Sim" at bounding box center [642, 294] width 51 height 31
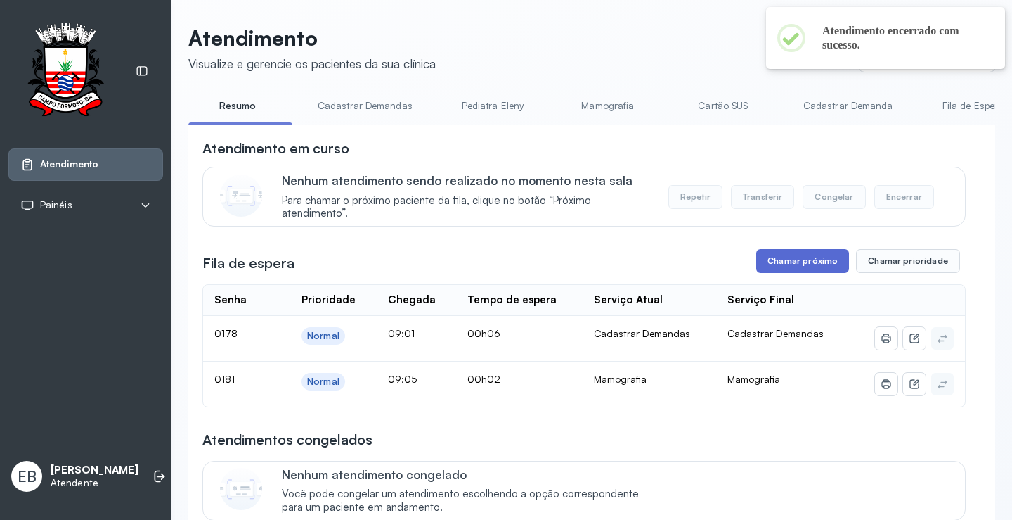
click at [805, 266] on button "Chamar próximo" at bounding box center [802, 261] width 93 height 24
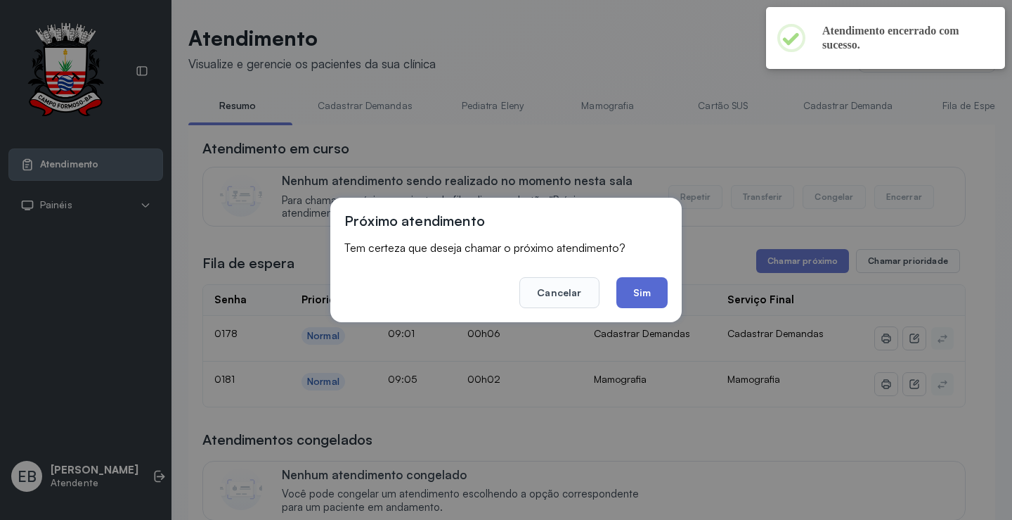
click at [648, 292] on button "Sim" at bounding box center [642, 292] width 51 height 31
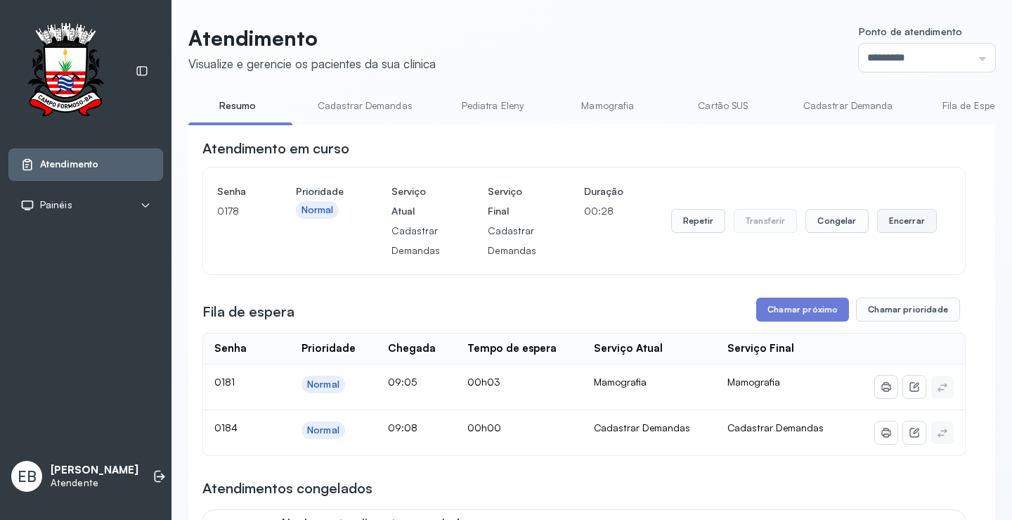
click at [883, 224] on button "Encerrar" at bounding box center [907, 221] width 60 height 24
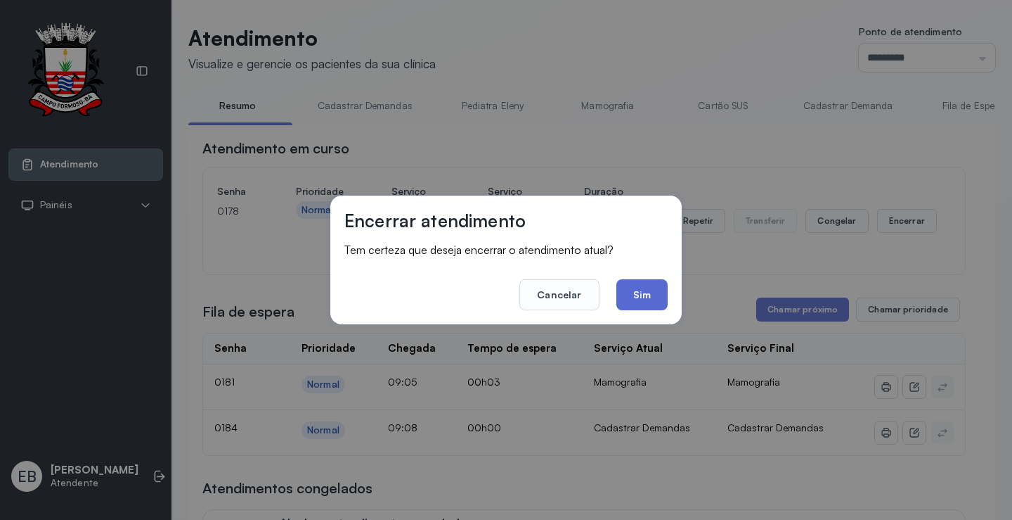
click at [647, 293] on button "Sim" at bounding box center [642, 294] width 51 height 31
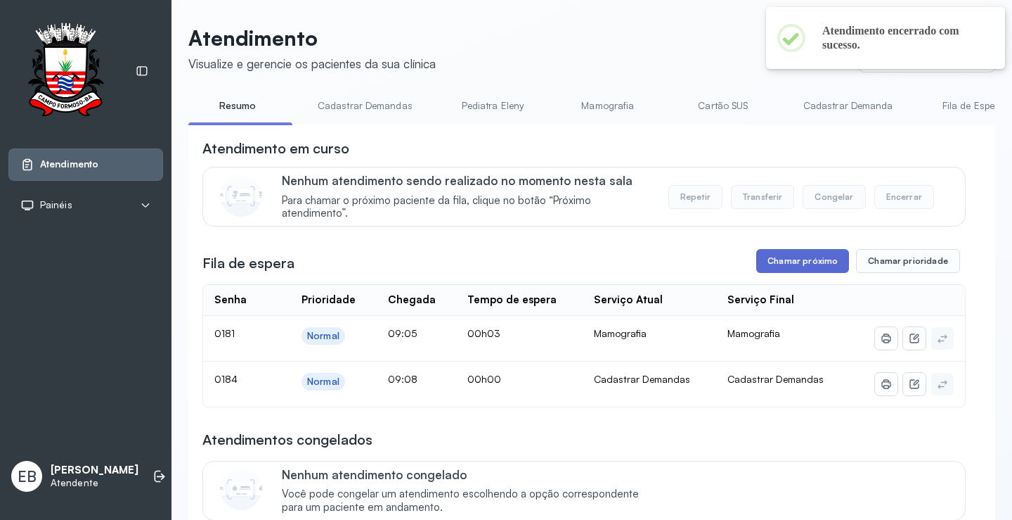
click at [789, 264] on button "Chamar próximo" at bounding box center [802, 261] width 93 height 24
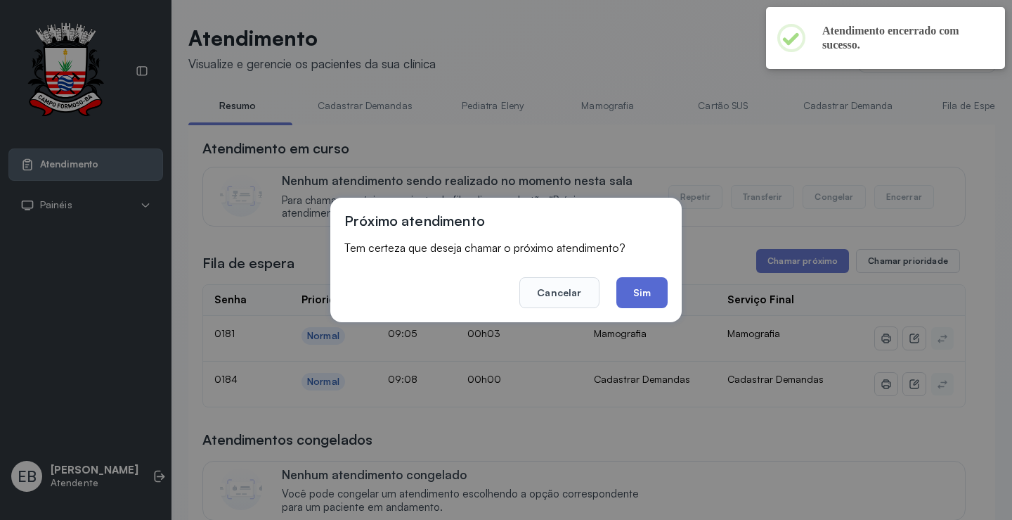
click at [651, 296] on button "Sim" at bounding box center [642, 292] width 51 height 31
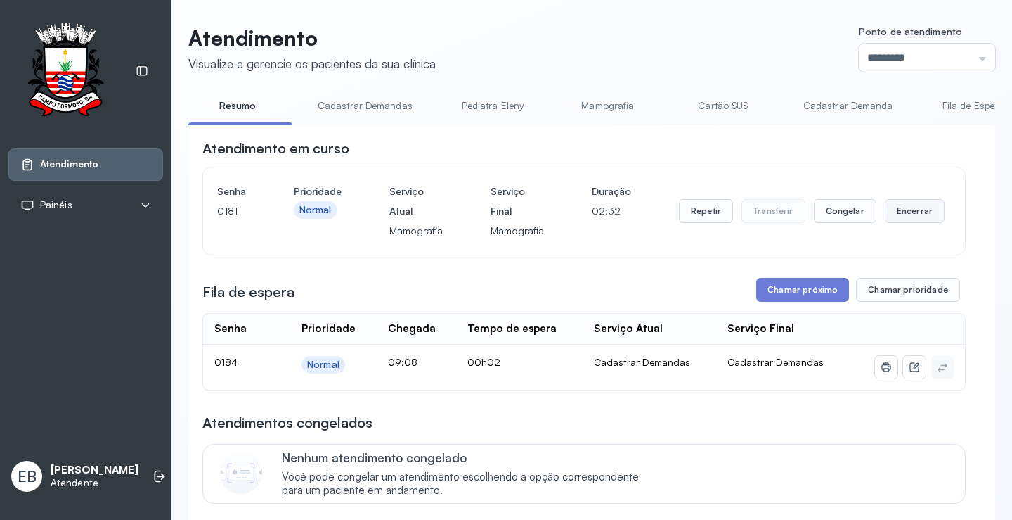
click at [901, 210] on button "Encerrar" at bounding box center [915, 211] width 60 height 24
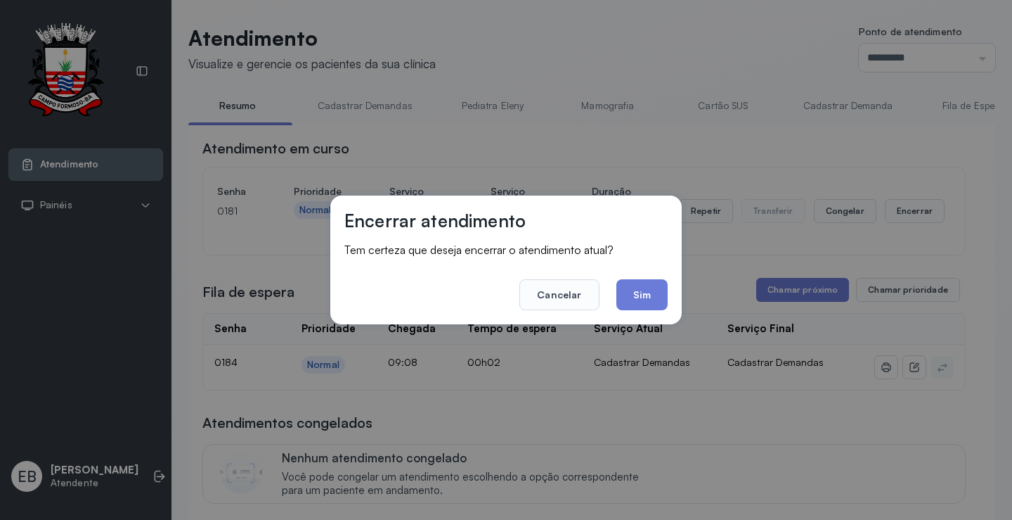
click at [658, 293] on button "Sim" at bounding box center [642, 294] width 51 height 31
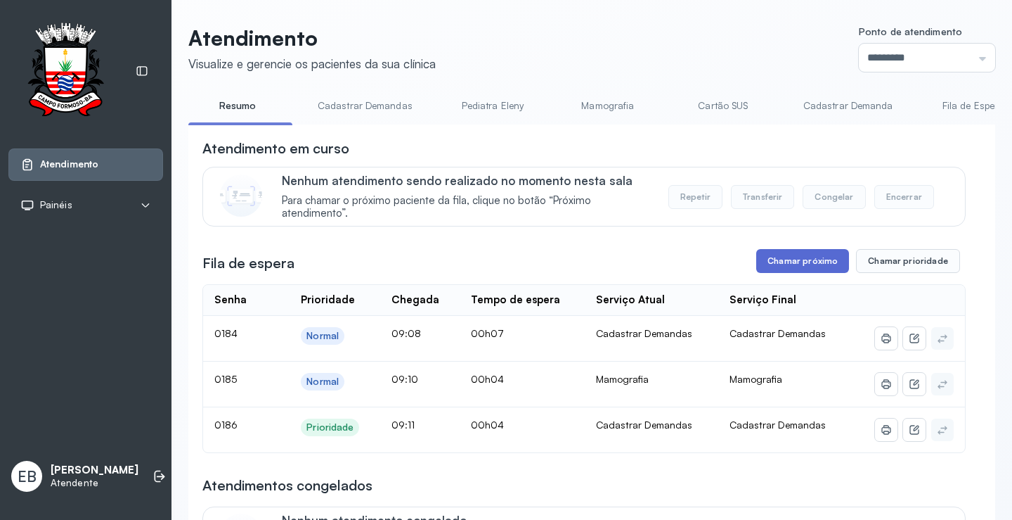
click at [794, 268] on button "Chamar próximo" at bounding box center [802, 261] width 93 height 24
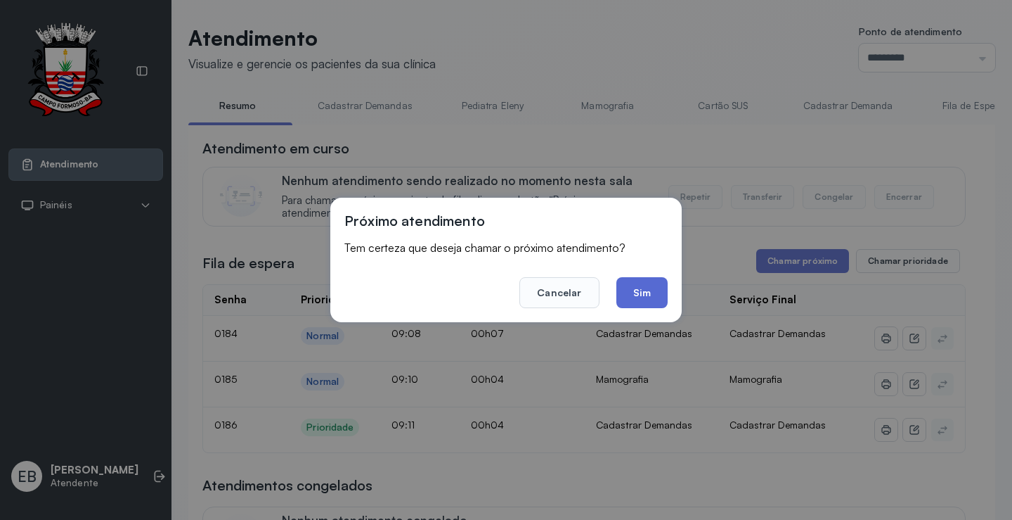
click at [654, 289] on button "Sim" at bounding box center [642, 292] width 51 height 31
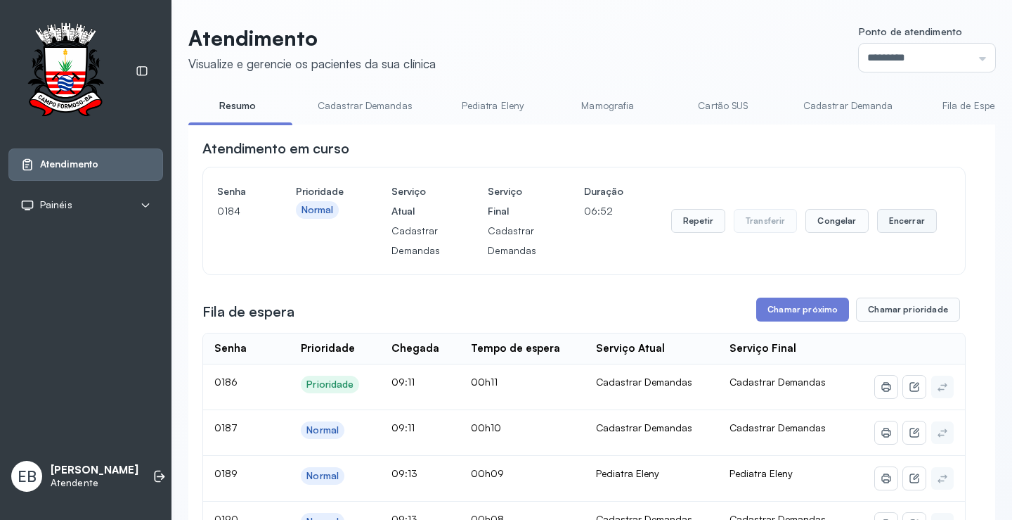
click at [897, 222] on button "Encerrar" at bounding box center [907, 221] width 60 height 24
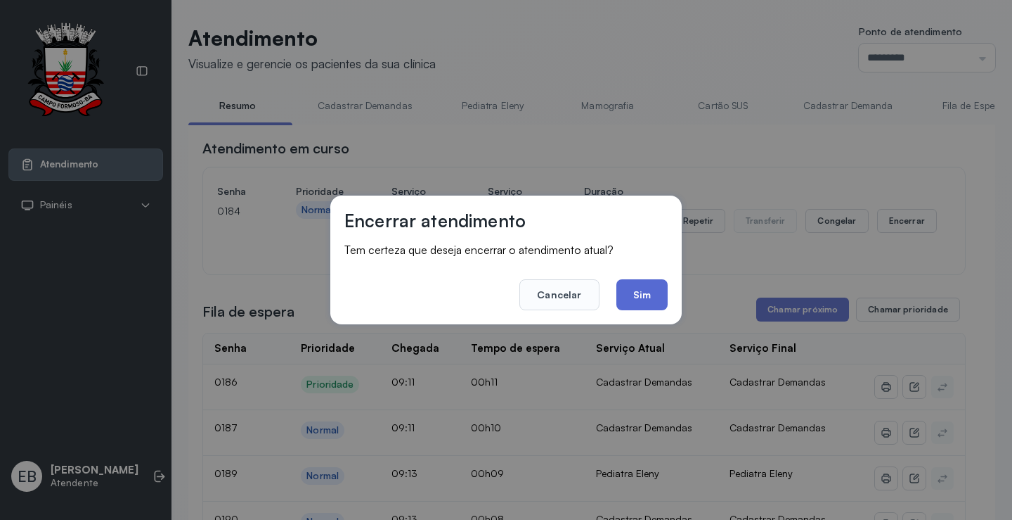
click at [640, 297] on button "Sim" at bounding box center [642, 294] width 51 height 31
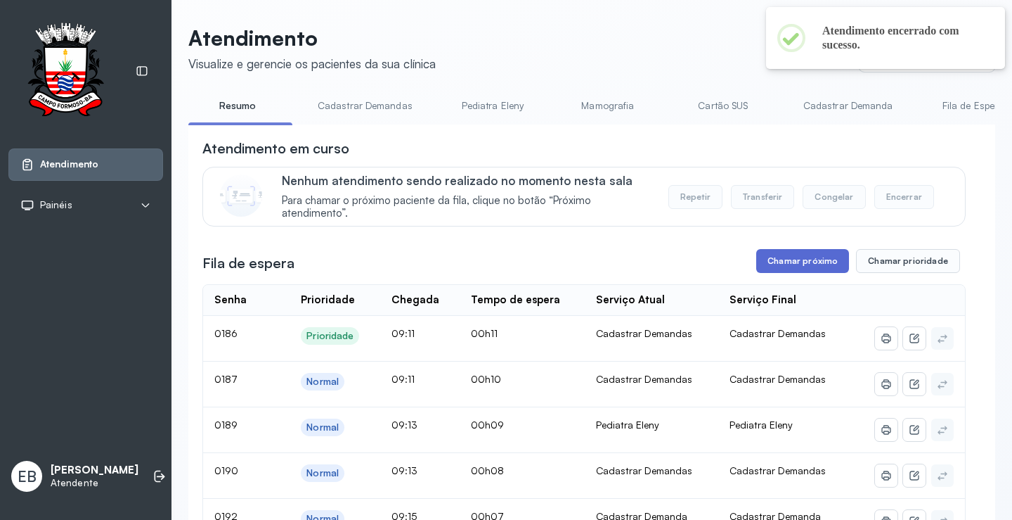
click at [801, 261] on button "Chamar próximo" at bounding box center [802, 261] width 93 height 24
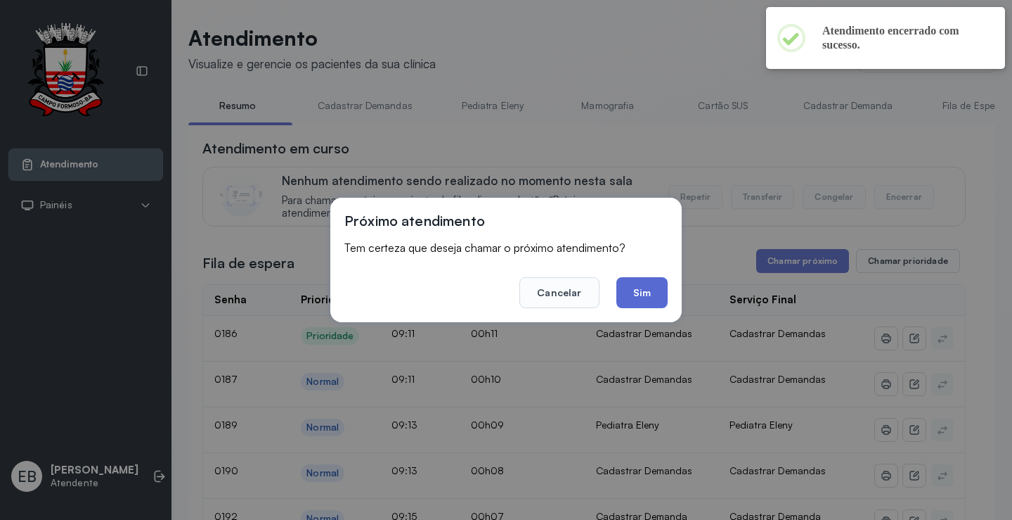
click at [657, 296] on button "Sim" at bounding box center [642, 292] width 51 height 31
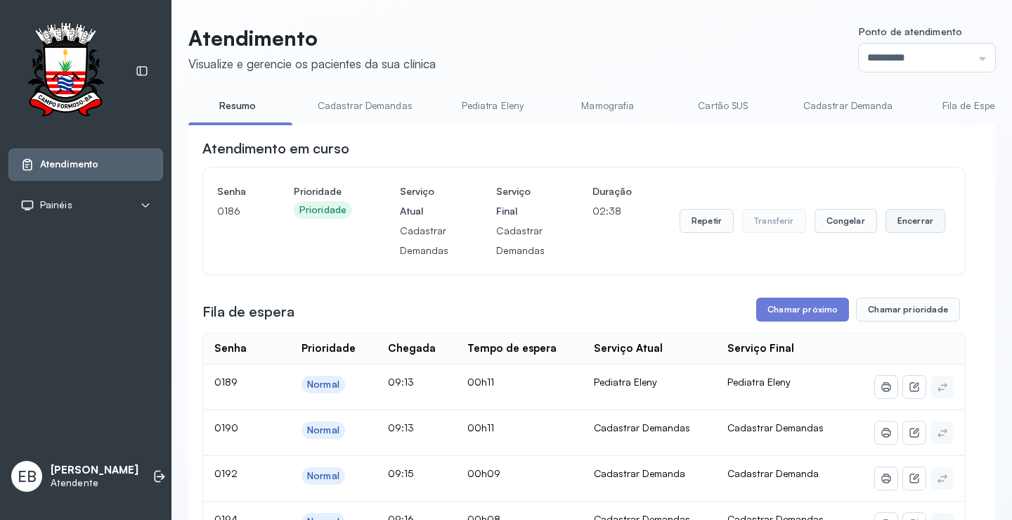
click at [908, 221] on button "Encerrar" at bounding box center [916, 221] width 60 height 24
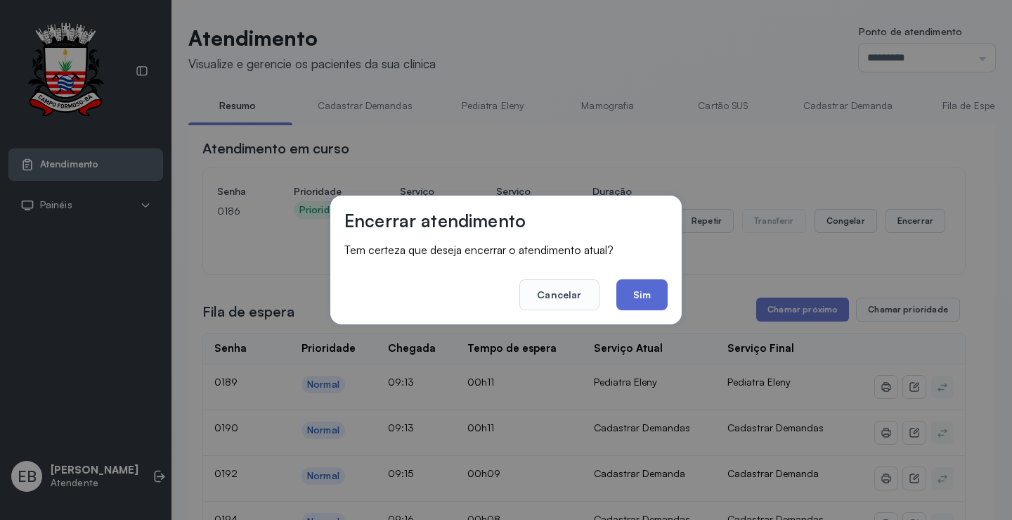
click at [641, 299] on button "Sim" at bounding box center [642, 294] width 51 height 31
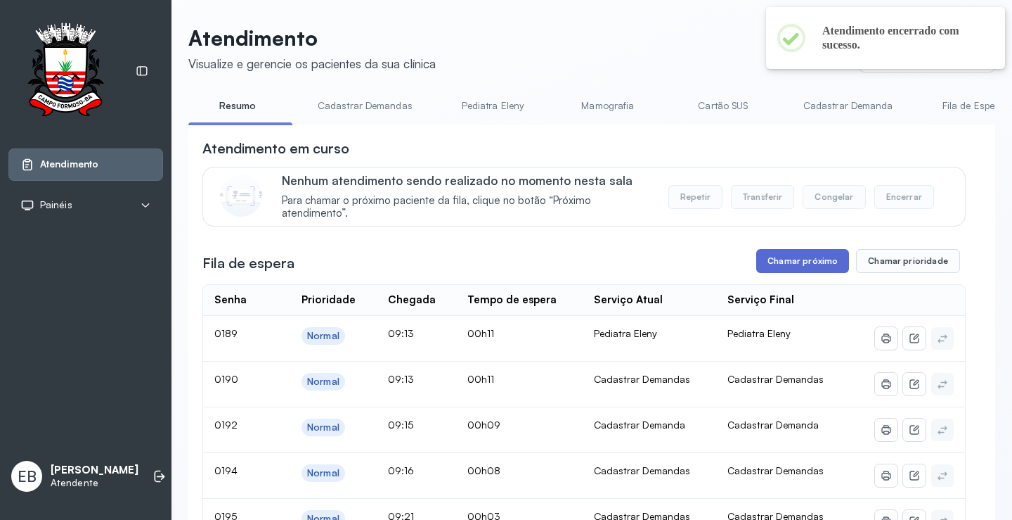
click at [803, 263] on button "Chamar próximo" at bounding box center [802, 261] width 93 height 24
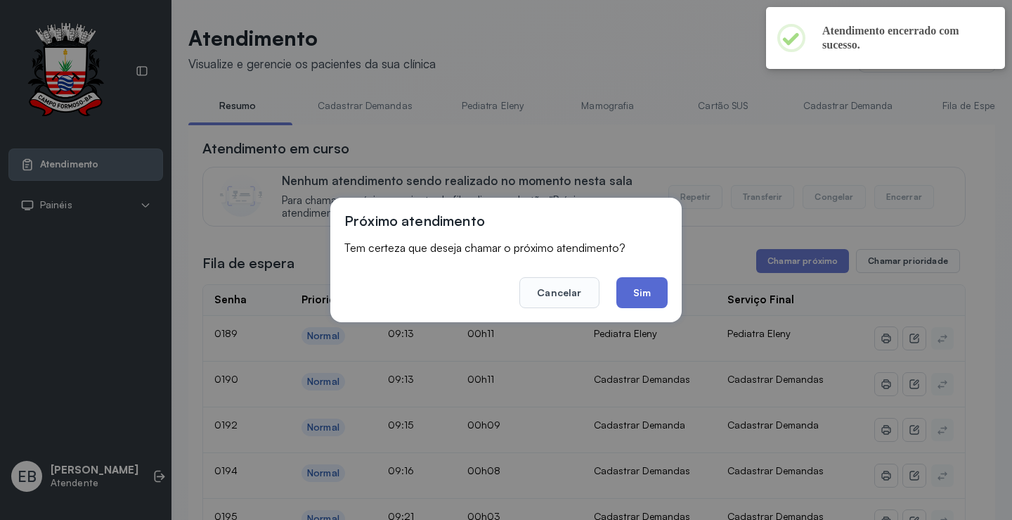
click at [636, 283] on button "Sim" at bounding box center [642, 292] width 51 height 31
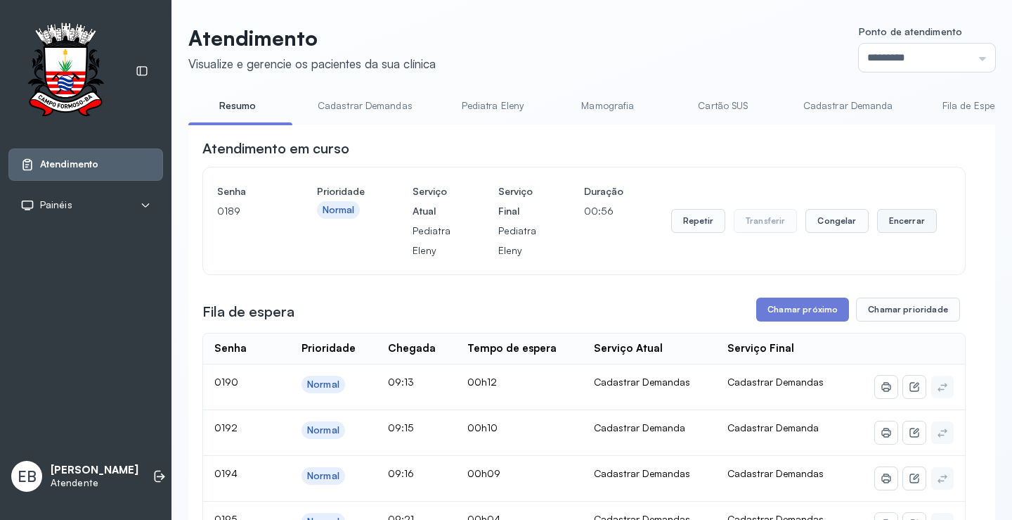
click at [902, 222] on button "Encerrar" at bounding box center [907, 221] width 60 height 24
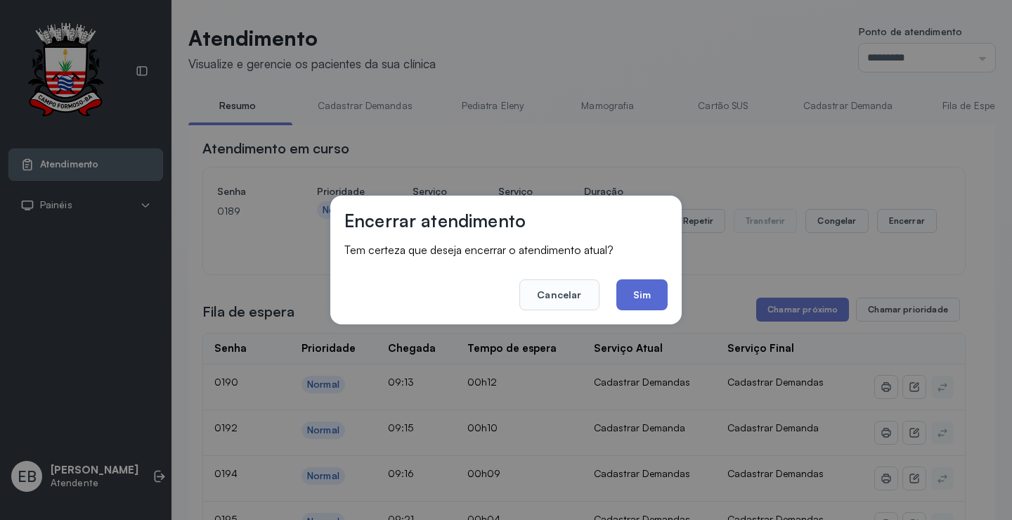
click at [659, 289] on button "Sim" at bounding box center [642, 294] width 51 height 31
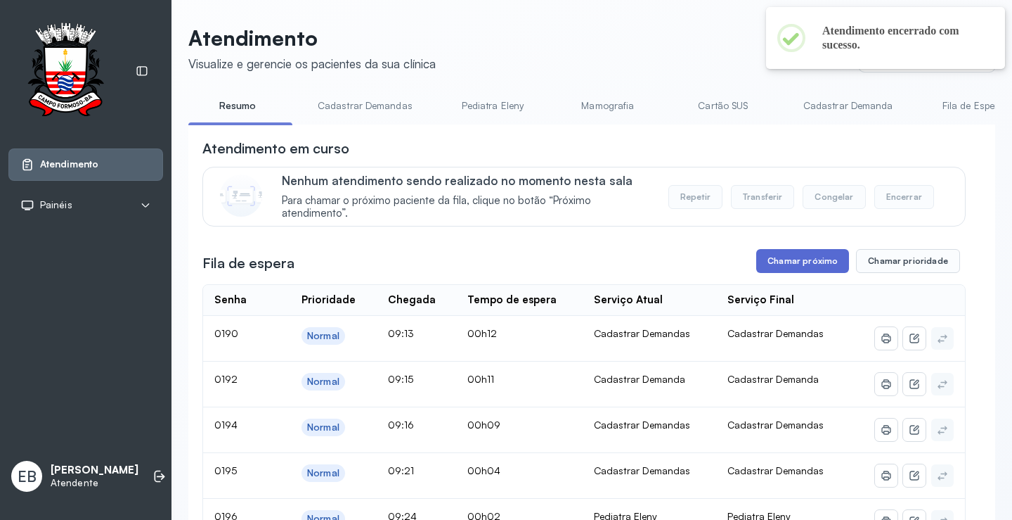
click at [820, 262] on button "Chamar próximo" at bounding box center [802, 261] width 93 height 24
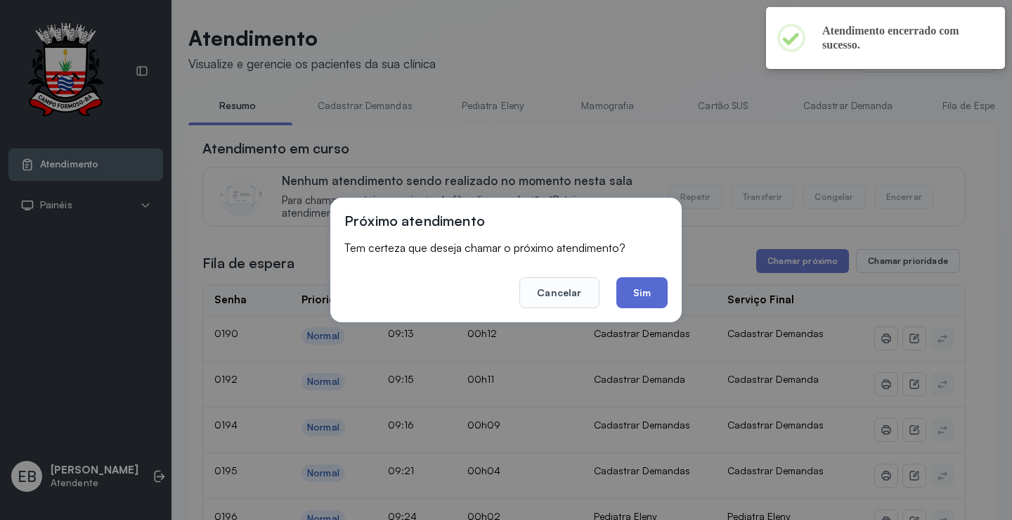
click at [629, 293] on button "Sim" at bounding box center [642, 292] width 51 height 31
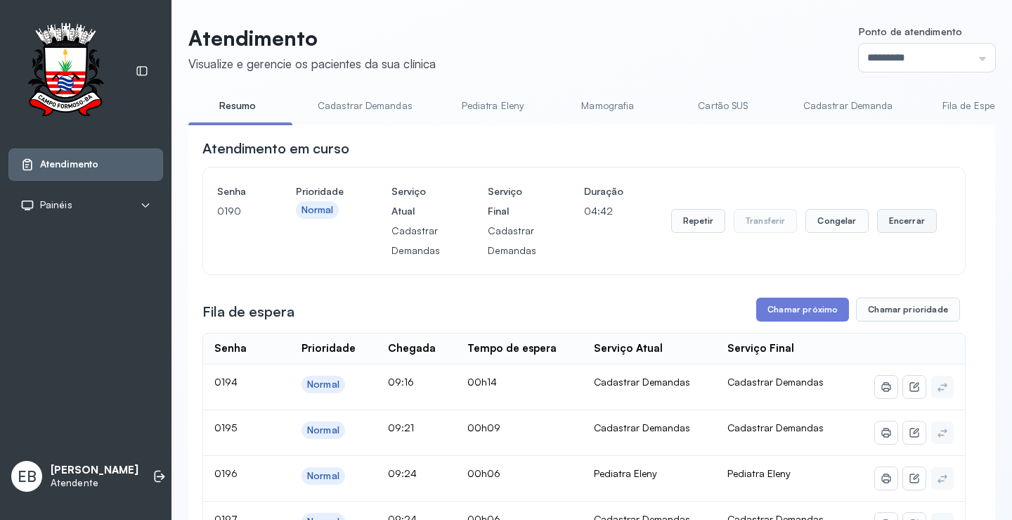
click at [900, 214] on button "Encerrar" at bounding box center [907, 221] width 60 height 24
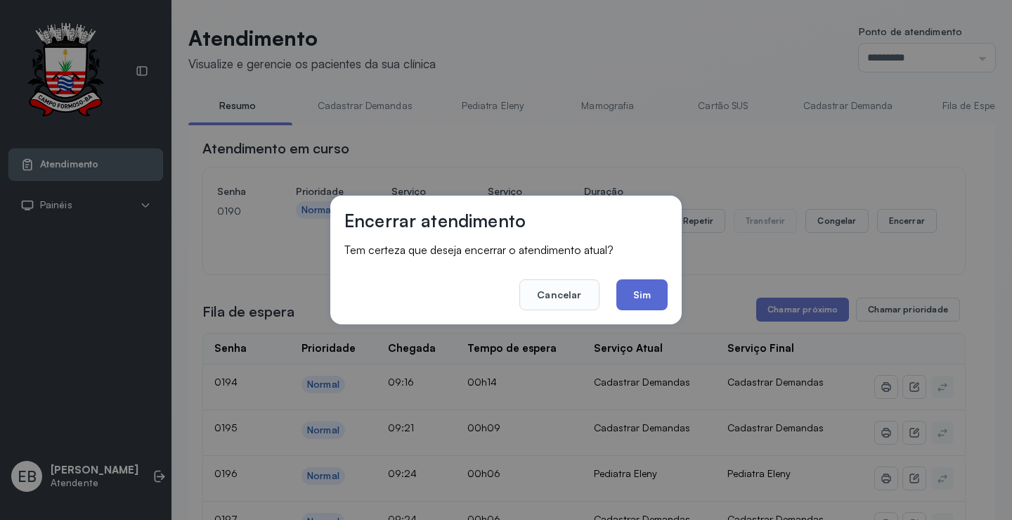
click at [641, 291] on button "Sim" at bounding box center [642, 294] width 51 height 31
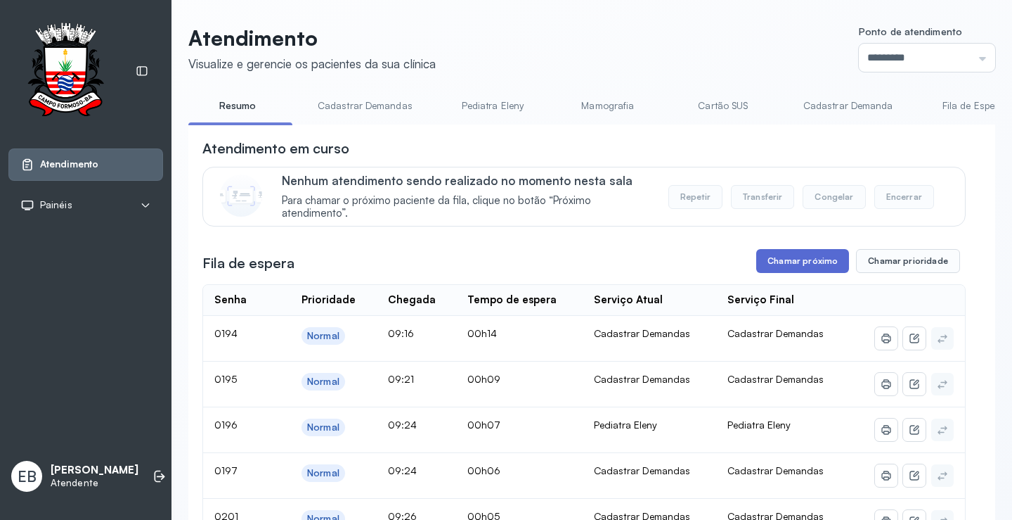
click at [800, 261] on button "Chamar próximo" at bounding box center [802, 261] width 93 height 24
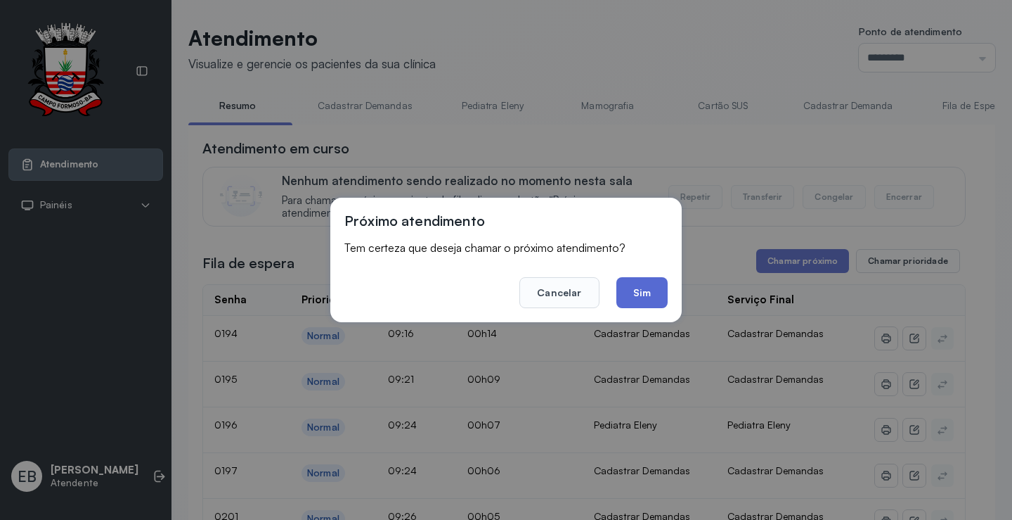
click at [633, 292] on button "Sim" at bounding box center [642, 292] width 51 height 31
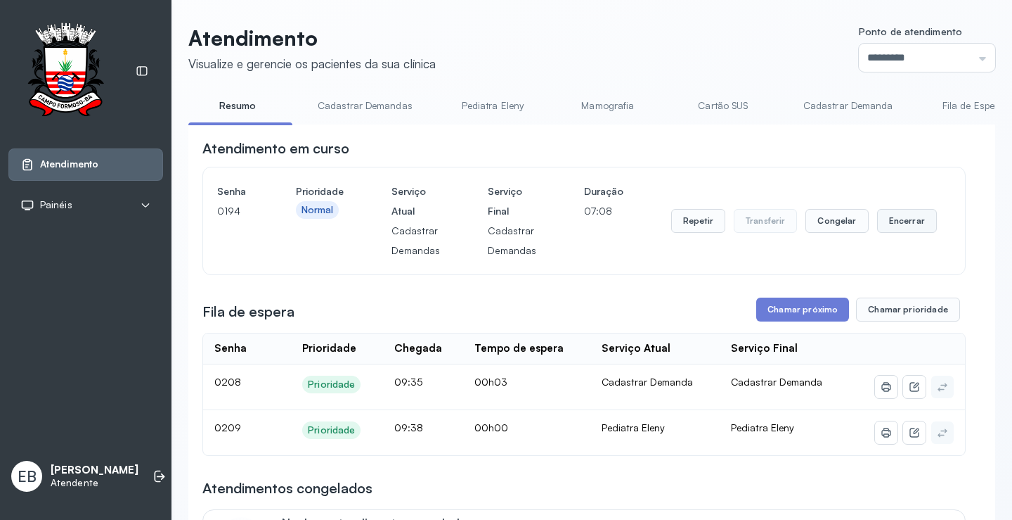
click at [891, 225] on button "Encerrar" at bounding box center [907, 221] width 60 height 24
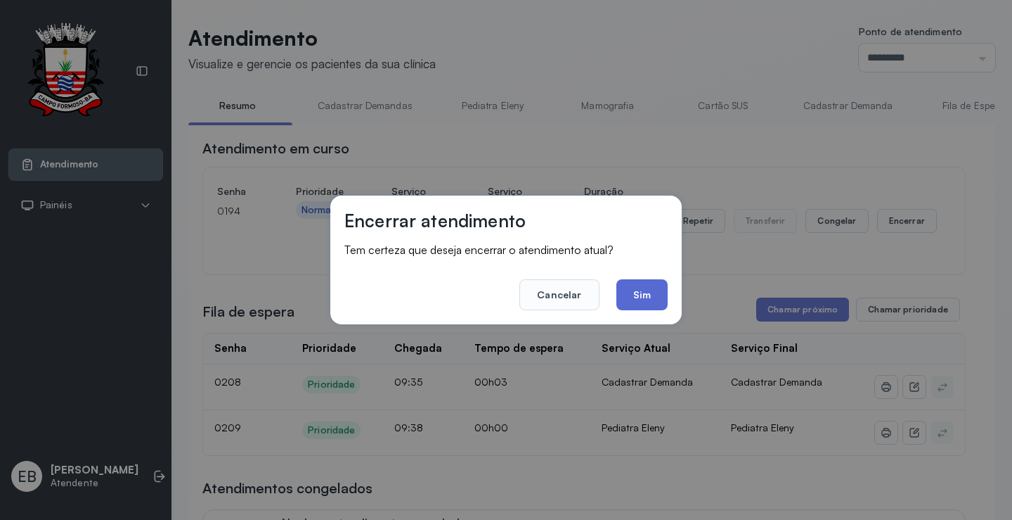
click at [659, 284] on button "Sim" at bounding box center [642, 294] width 51 height 31
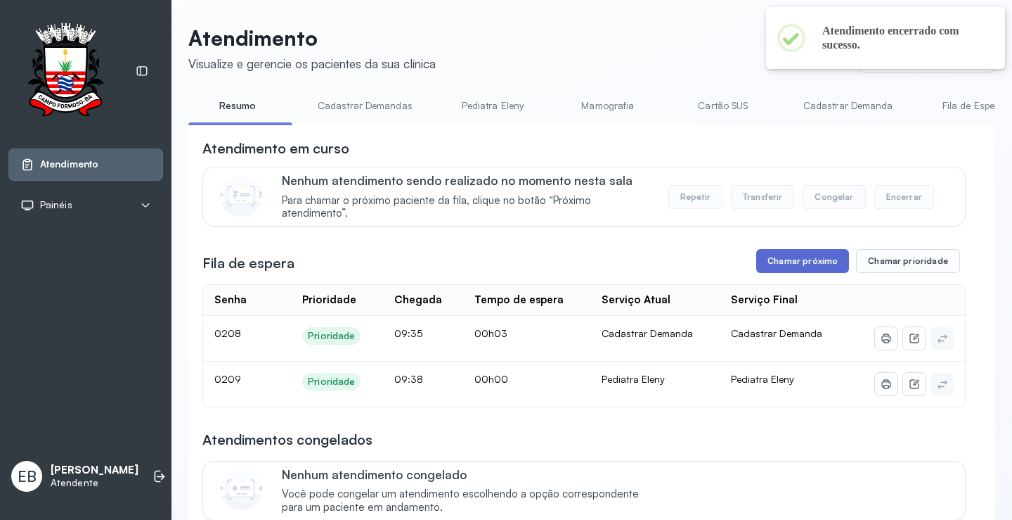
click at [812, 267] on button "Chamar próximo" at bounding box center [802, 261] width 93 height 24
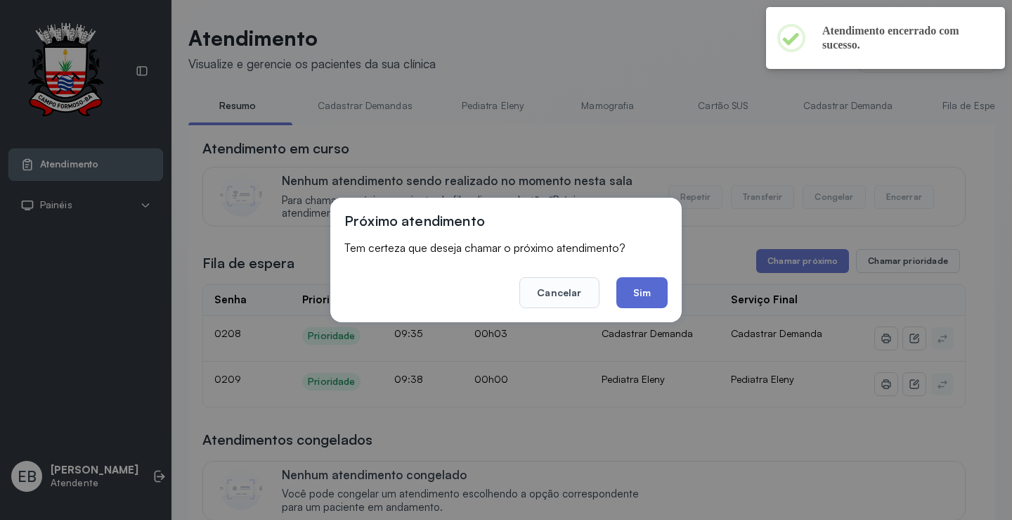
click at [658, 294] on button "Sim" at bounding box center [642, 292] width 51 height 31
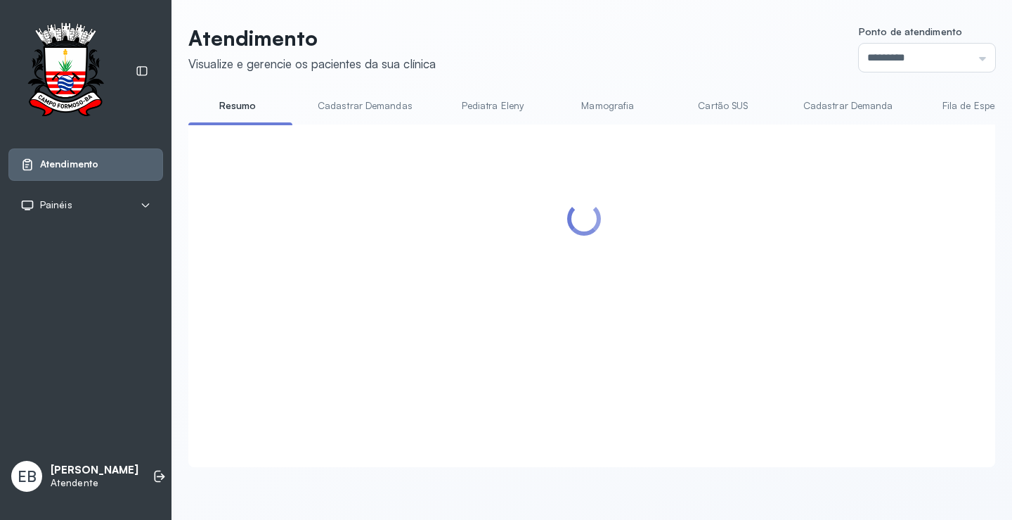
scroll to position [70, 0]
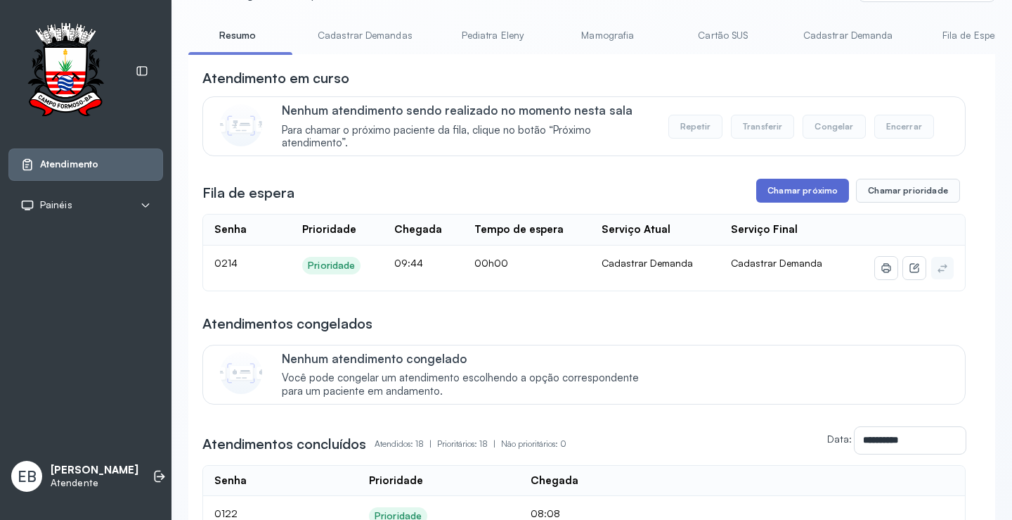
click at [770, 195] on button "Chamar próximo" at bounding box center [802, 191] width 93 height 24
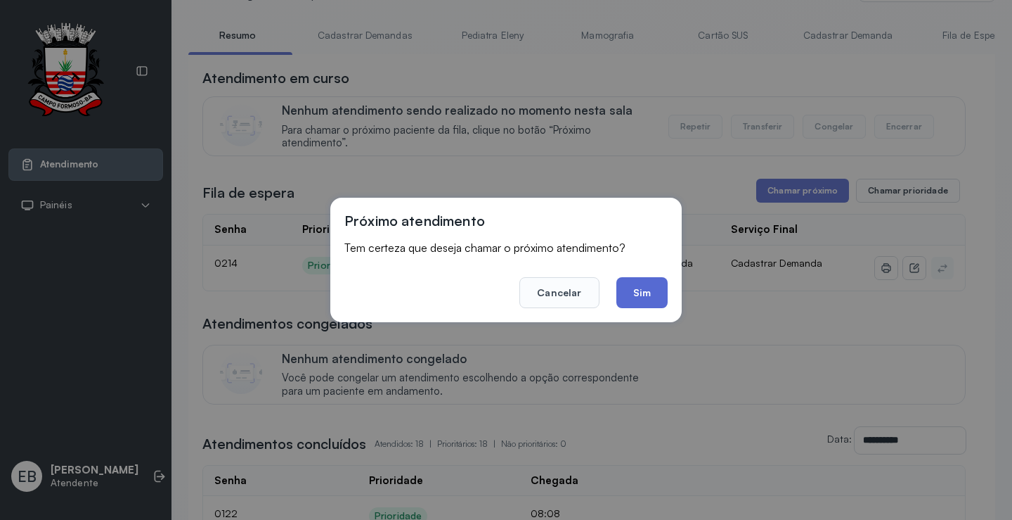
click at [640, 299] on button "Sim" at bounding box center [642, 292] width 51 height 31
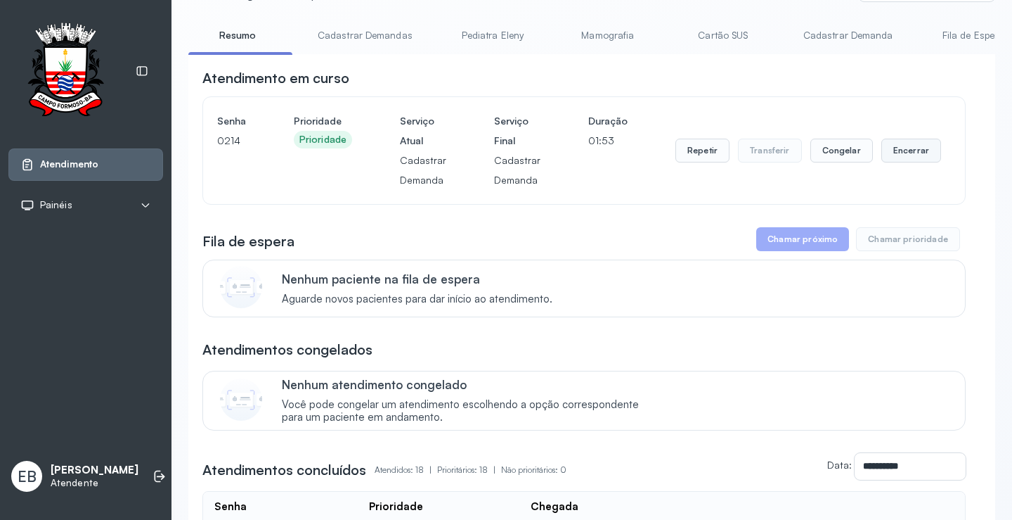
click at [891, 156] on button "Encerrar" at bounding box center [912, 150] width 60 height 24
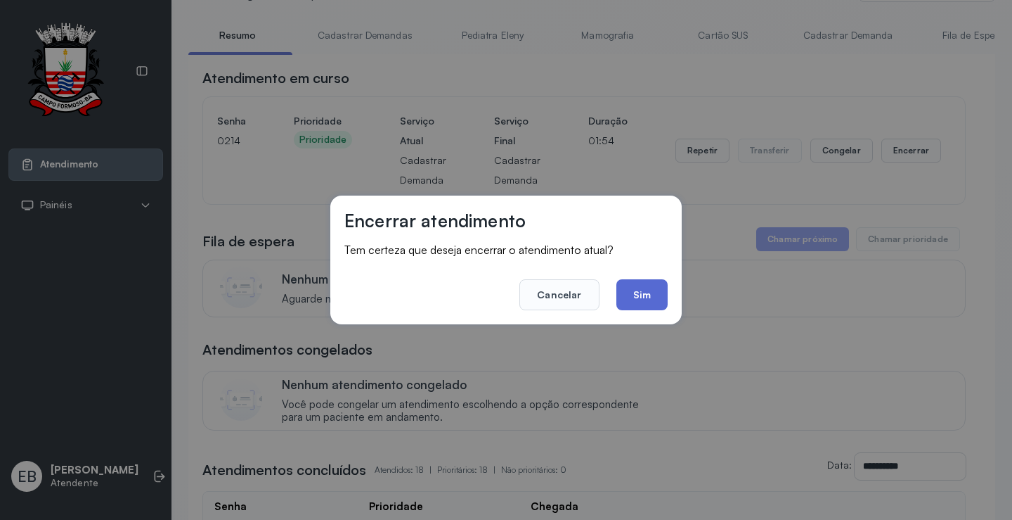
click at [639, 290] on button "Sim" at bounding box center [642, 294] width 51 height 31
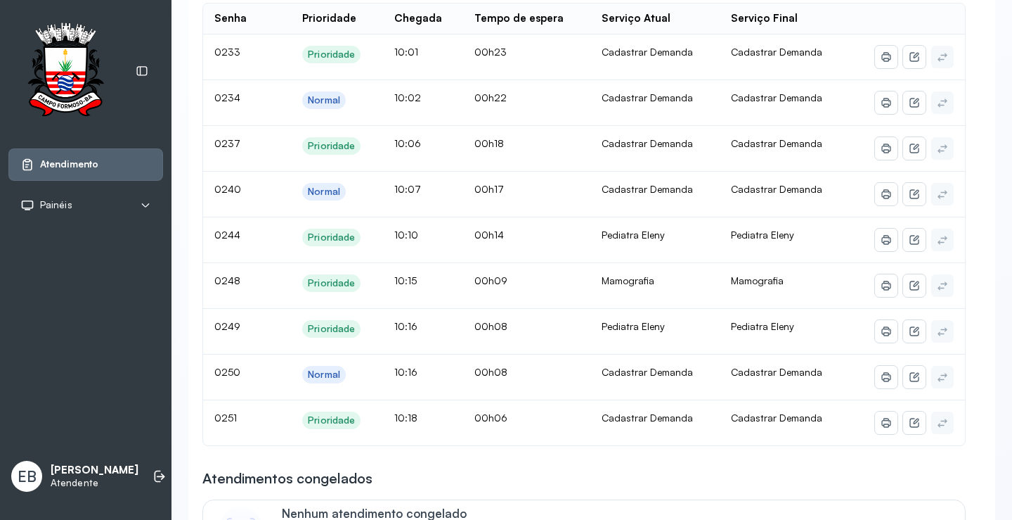
scroll to position [0, 0]
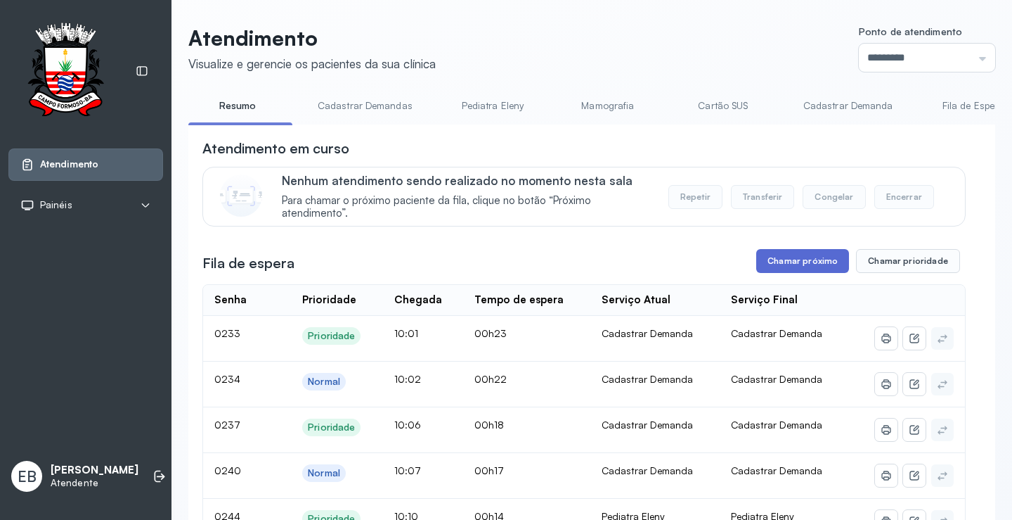
click at [819, 261] on button "Chamar próximo" at bounding box center [802, 261] width 93 height 24
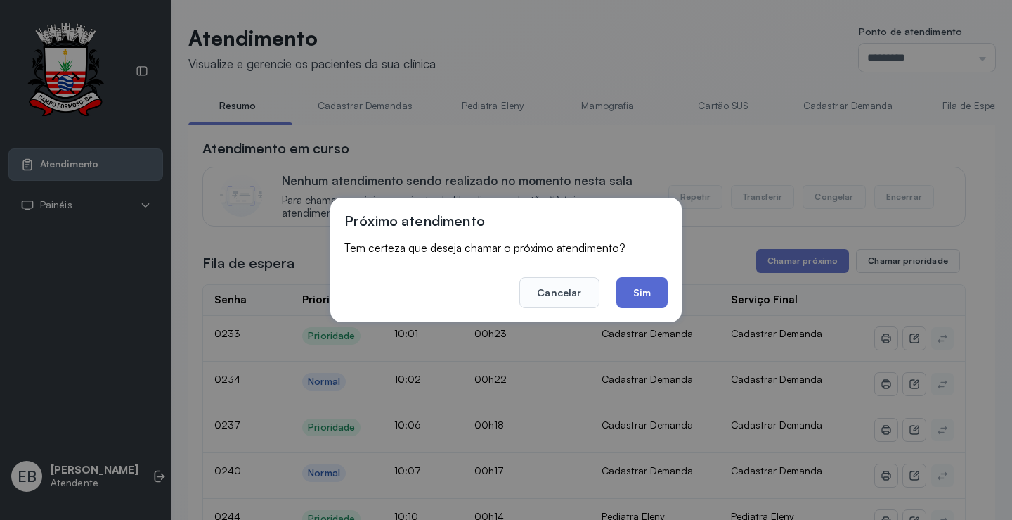
click at [638, 288] on button "Sim" at bounding box center [642, 292] width 51 height 31
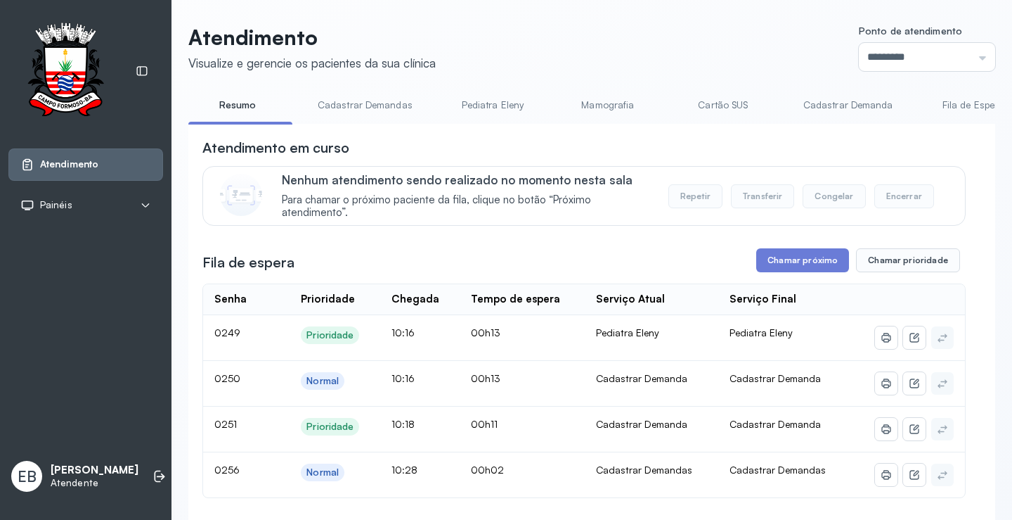
scroll to position [211, 0]
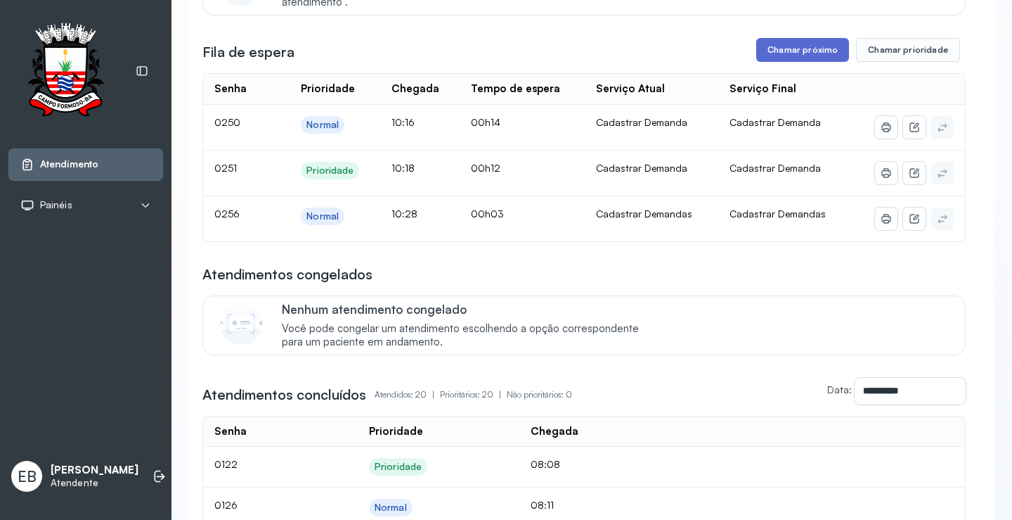
click at [789, 57] on button "Chamar próximo" at bounding box center [802, 50] width 93 height 24
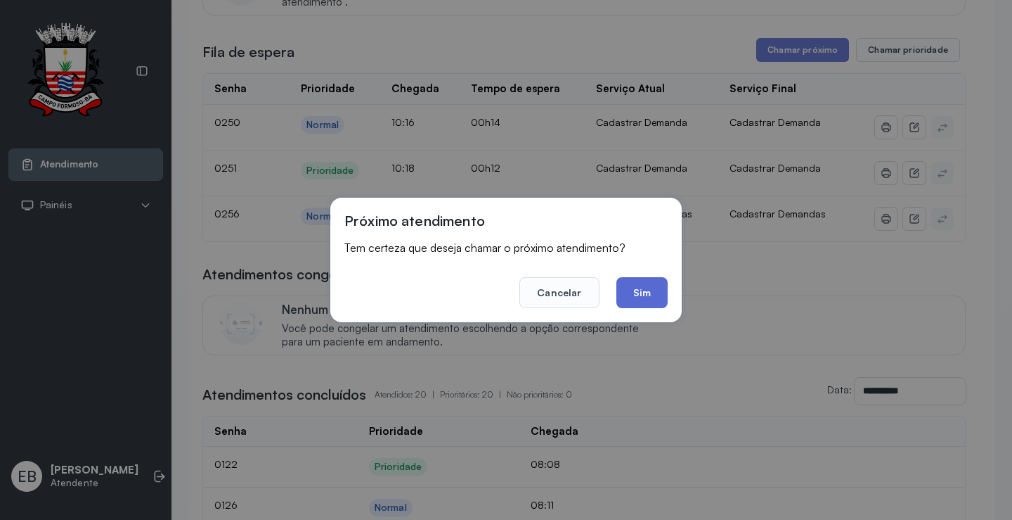
click at [657, 290] on button "Sim" at bounding box center [642, 292] width 51 height 31
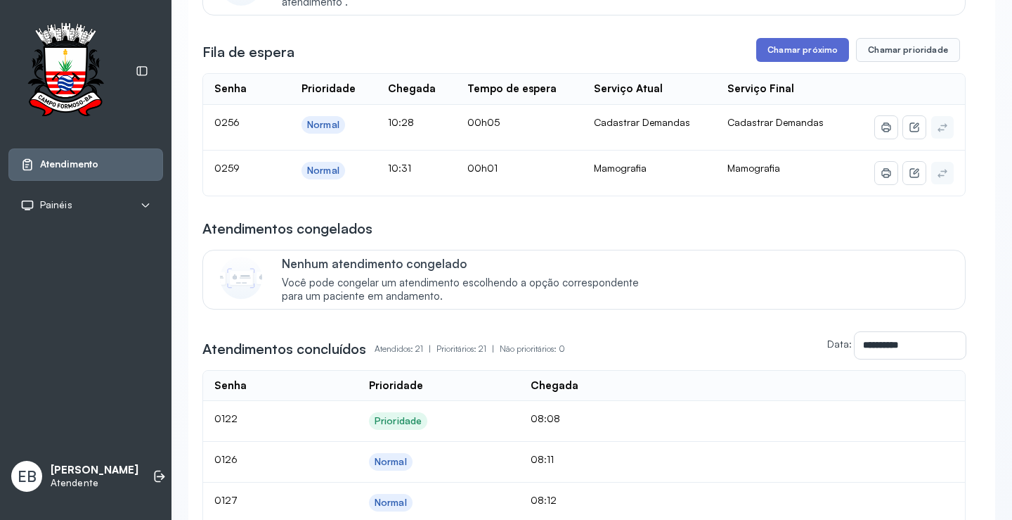
click at [799, 57] on button "Chamar próximo" at bounding box center [802, 50] width 93 height 24
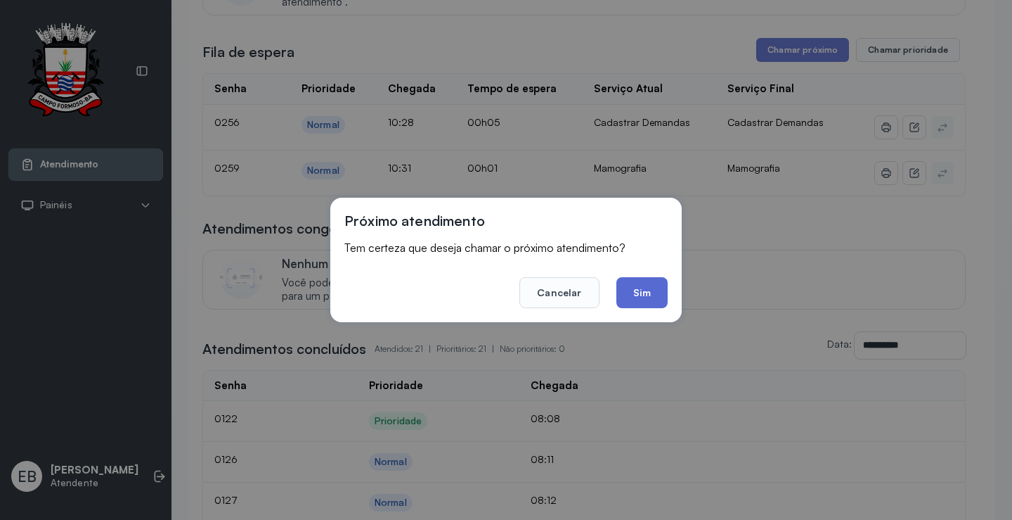
click at [632, 295] on button "Sim" at bounding box center [642, 292] width 51 height 31
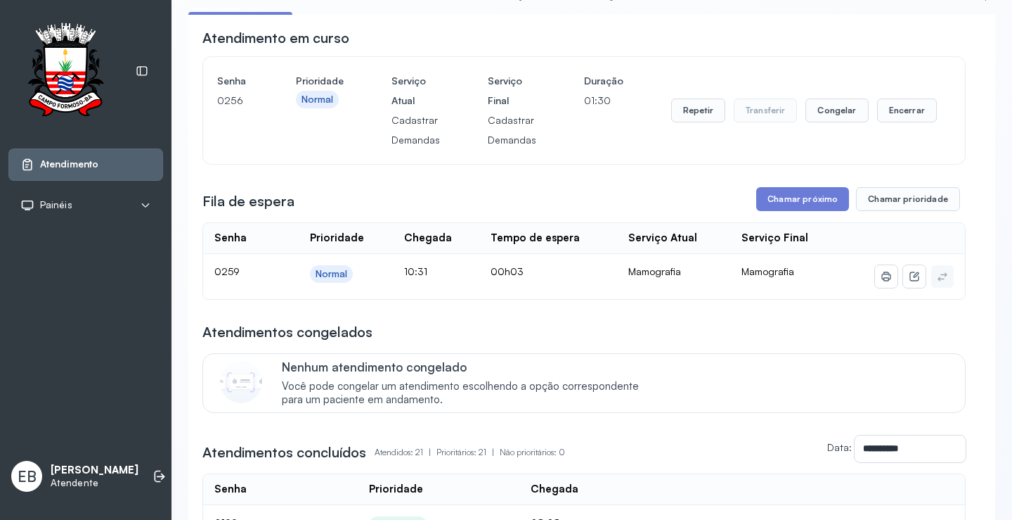
scroll to position [0, 0]
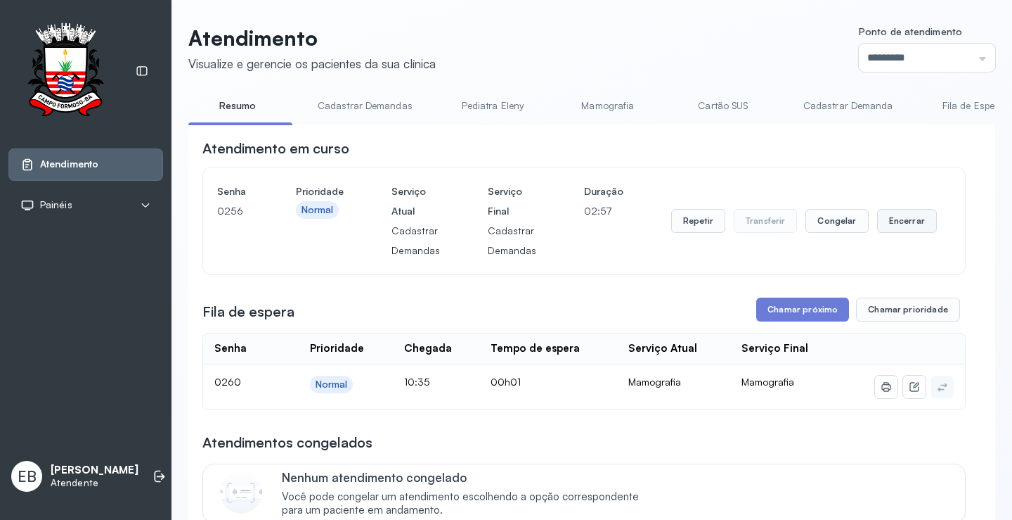
click at [908, 230] on button "Encerrar" at bounding box center [907, 221] width 60 height 24
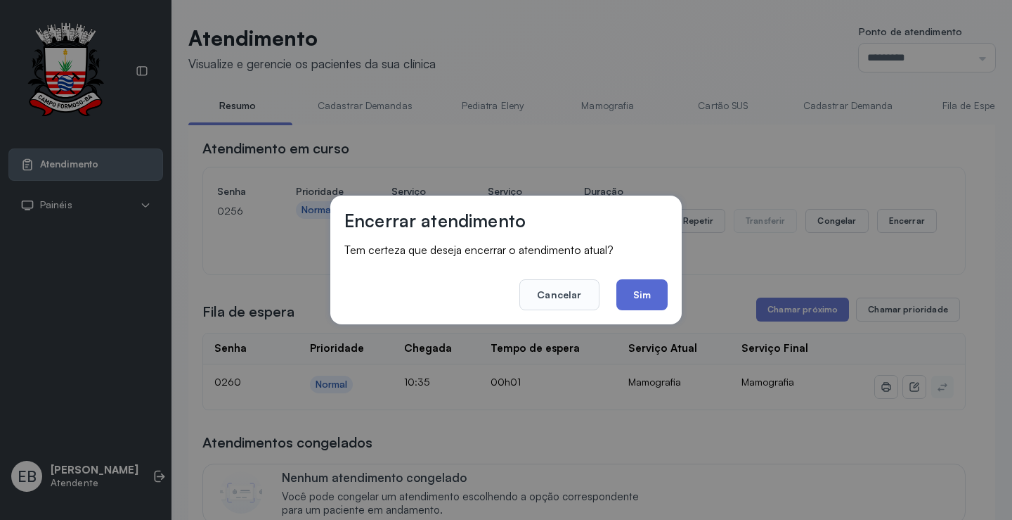
click at [647, 286] on button "Sim" at bounding box center [642, 294] width 51 height 31
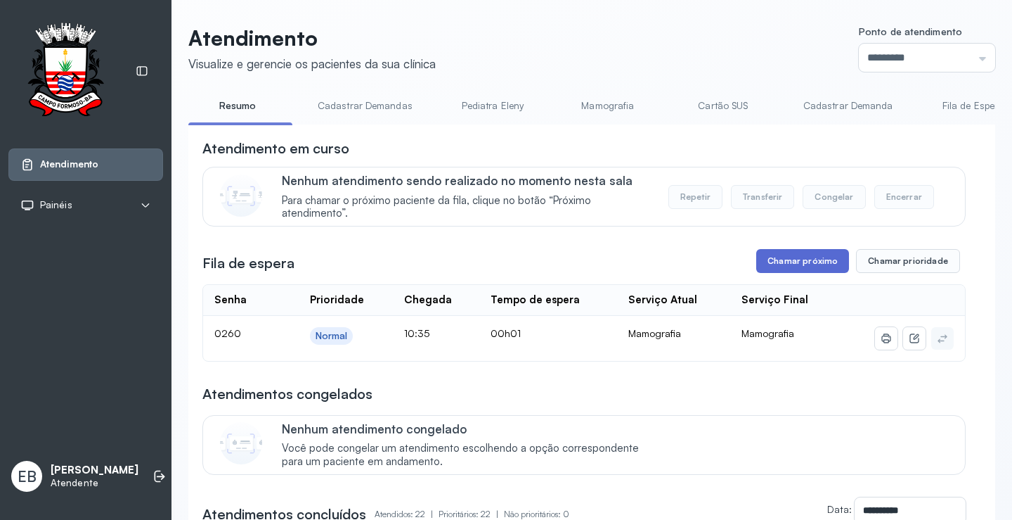
click at [818, 264] on button "Chamar próximo" at bounding box center [802, 261] width 93 height 24
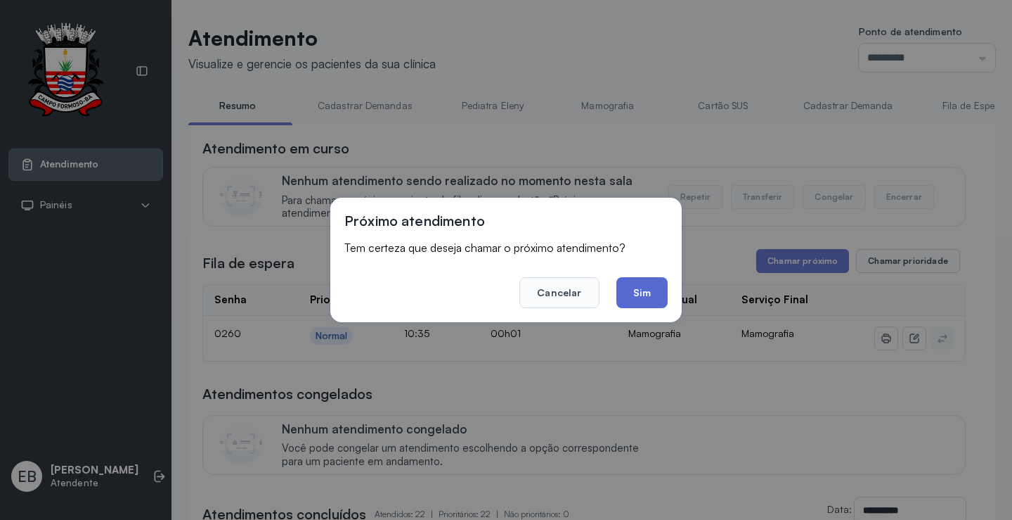
click at [647, 295] on button "Sim" at bounding box center [642, 292] width 51 height 31
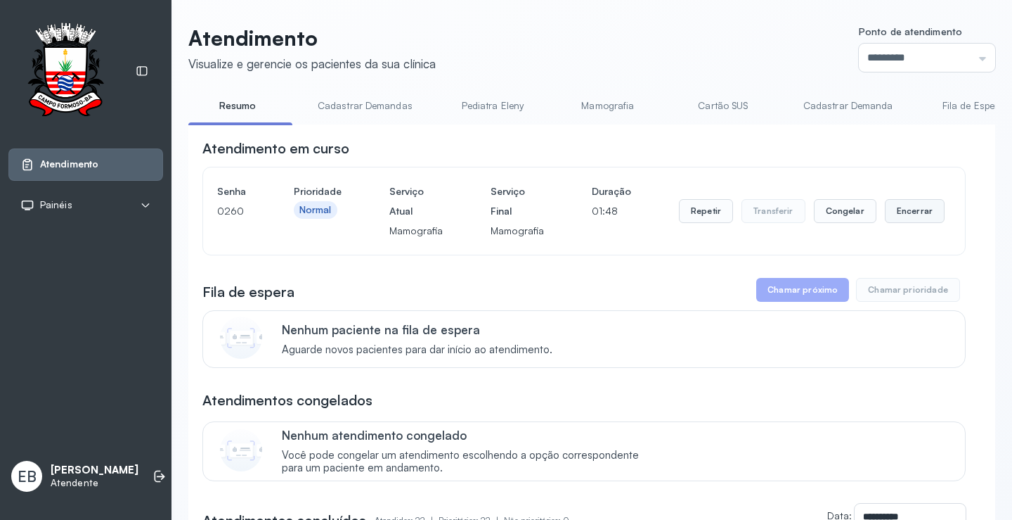
click at [897, 214] on button "Encerrar" at bounding box center [915, 211] width 60 height 24
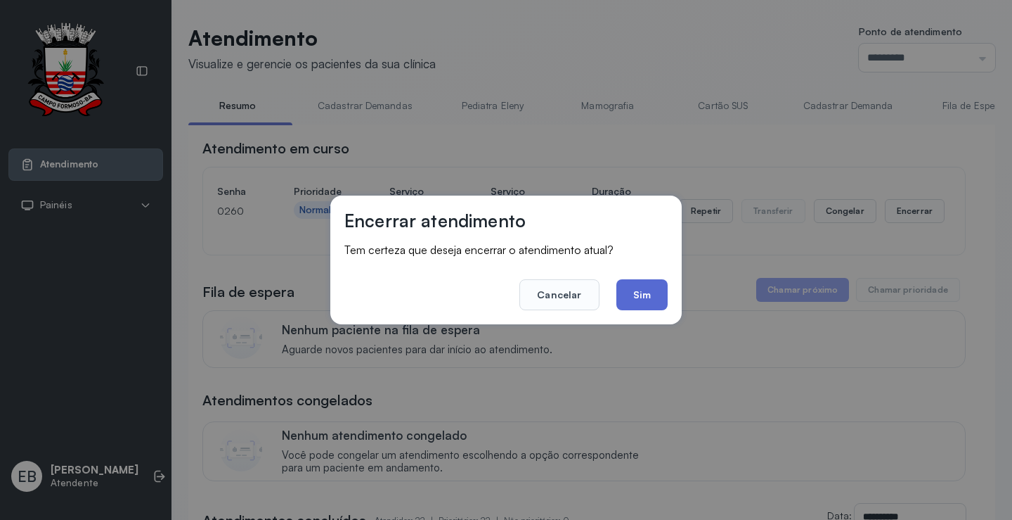
click at [640, 302] on button "Sim" at bounding box center [642, 294] width 51 height 31
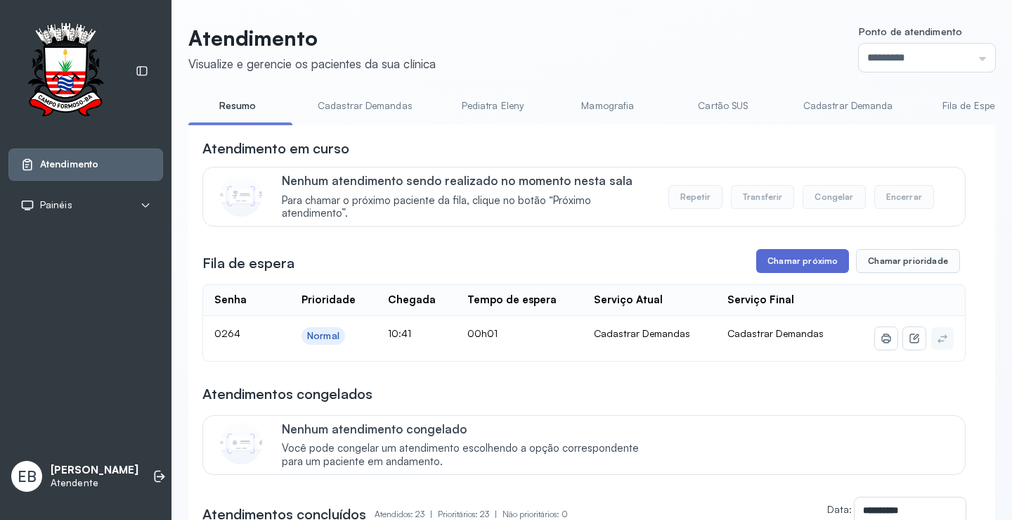
click at [797, 257] on button "Chamar próximo" at bounding box center [802, 261] width 93 height 24
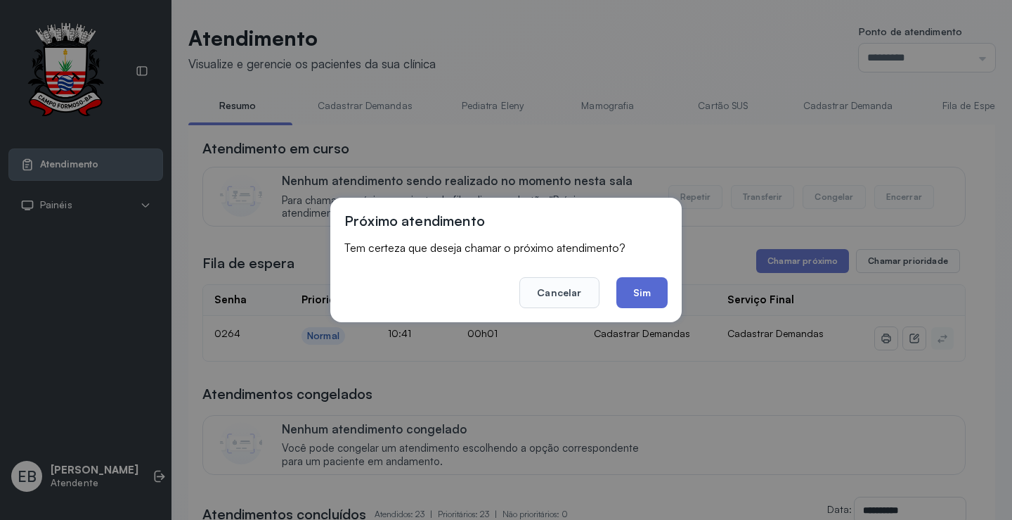
click at [638, 289] on button "Sim" at bounding box center [642, 292] width 51 height 31
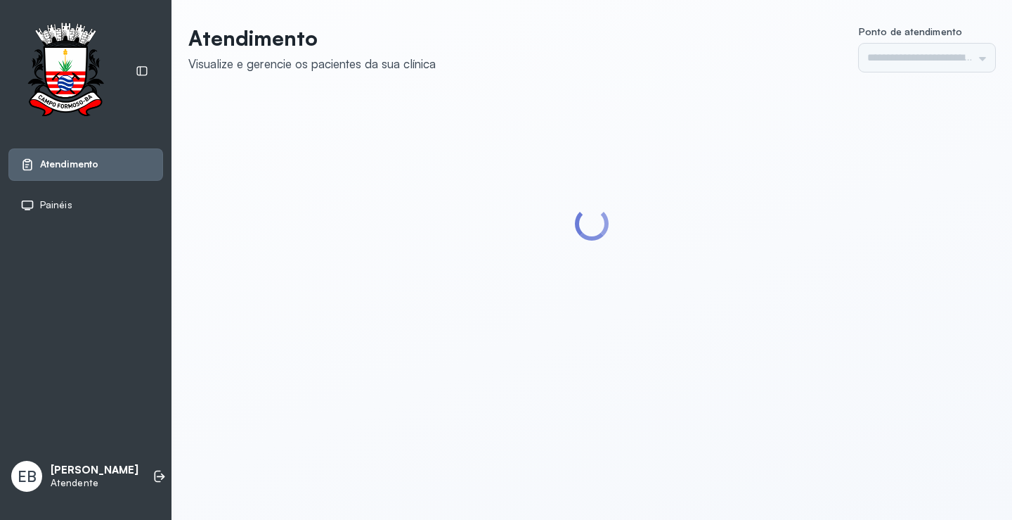
type input "*********"
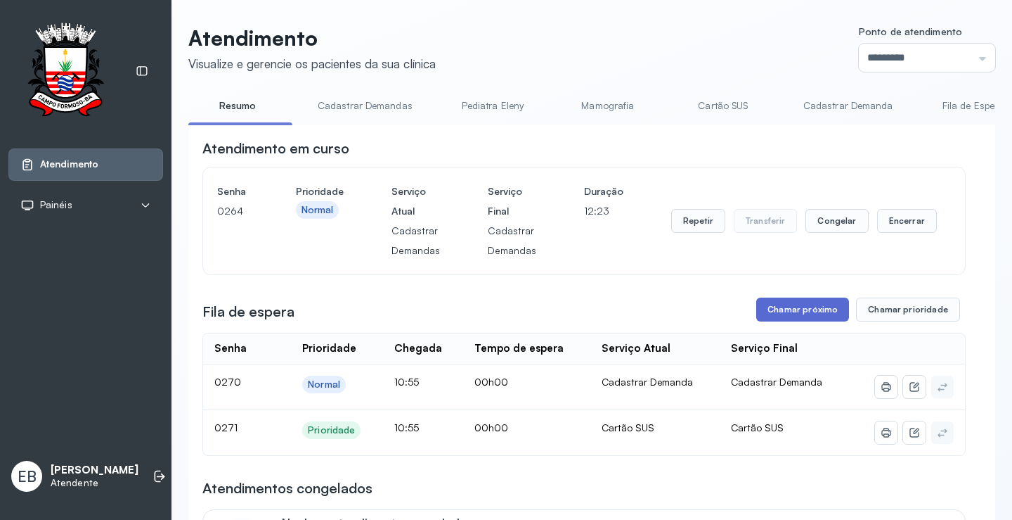
click at [808, 314] on button "Chamar próximo" at bounding box center [802, 309] width 93 height 24
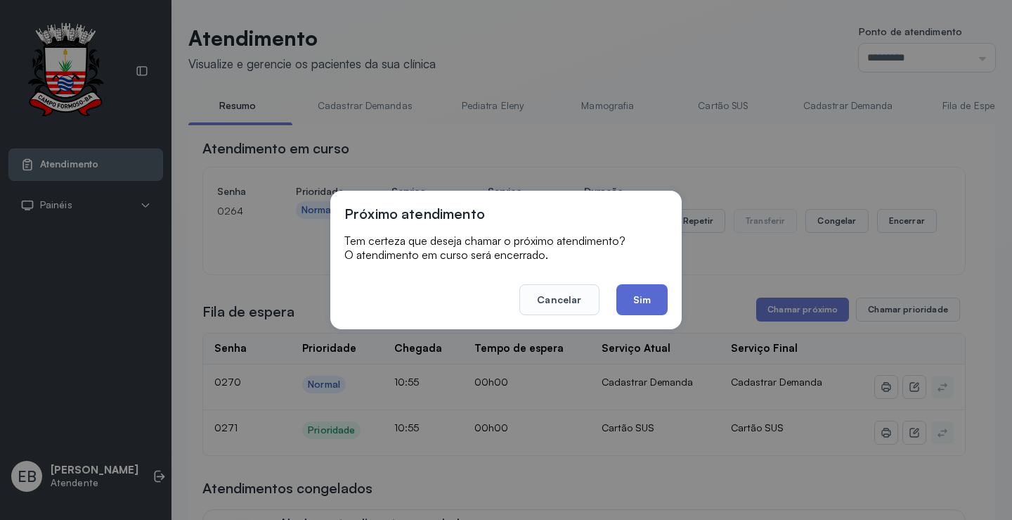
click at [652, 305] on button "Sim" at bounding box center [642, 299] width 51 height 31
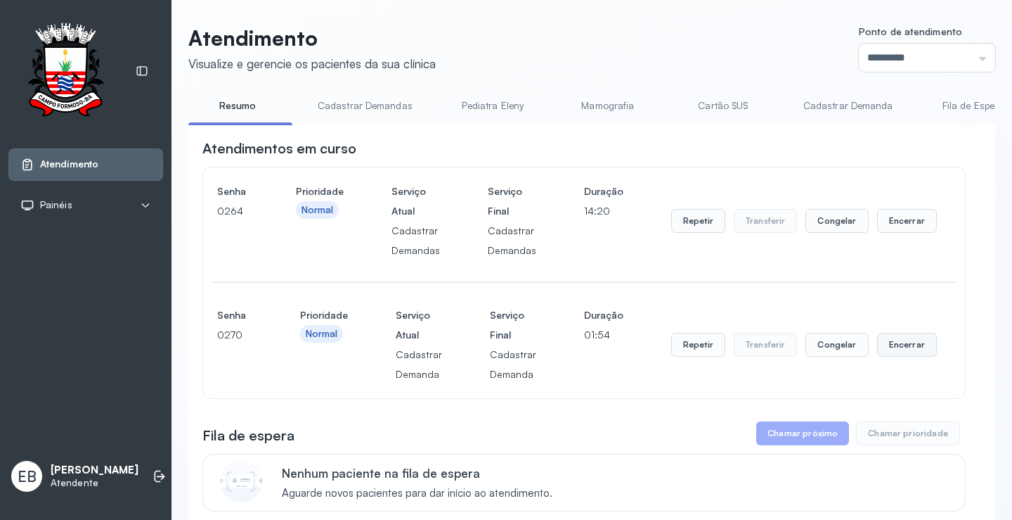
click at [901, 352] on button "Encerrar" at bounding box center [907, 345] width 60 height 24
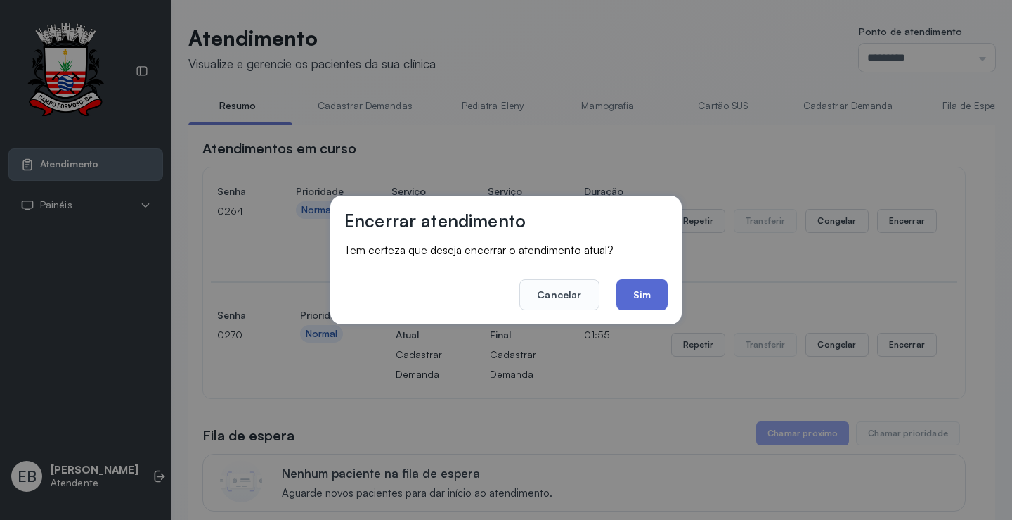
click at [658, 297] on button "Sim" at bounding box center [642, 294] width 51 height 31
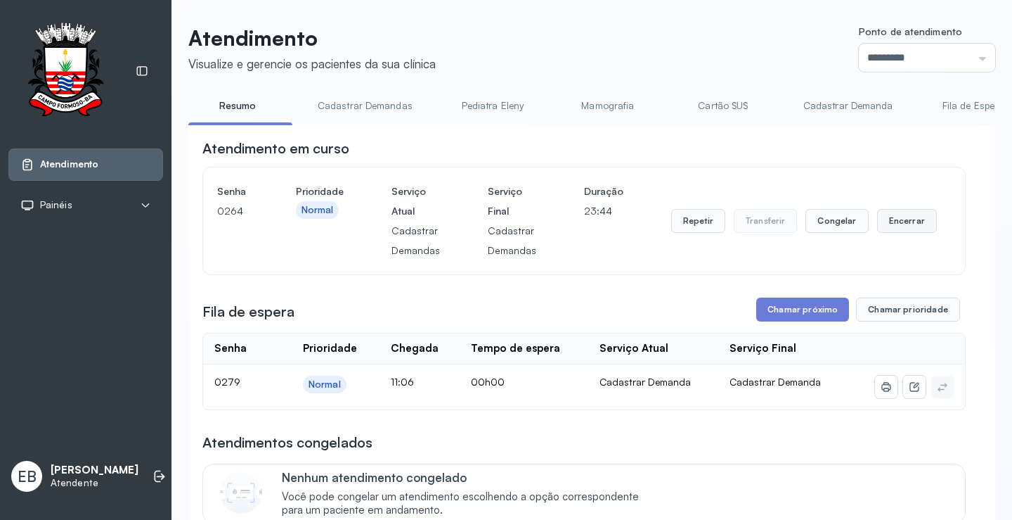
click at [886, 225] on button "Encerrar" at bounding box center [907, 221] width 60 height 24
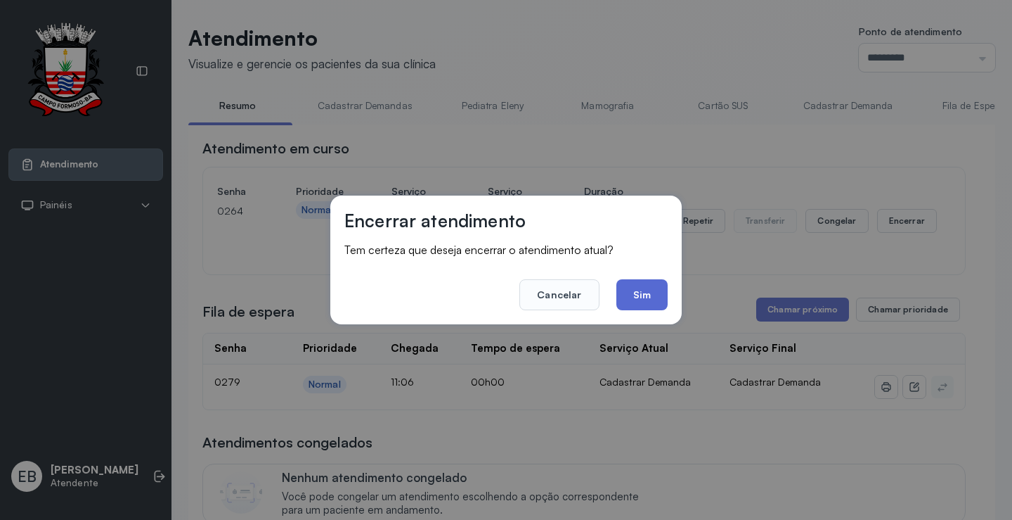
click at [650, 288] on button "Sim" at bounding box center [642, 294] width 51 height 31
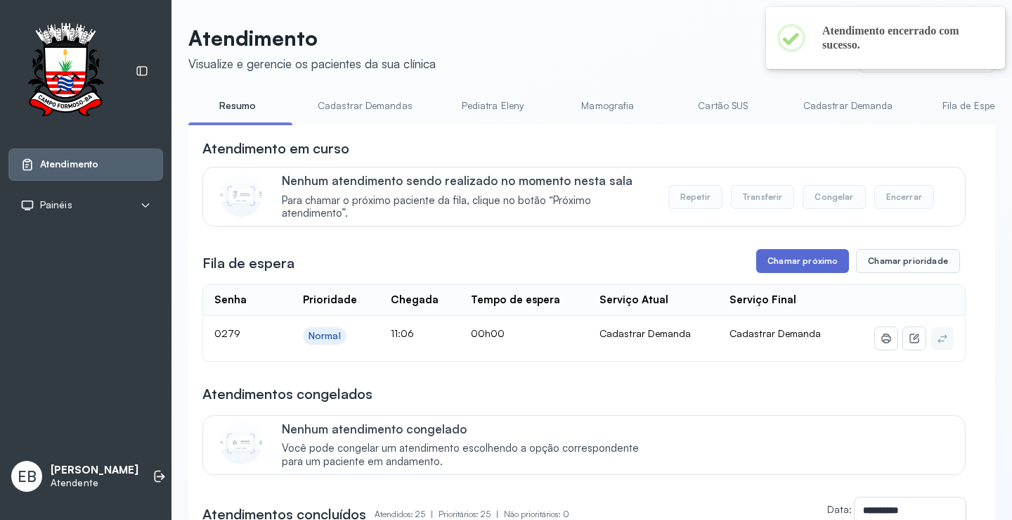
click at [820, 254] on button "Chamar próximo" at bounding box center [802, 261] width 93 height 24
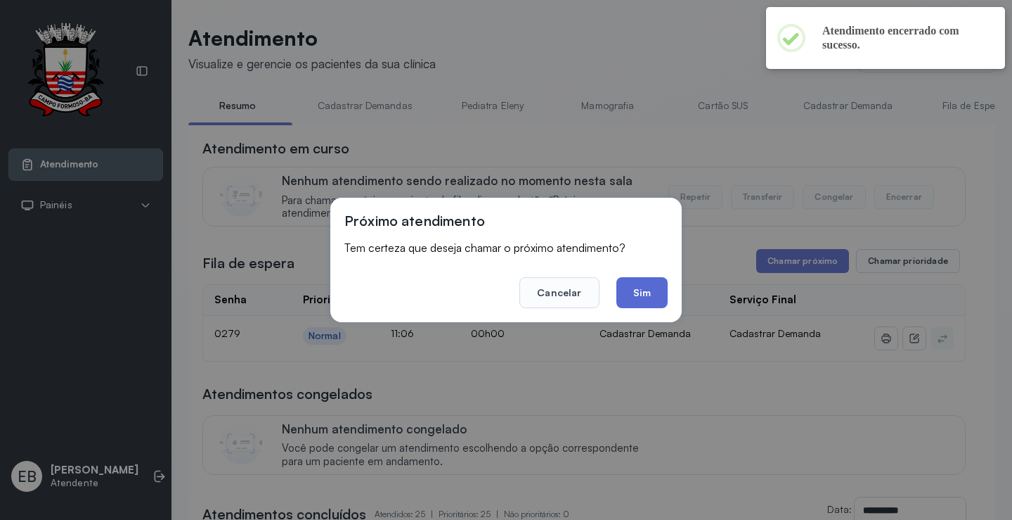
click at [645, 297] on button "Sim" at bounding box center [642, 292] width 51 height 31
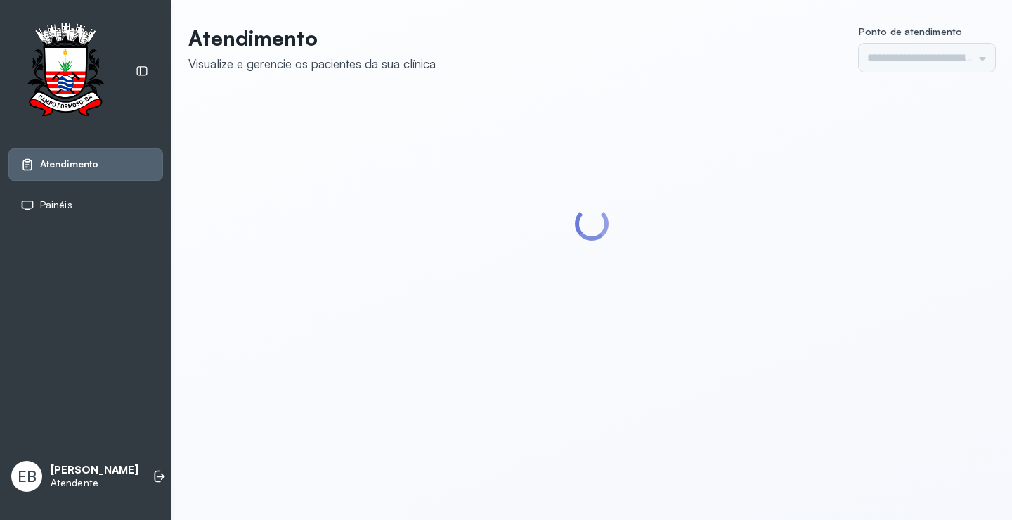
type input "*********"
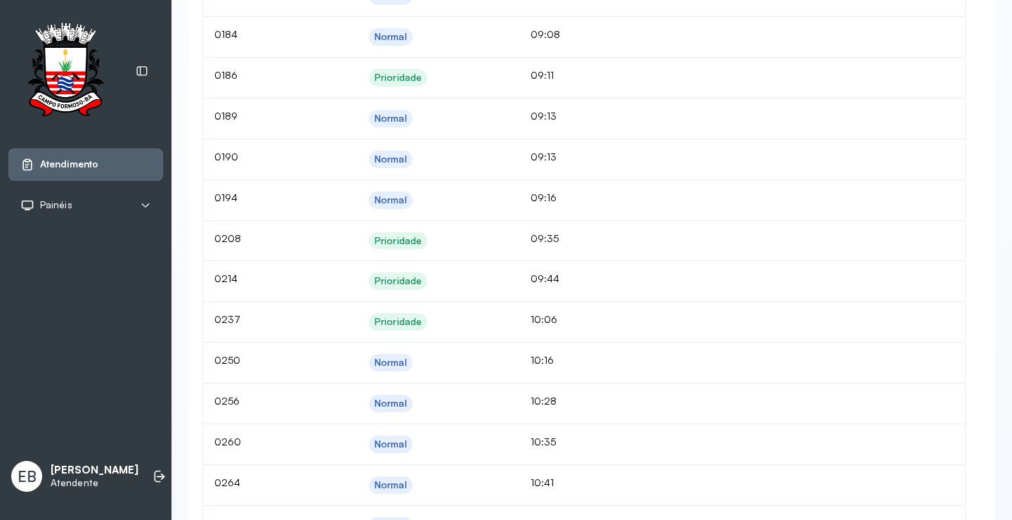
scroll to position [734, 0]
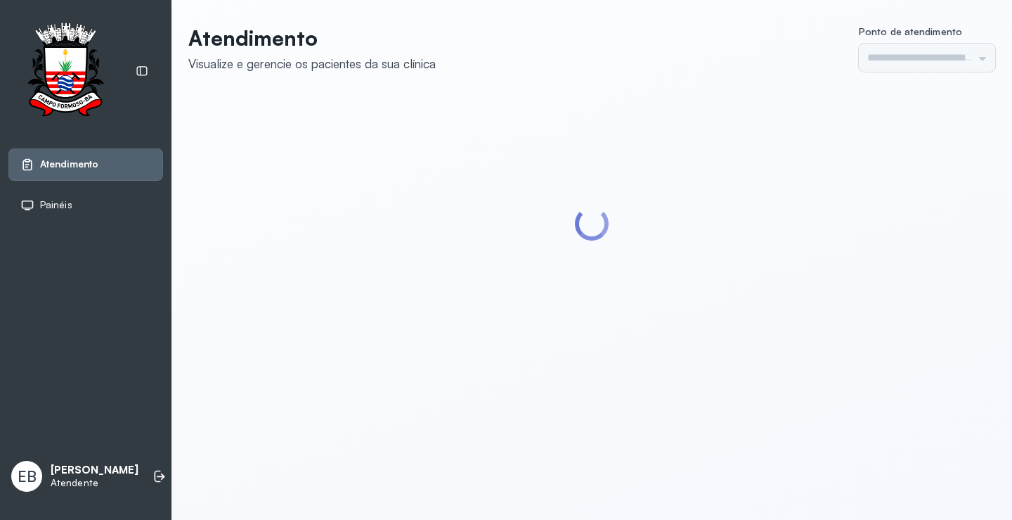
type input "*********"
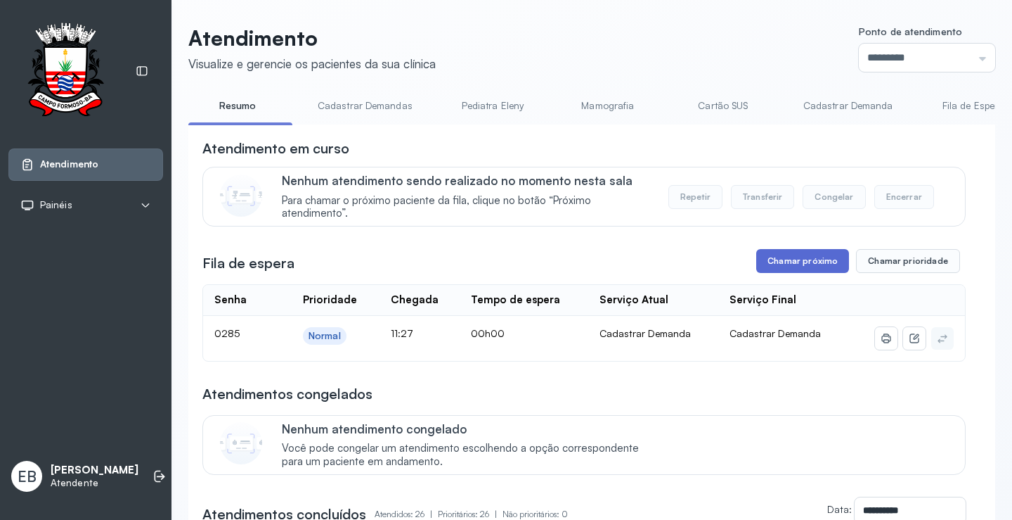
click at [799, 273] on button "Chamar próximo" at bounding box center [802, 261] width 93 height 24
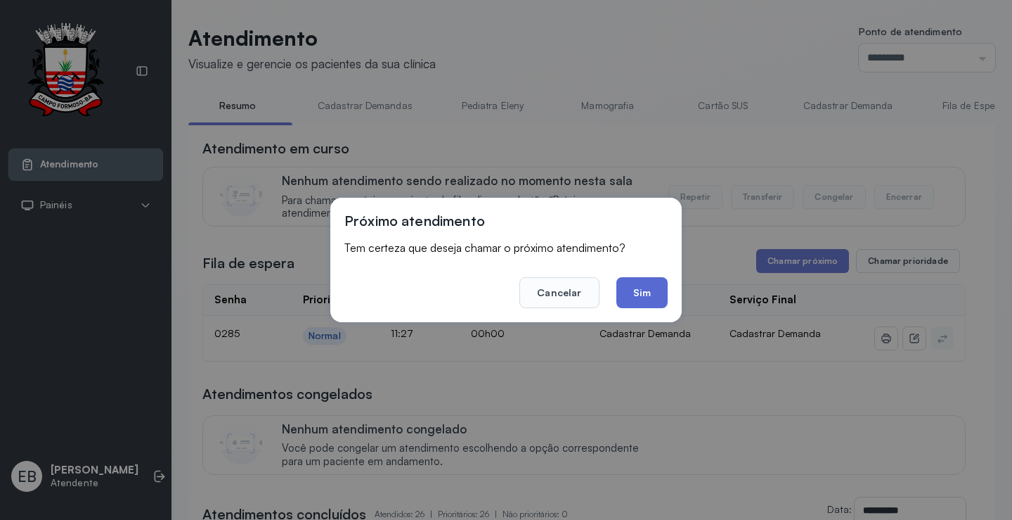
click at [650, 290] on button "Sim" at bounding box center [642, 292] width 51 height 31
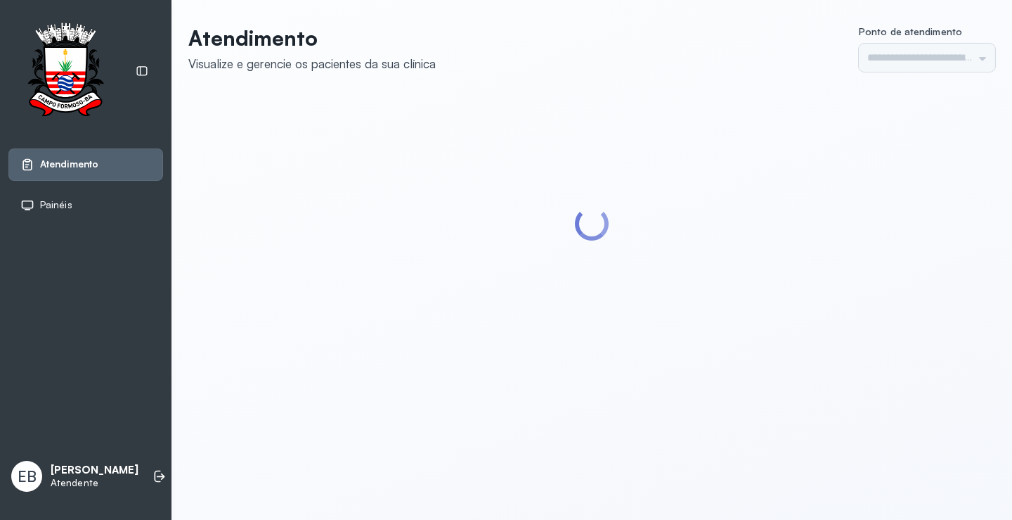
type input "*********"
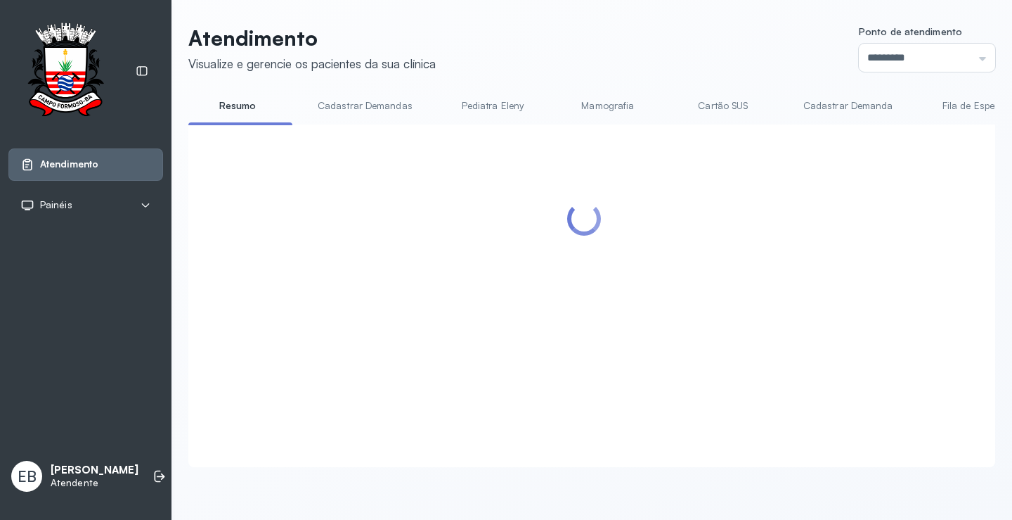
click at [818, 314] on div at bounding box center [583, 278] width 763 height 280
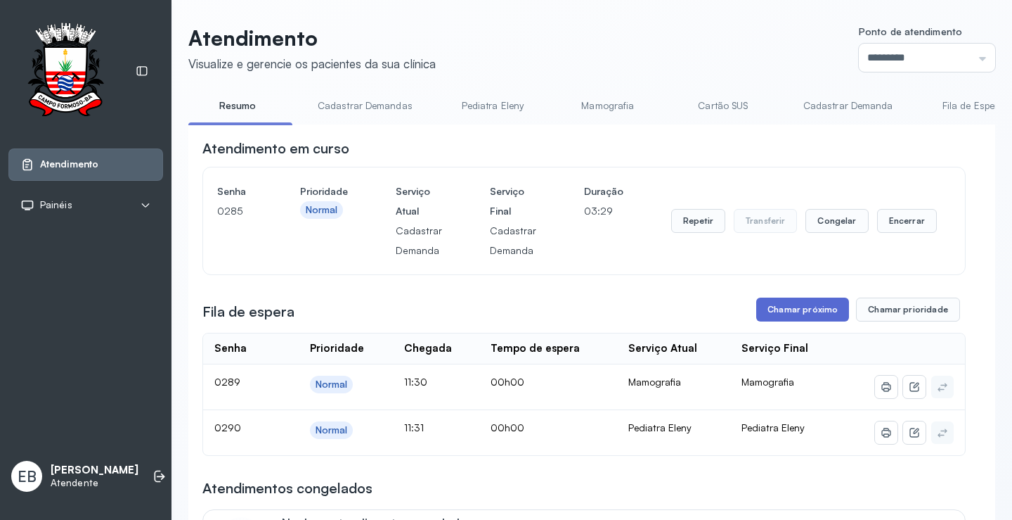
click at [811, 308] on button "Chamar próximo" at bounding box center [802, 309] width 93 height 24
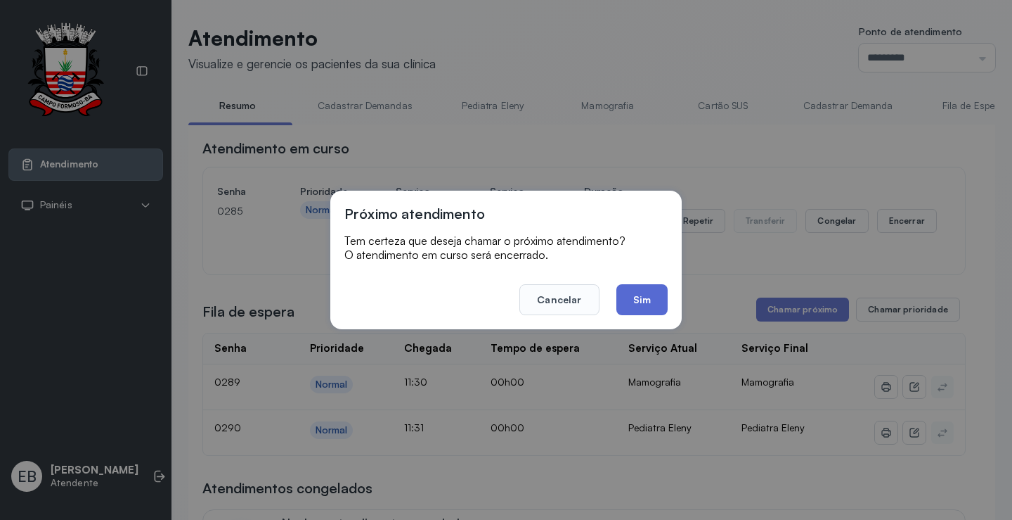
click at [655, 308] on button "Sim" at bounding box center [642, 299] width 51 height 31
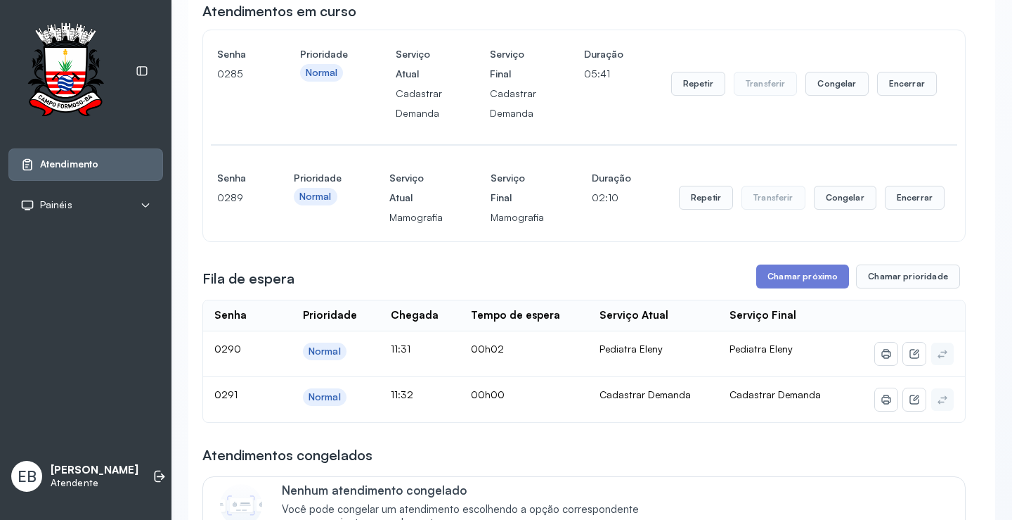
scroll to position [141, 0]
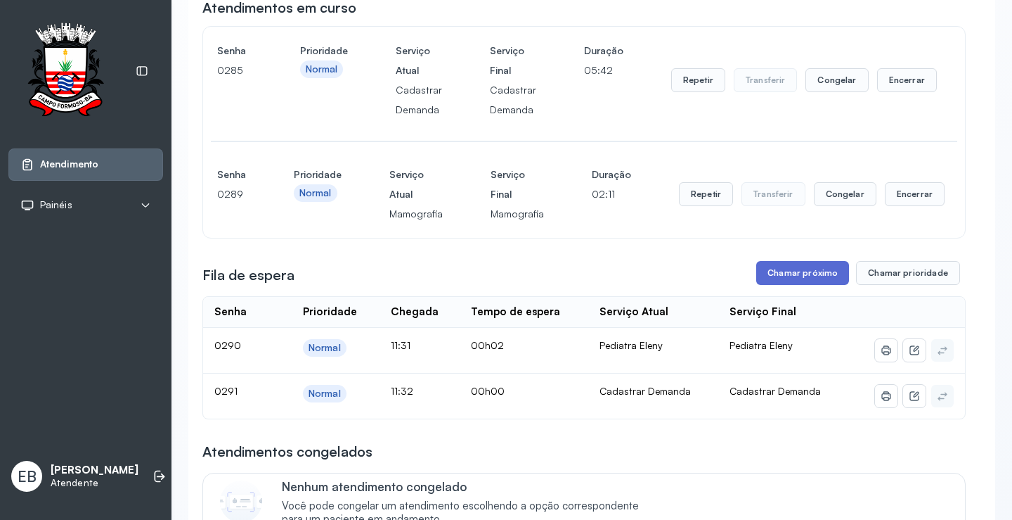
click at [804, 268] on button "Chamar próximo" at bounding box center [802, 273] width 93 height 24
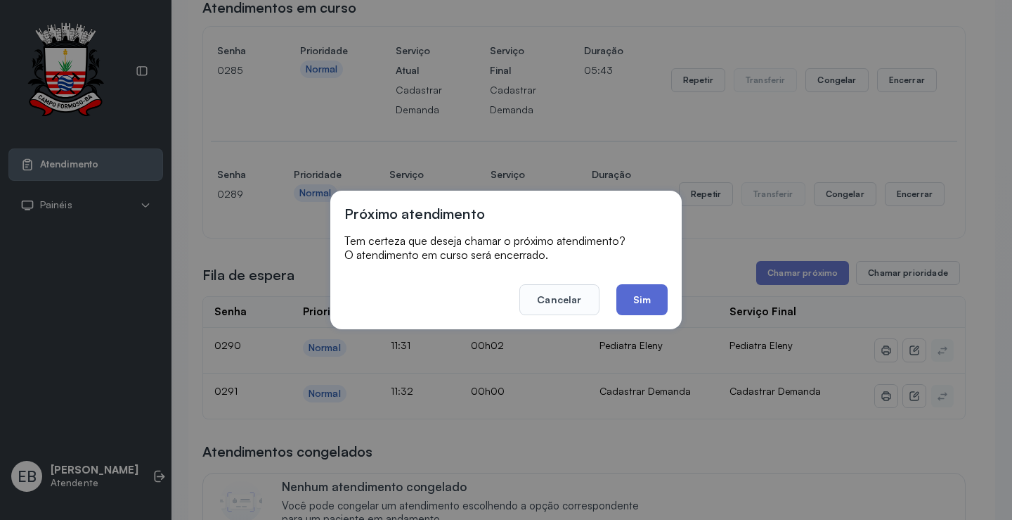
click at [650, 297] on button "Sim" at bounding box center [642, 299] width 51 height 31
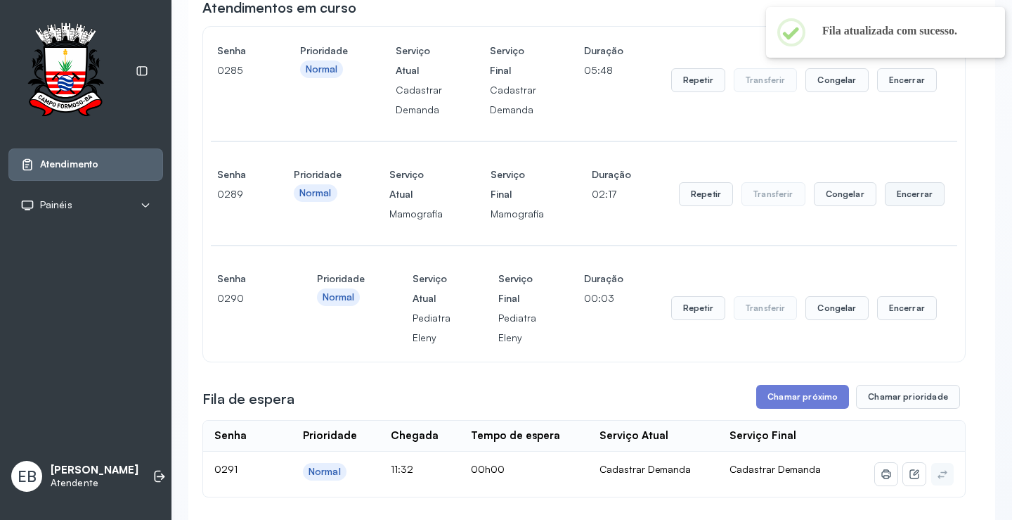
click at [892, 199] on button "Encerrar" at bounding box center [915, 194] width 60 height 24
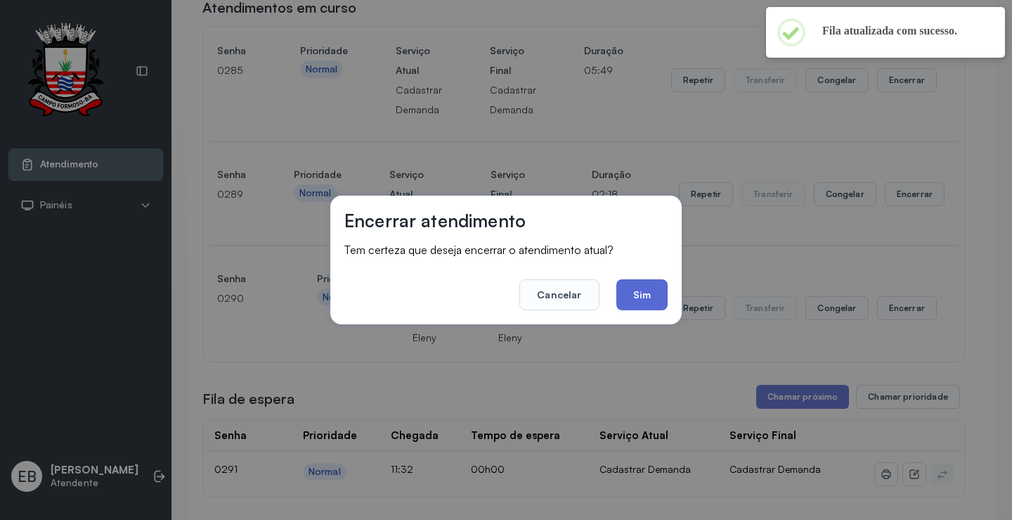
click at [638, 298] on button "Sim" at bounding box center [642, 294] width 51 height 31
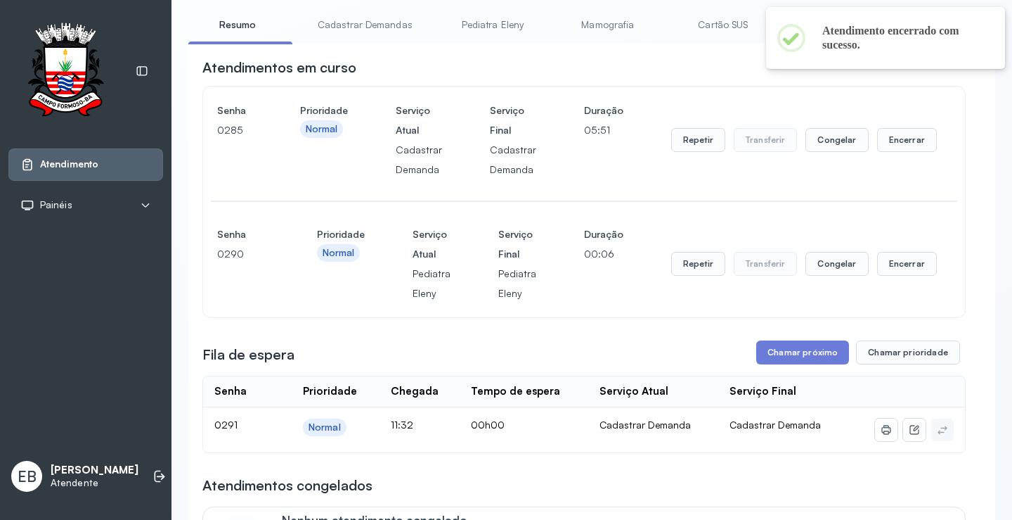
scroll to position [0, 0]
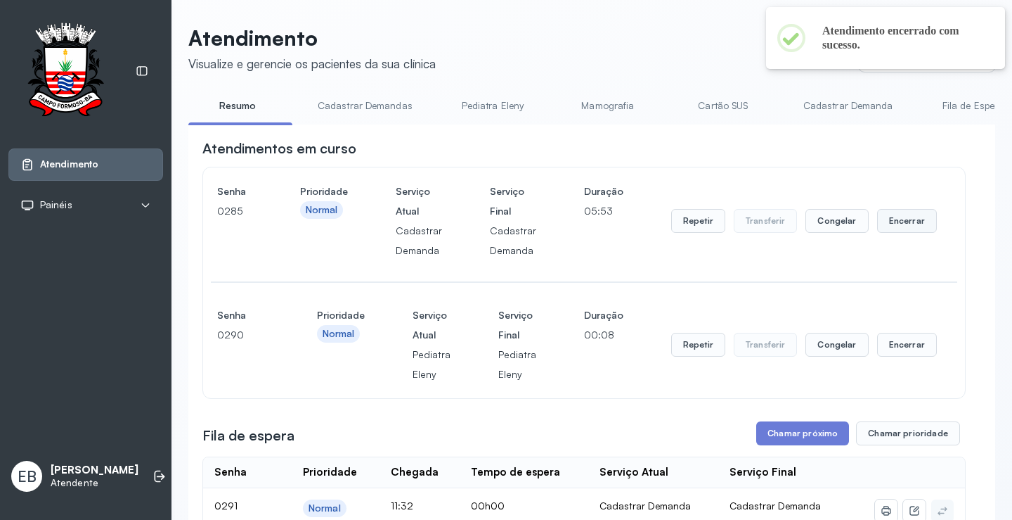
click at [895, 215] on button "Encerrar" at bounding box center [907, 221] width 60 height 24
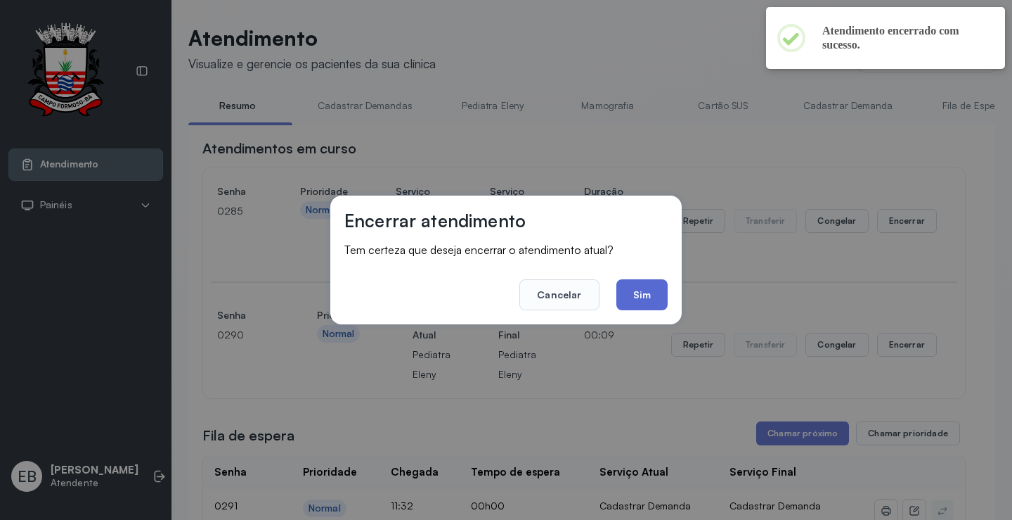
click at [661, 290] on button "Sim" at bounding box center [642, 294] width 51 height 31
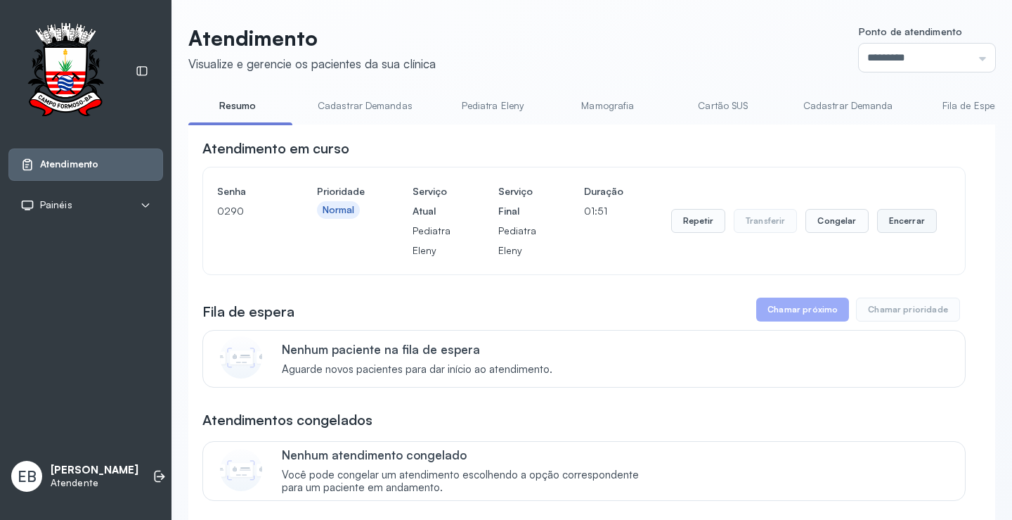
click at [906, 222] on button "Encerrar" at bounding box center [907, 221] width 60 height 24
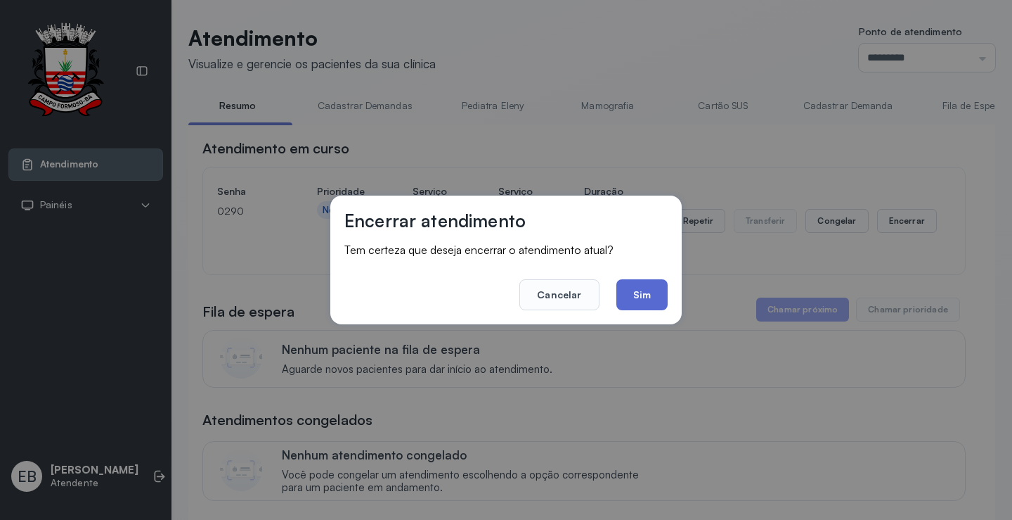
click at [644, 296] on button "Sim" at bounding box center [642, 294] width 51 height 31
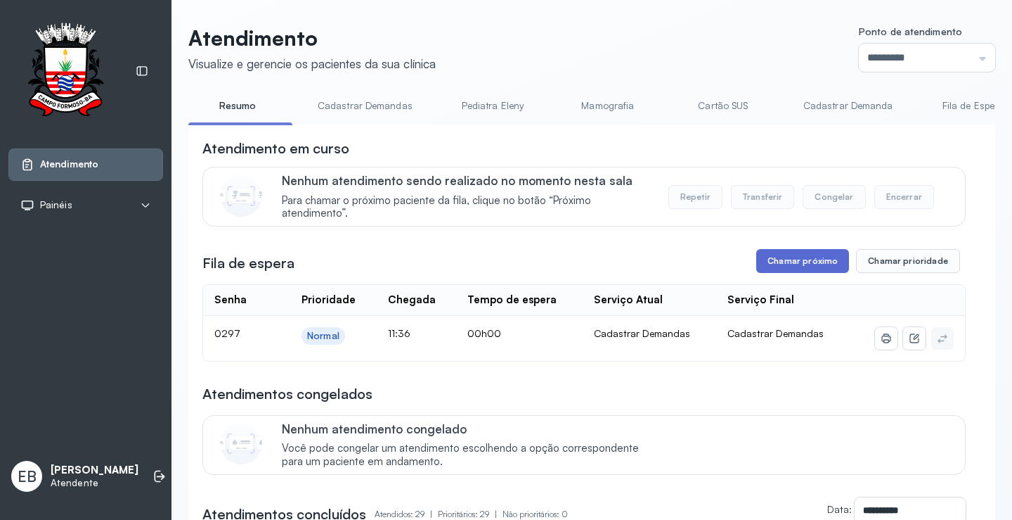
click at [787, 263] on button "Chamar próximo" at bounding box center [802, 261] width 93 height 24
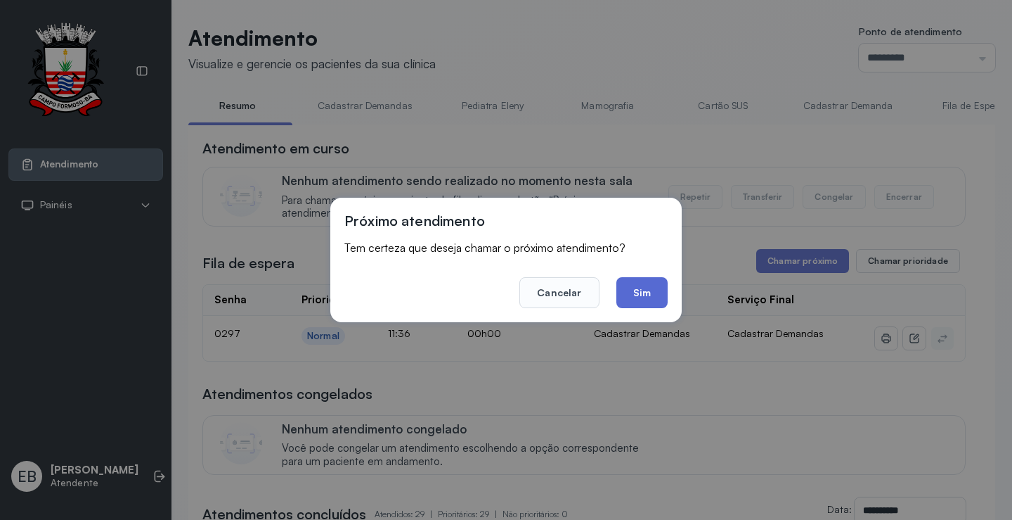
click at [640, 295] on button "Sim" at bounding box center [642, 292] width 51 height 31
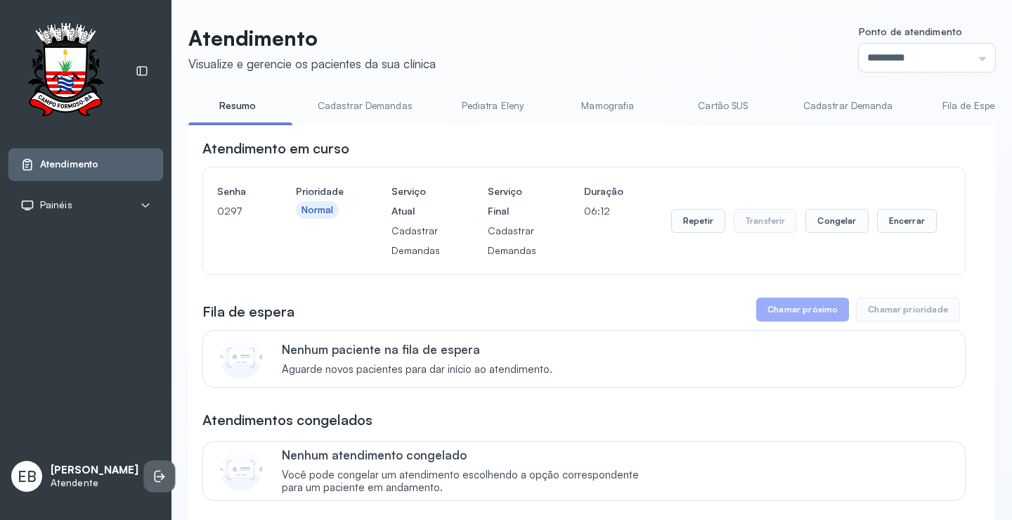
click at [144, 464] on li at bounding box center [159, 475] width 31 height 31
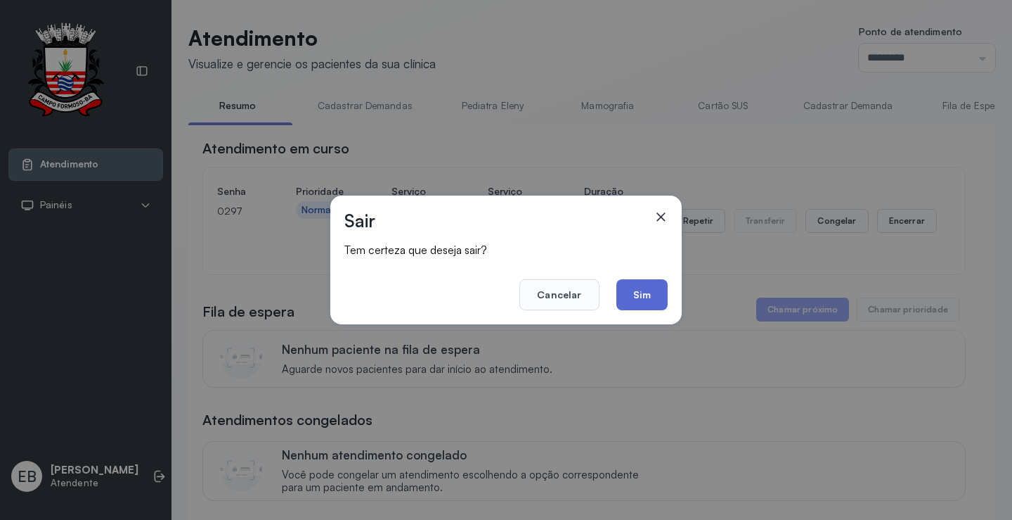
click at [640, 289] on button "Sim" at bounding box center [642, 294] width 51 height 31
